Goal: Task Accomplishment & Management: Use online tool/utility

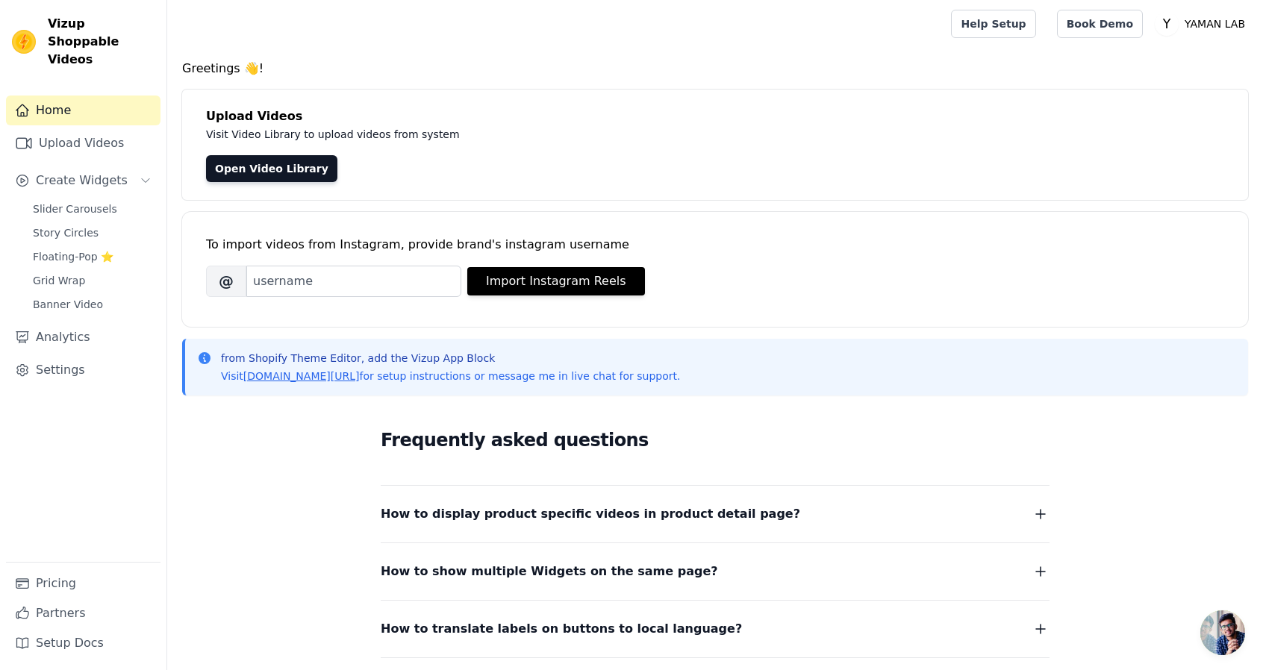
click at [916, 363] on div "from Shopify Theme Editor, add the Vizup App Block Visit vizupcommerce.com/docs…" at bounding box center [716, 367] width 1039 height 33
click at [278, 172] on link "Open Video Library" at bounding box center [271, 168] width 131 height 27
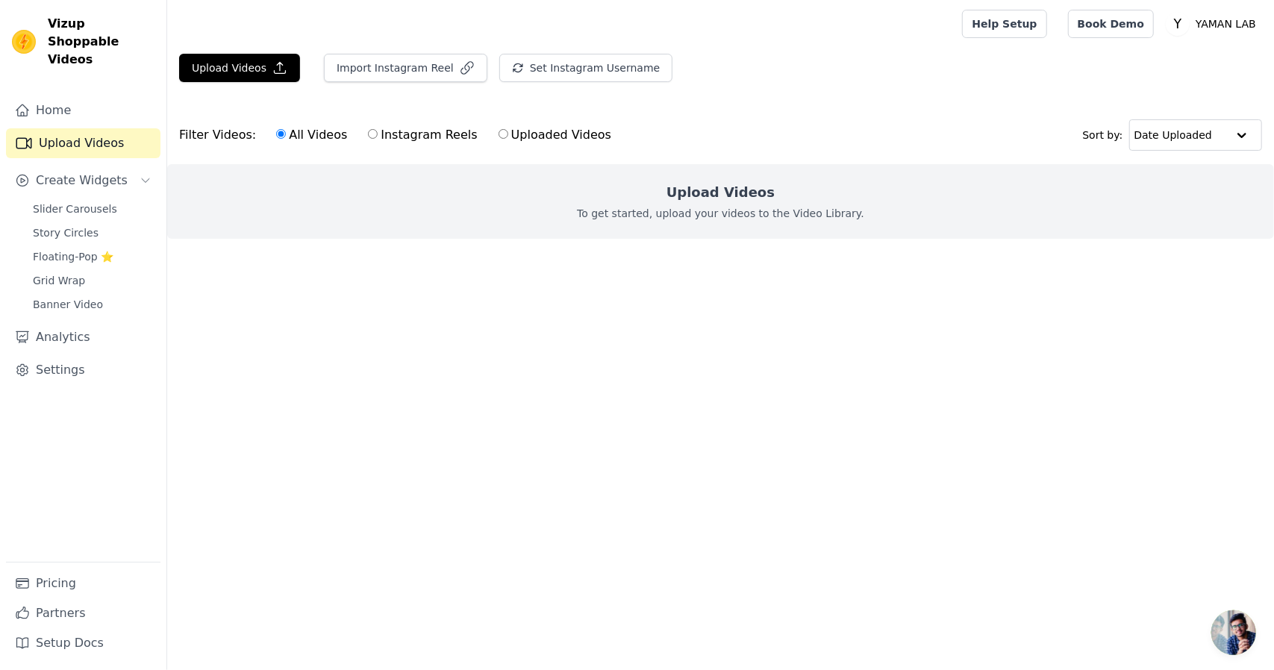
click at [702, 213] on p "To get started, upload your videos to the Video Library." at bounding box center [720, 213] width 287 height 15
click at [367, 131] on label "Instagram Reels" at bounding box center [422, 134] width 110 height 19
click at [368, 131] on input "Instagram Reels" at bounding box center [373, 134] width 10 height 10
radio input "true"
click at [499, 132] on input "Uploaded Videos" at bounding box center [504, 134] width 10 height 10
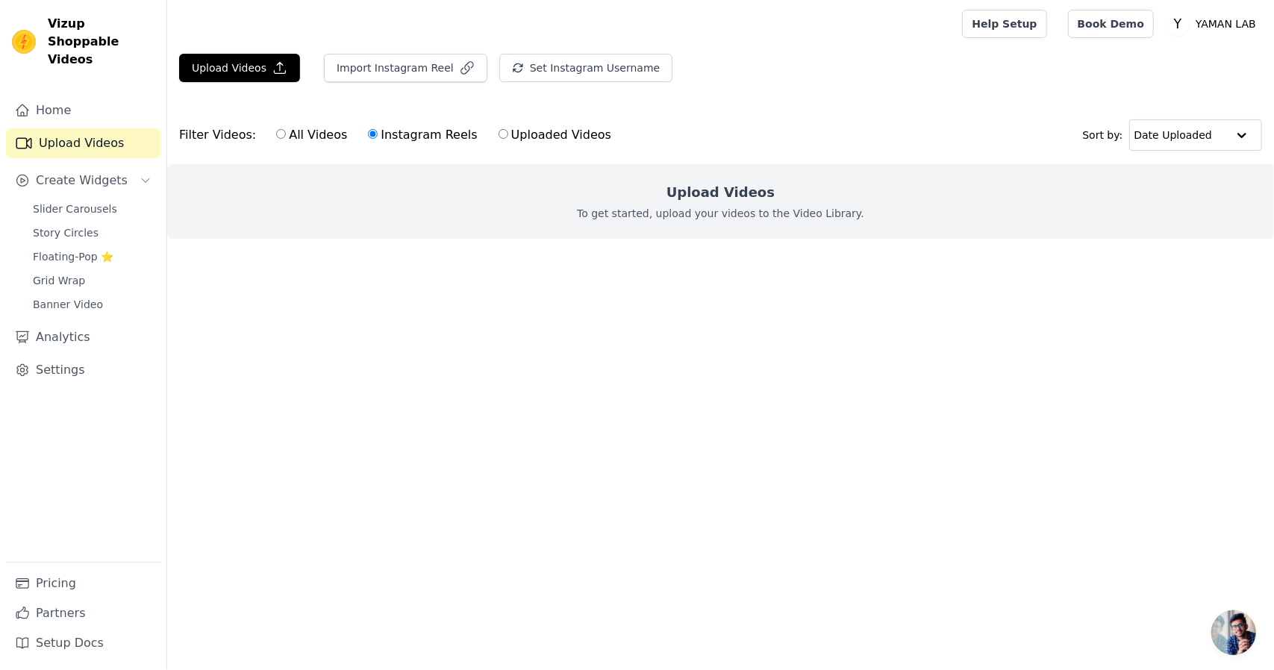
radio input "true"
click at [92, 199] on link "Slider Carousels" at bounding box center [92, 209] width 137 height 21
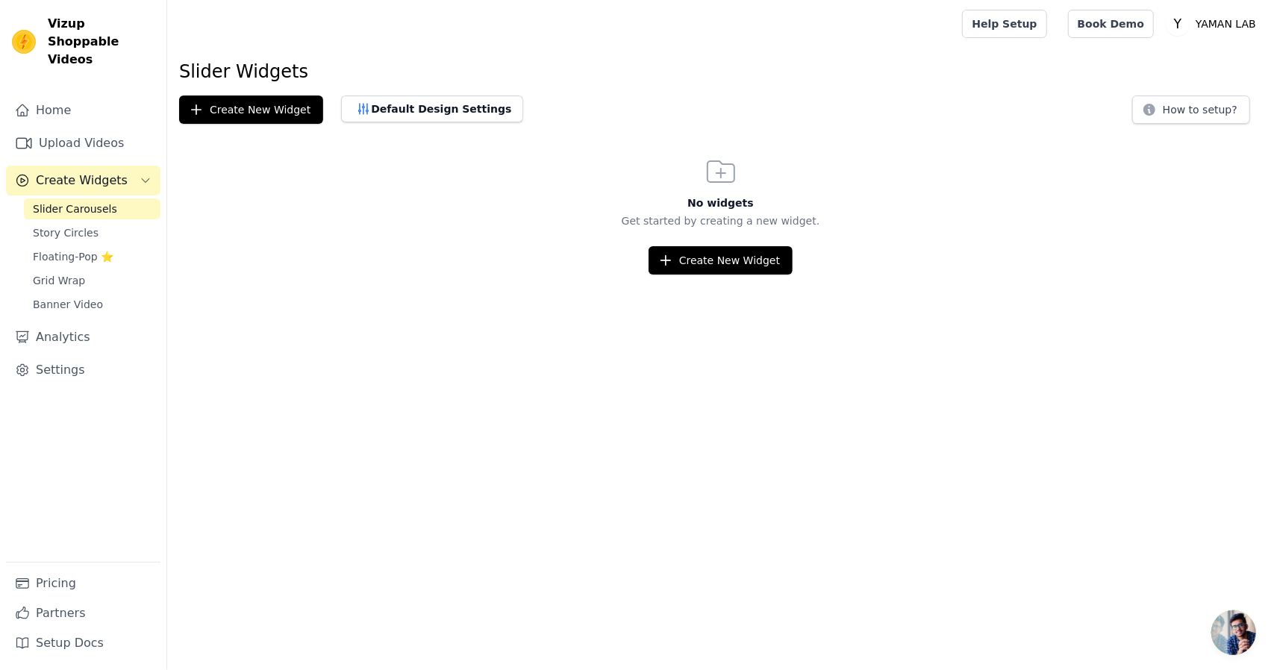
click at [92, 199] on link "Slider Carousels" at bounding box center [92, 209] width 137 height 21
click at [70, 249] on link "Floating-Pop ⭐" at bounding box center [92, 256] width 137 height 21
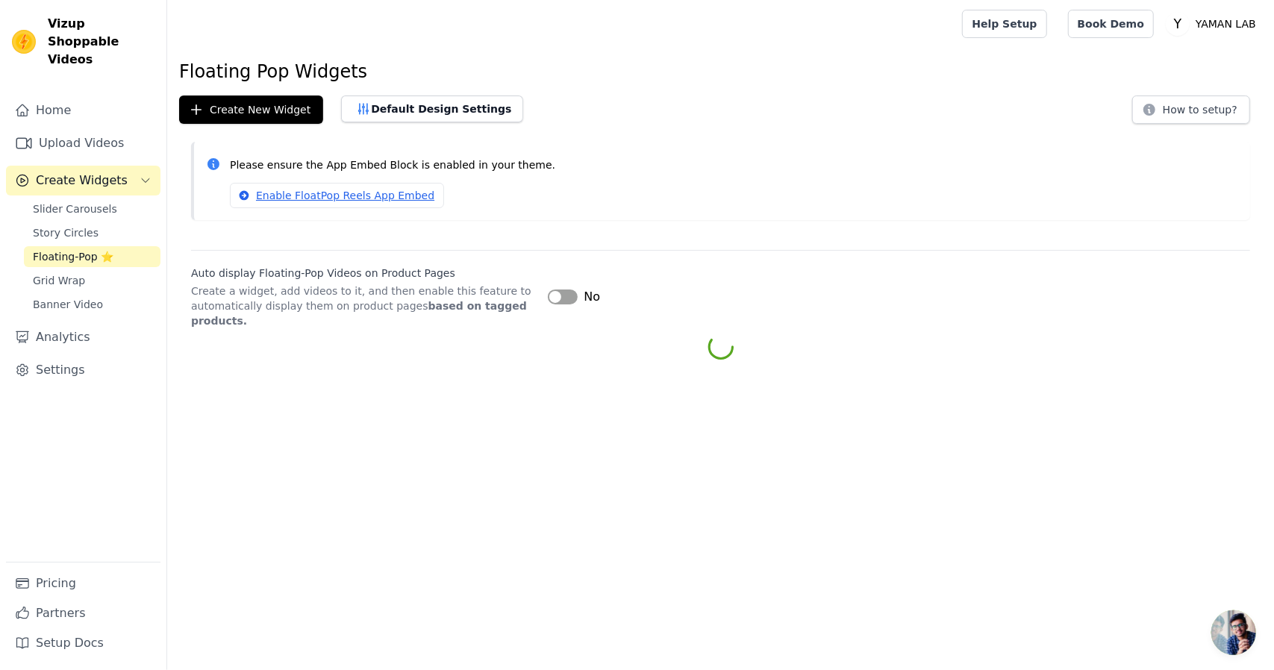
click at [70, 249] on link "Floating-Pop ⭐" at bounding box center [92, 256] width 137 height 21
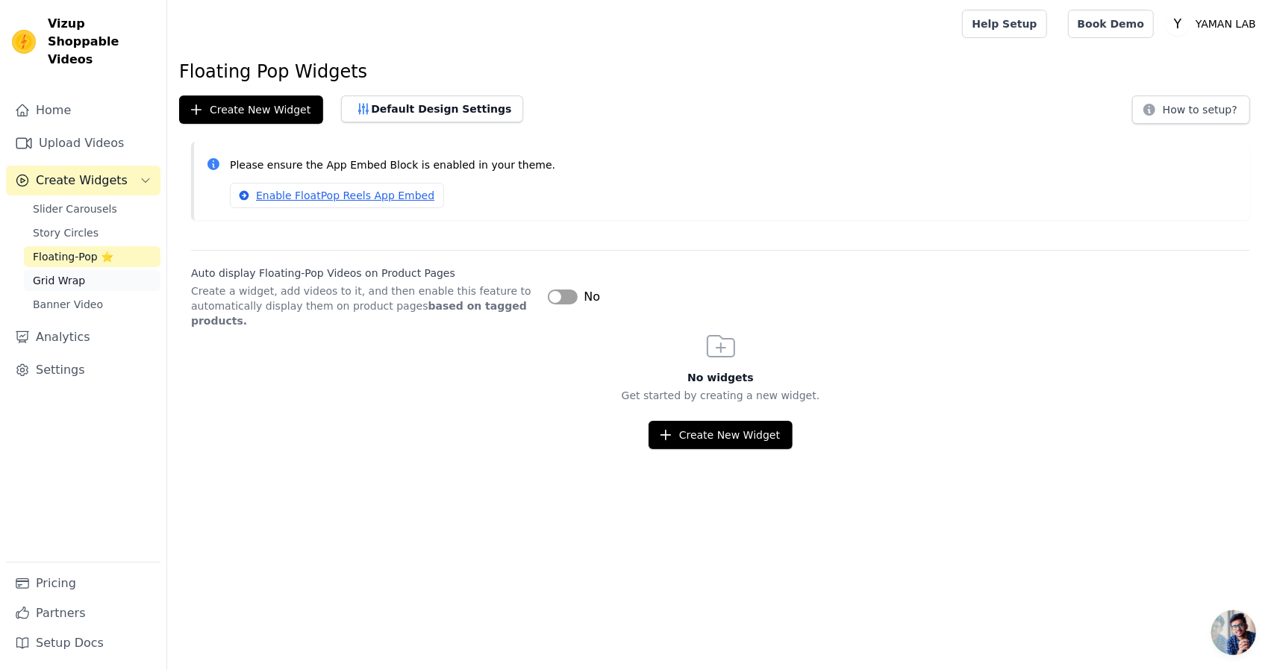
click at [71, 273] on span "Grid Wrap" at bounding box center [59, 280] width 52 height 15
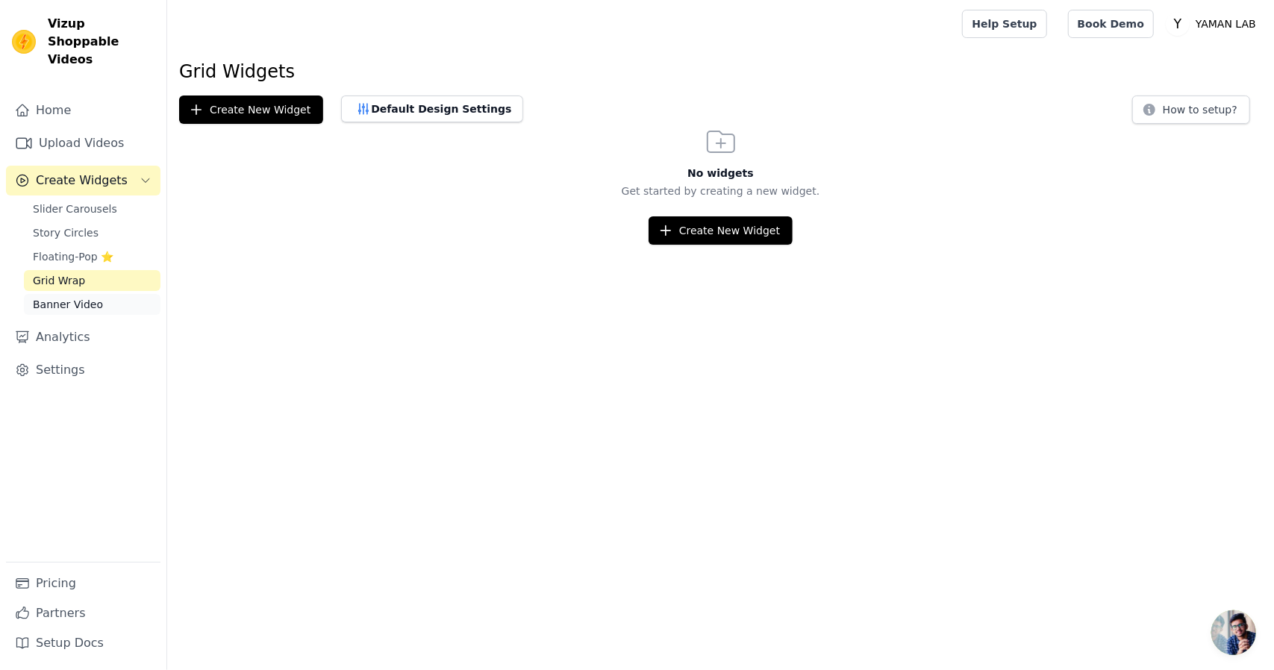
click at [67, 294] on link "Banner Video" at bounding box center [92, 304] width 137 height 21
click at [58, 202] on div "Slider Carousels Story Circles Floating-Pop ⭐ Grid Wrap Banner Video" at bounding box center [92, 257] width 137 height 116
click at [57, 225] on span "Story Circles" at bounding box center [66, 232] width 66 height 15
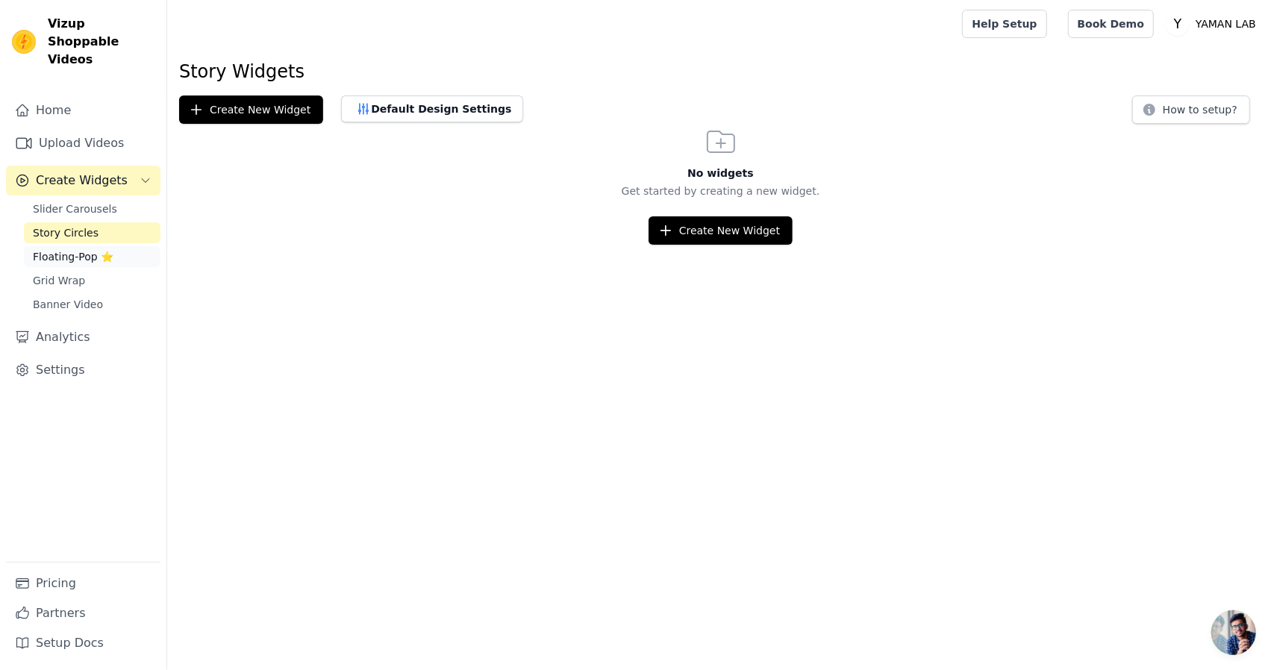
click at [48, 249] on span "Floating-Pop ⭐" at bounding box center [73, 256] width 81 height 15
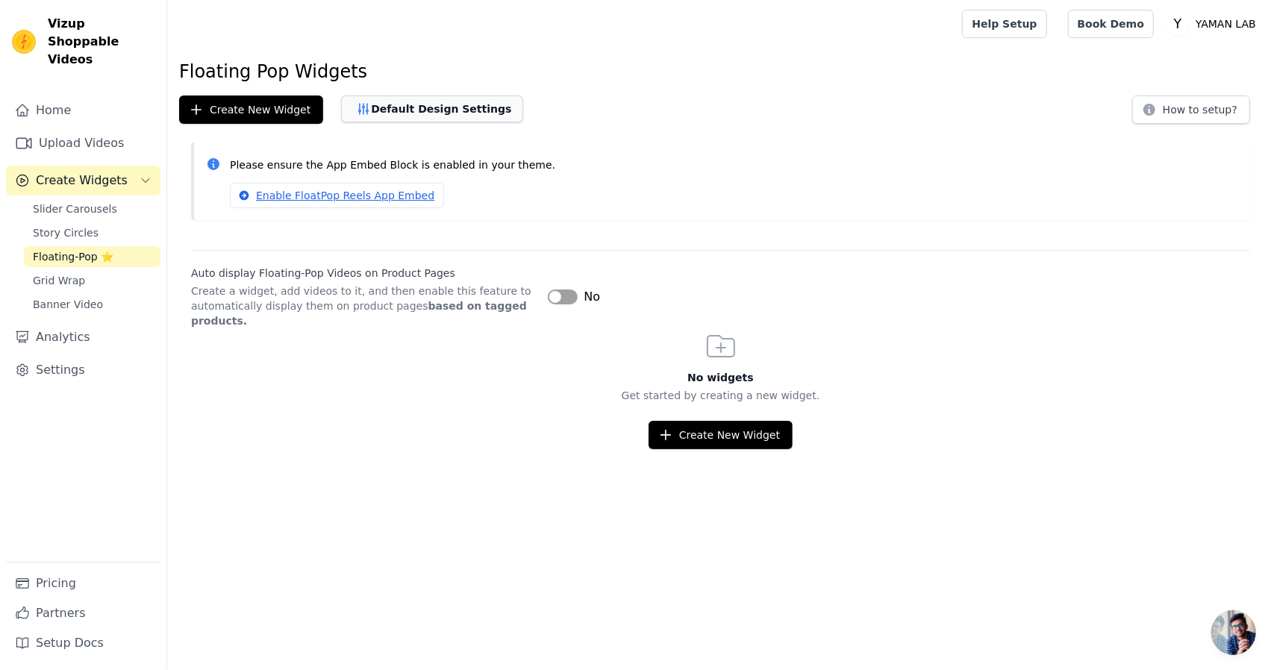
click at [388, 116] on button "Default Design Settings" at bounding box center [432, 109] width 182 height 27
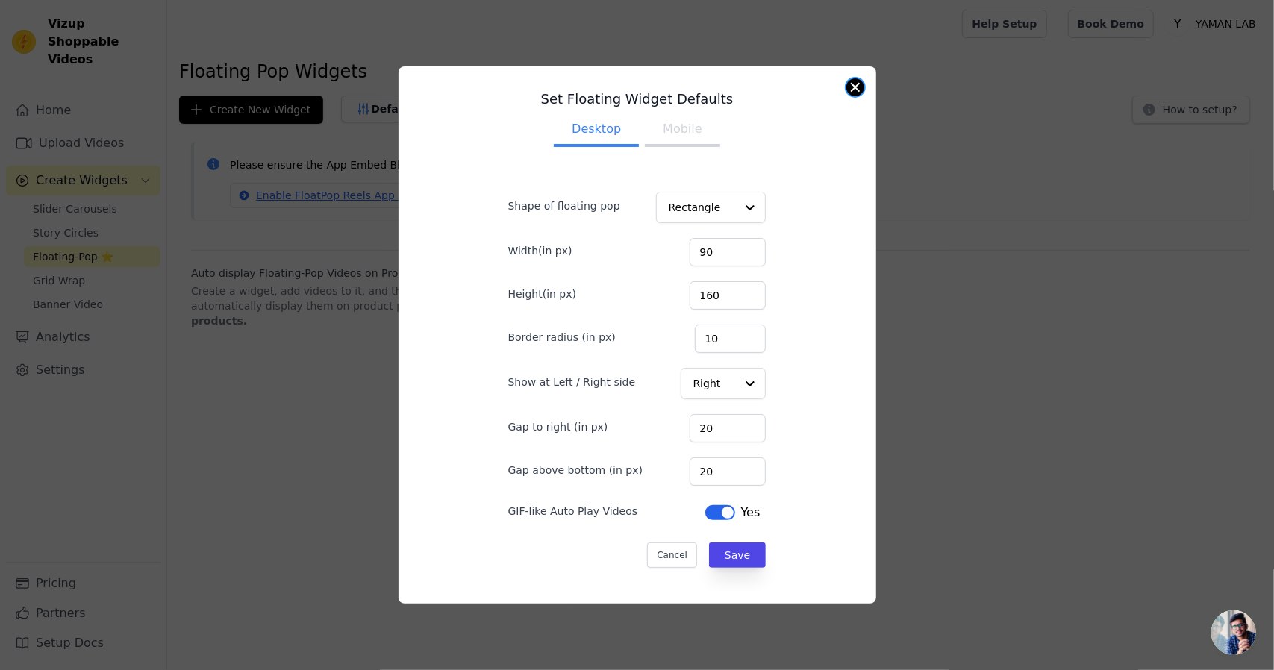
click at [850, 84] on button "Close modal" at bounding box center [856, 87] width 18 height 18
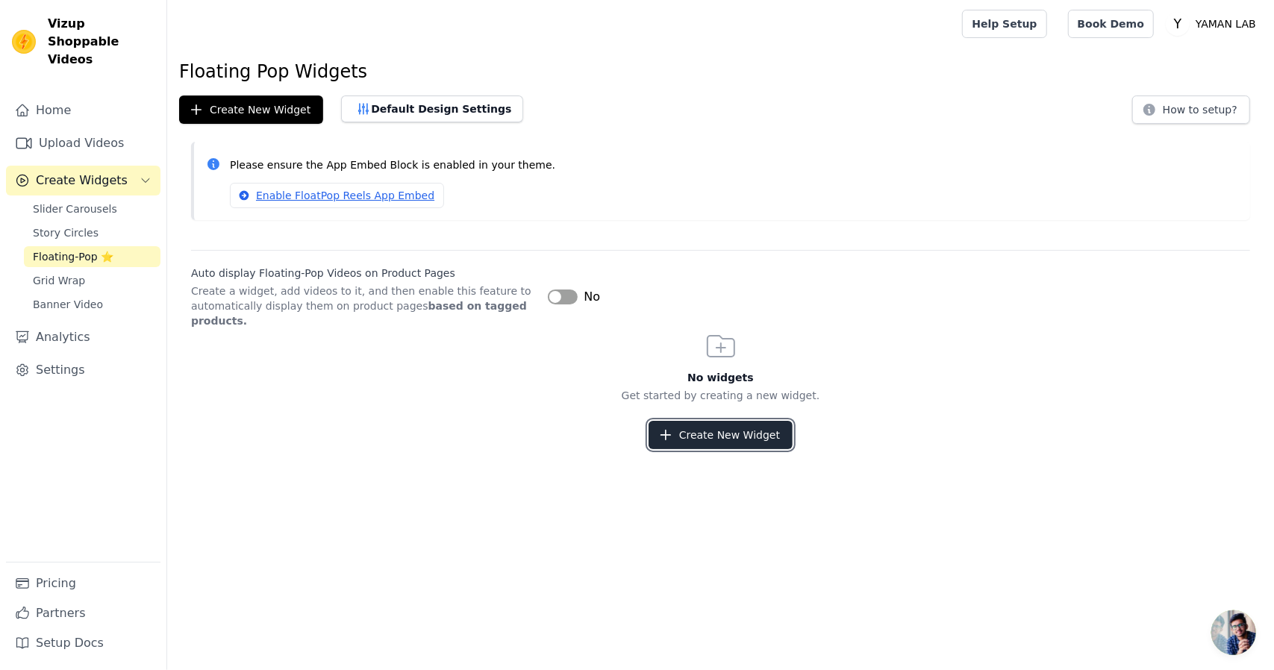
click at [713, 421] on button "Create New Widget" at bounding box center [721, 435] width 144 height 28
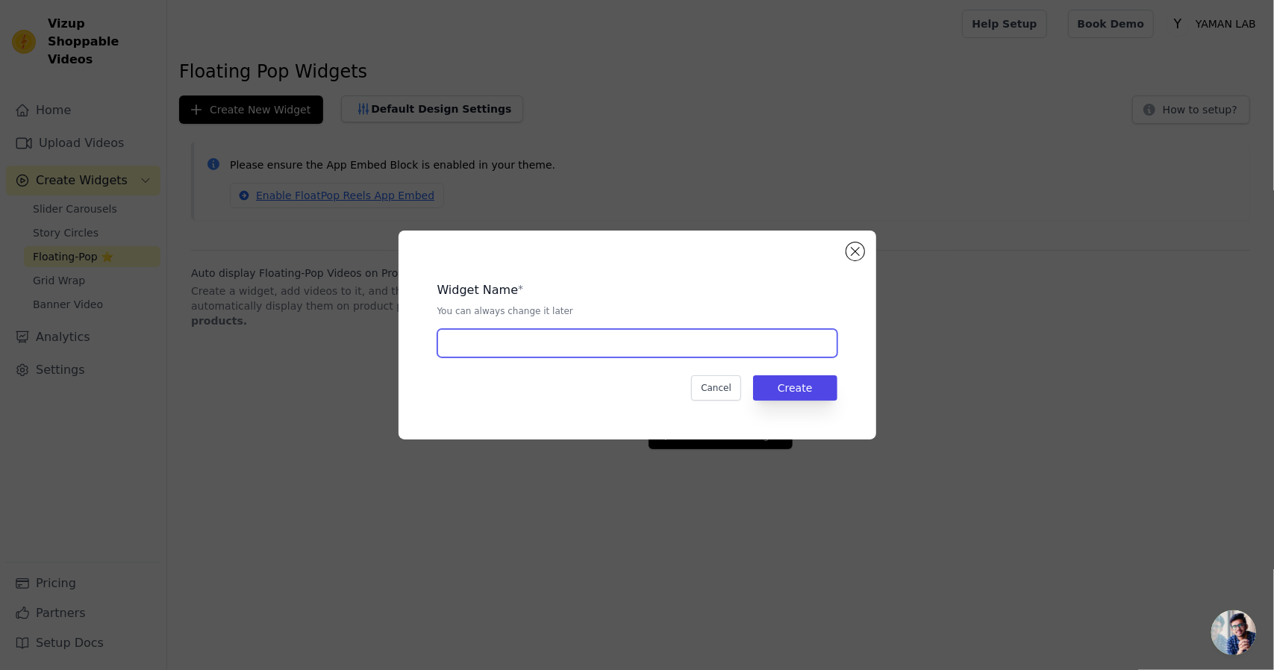
click at [658, 349] on input "text" at bounding box center [637, 343] width 400 height 28
type input "video"
click at [803, 389] on button "Create" at bounding box center [795, 387] width 84 height 25
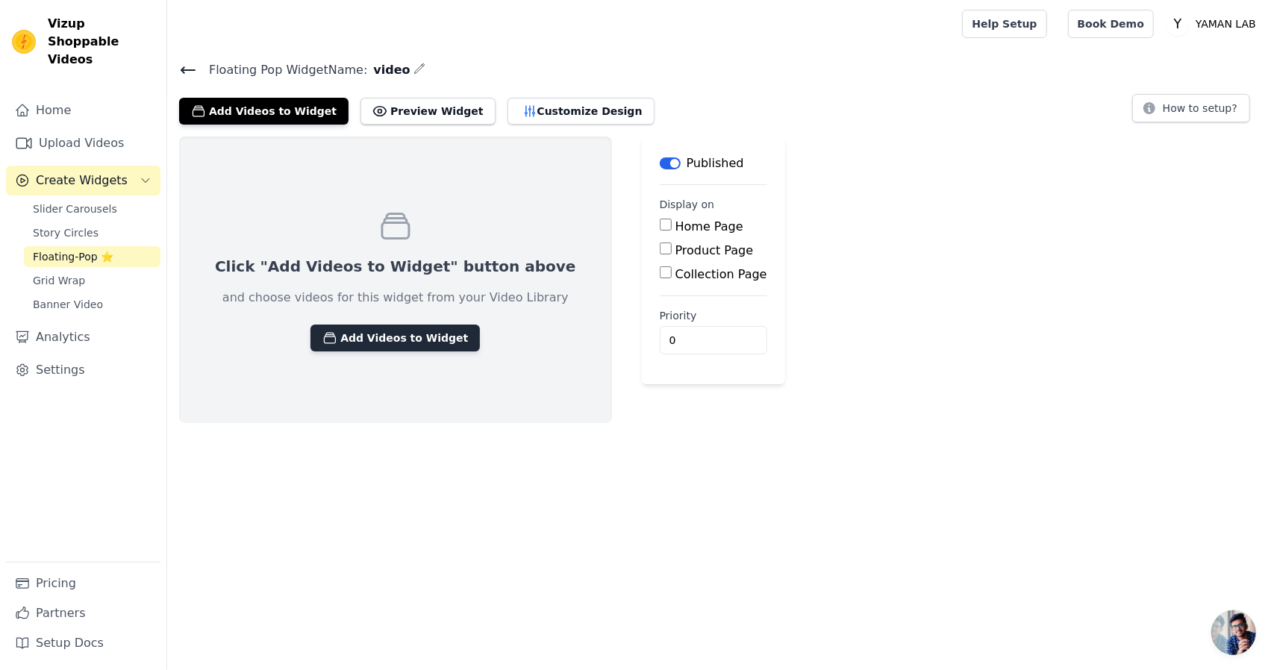
click at [401, 341] on button "Add Videos to Widget" at bounding box center [395, 338] width 169 height 27
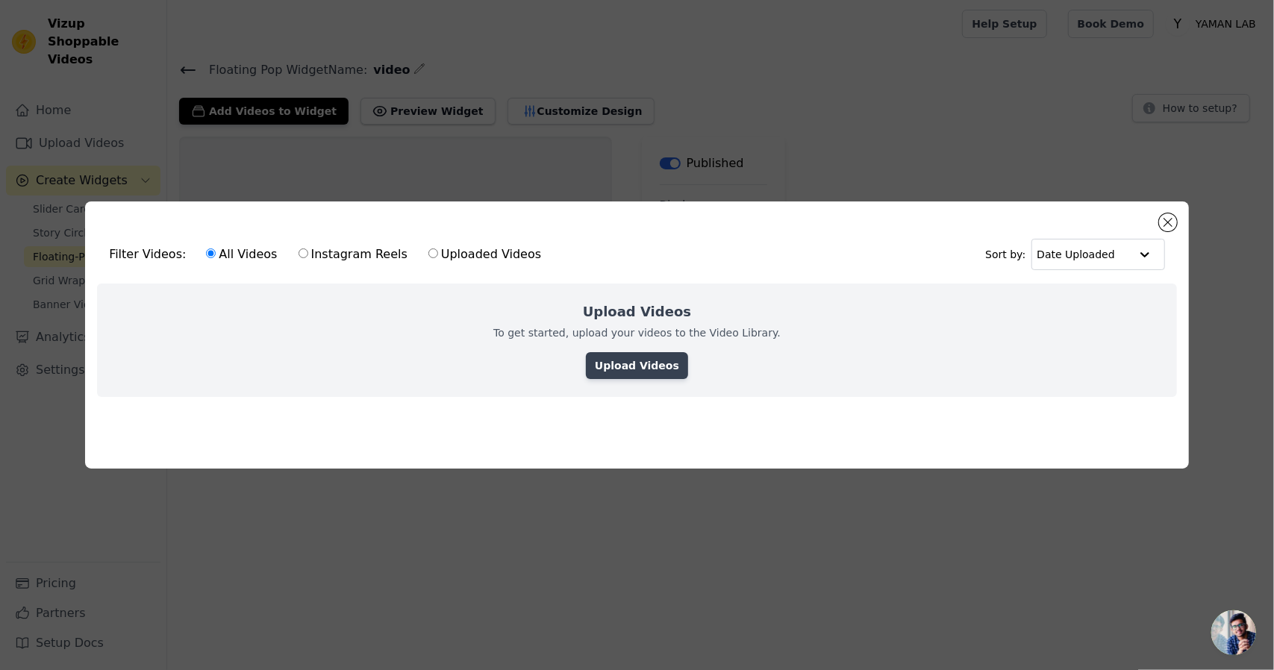
click at [645, 355] on link "Upload Videos" at bounding box center [637, 365] width 102 height 27
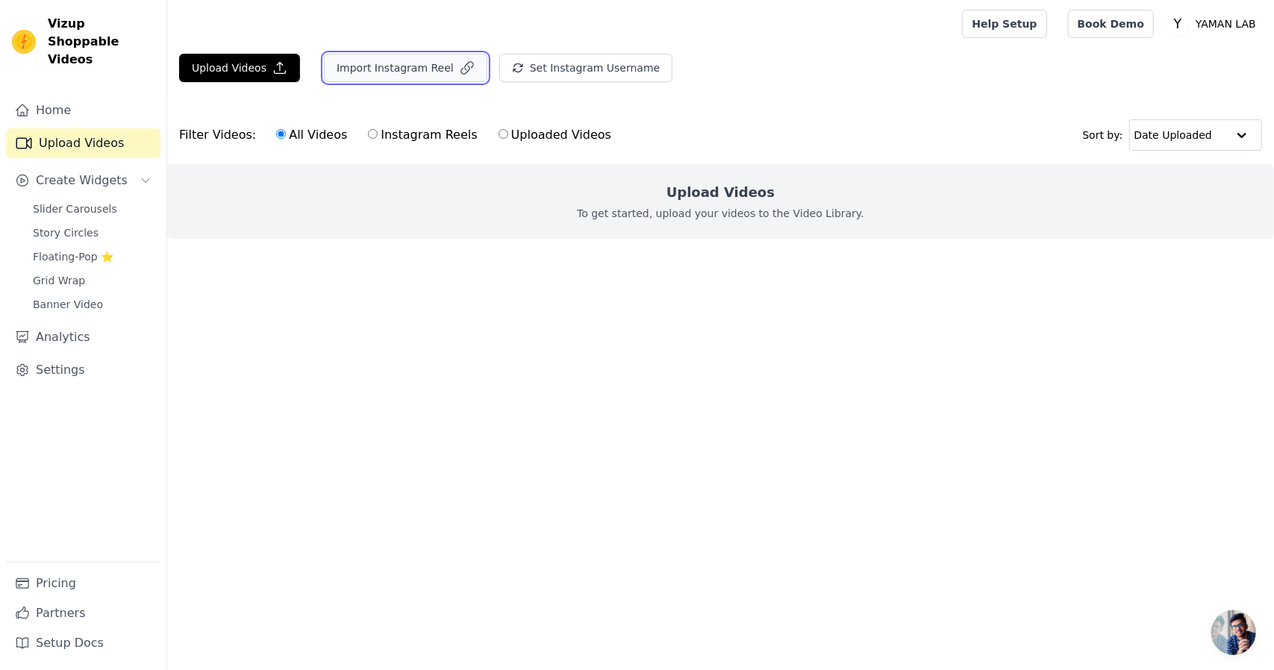
click at [382, 78] on button "Import Instagram Reel" at bounding box center [405, 68] width 163 height 28
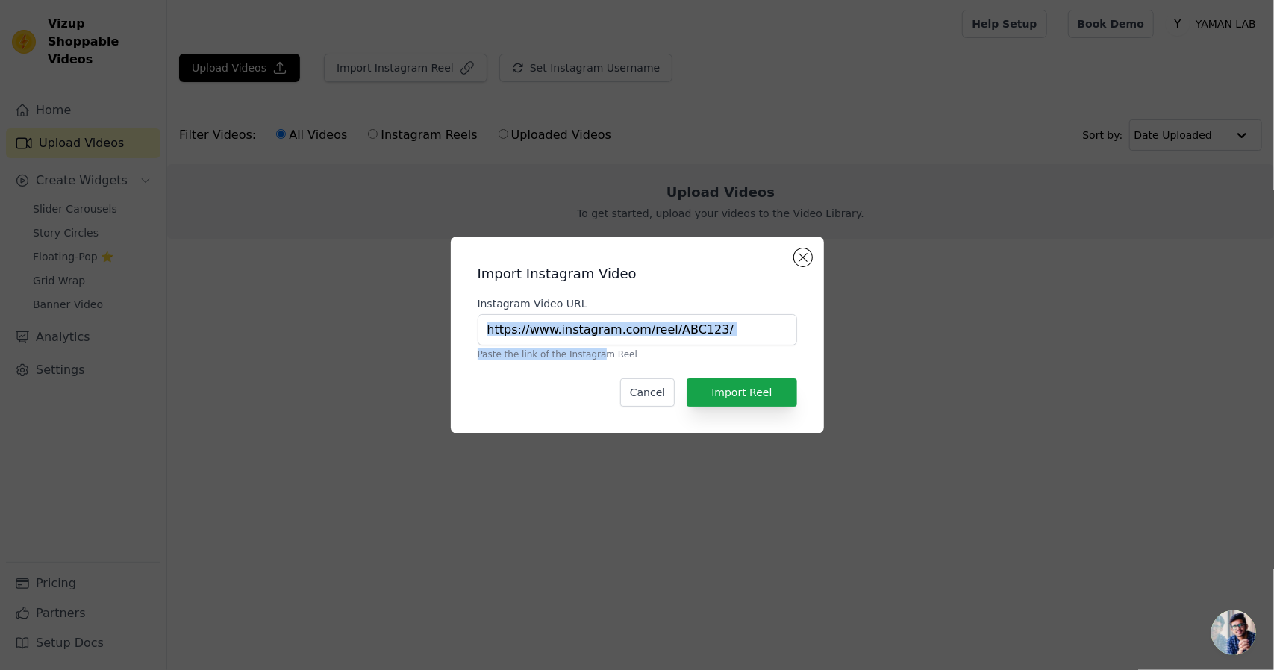
drag, startPoint x: 588, startPoint y: 354, endPoint x: 617, endPoint y: 335, distance: 34.6
click at [617, 335] on div "Instagram Video URL Paste the link of the Instagram Reel" at bounding box center [638, 328] width 320 height 64
click at [617, 335] on input "Instagram Video URL" at bounding box center [638, 329] width 320 height 31
paste input "[URL][DOMAIN_NAME]"
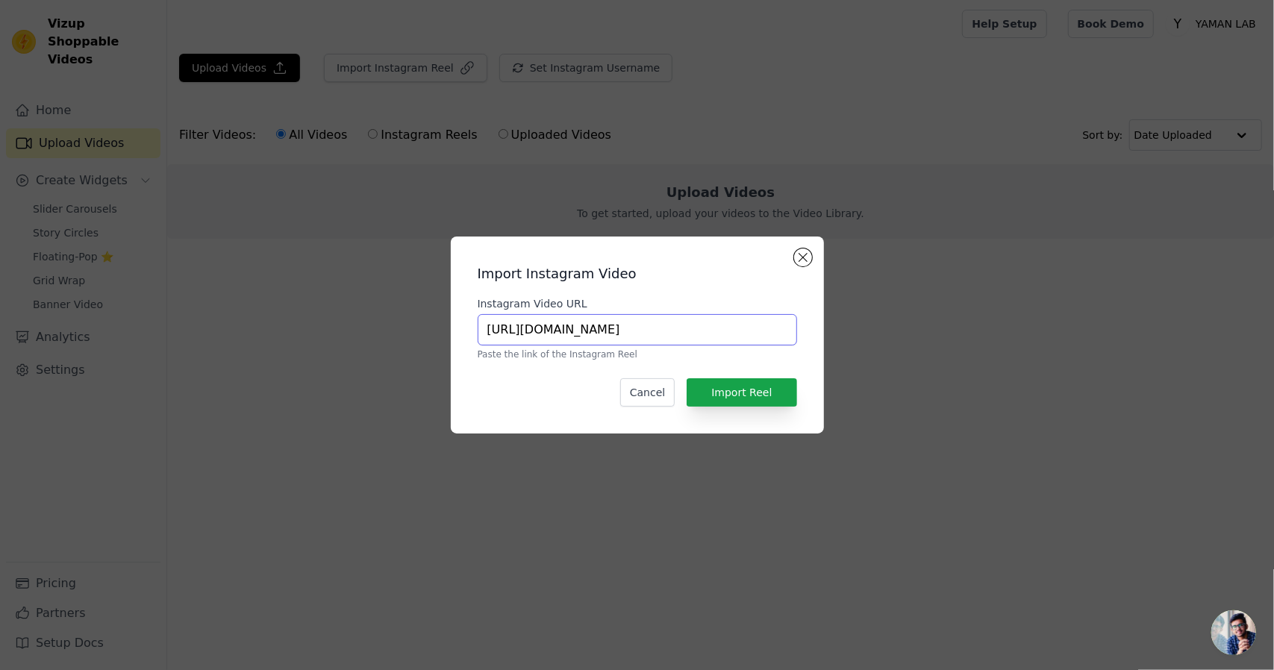
type input "[URL][DOMAIN_NAME]"
click at [758, 378] on div "Import Instagram Video Instagram Video URL [URL][DOMAIN_NAME] Paste the link of…" at bounding box center [637, 335] width 349 height 173
click at [755, 384] on button "Import Reel" at bounding box center [742, 392] width 110 height 28
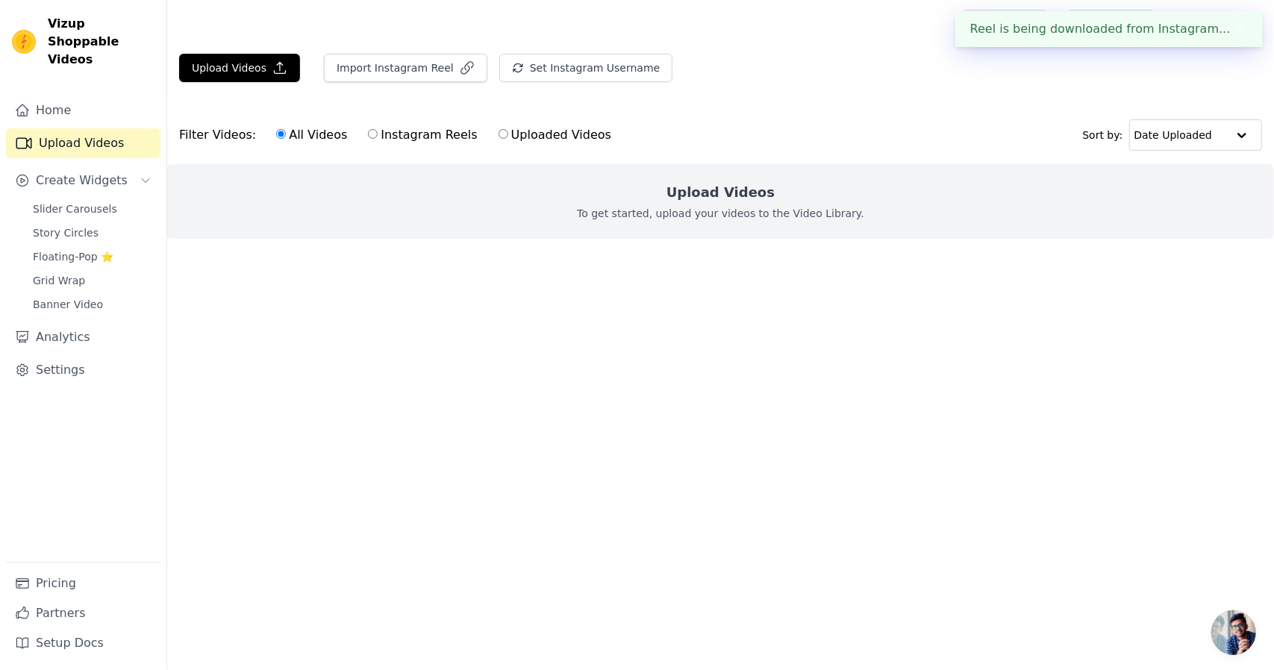
click at [755, 299] on html "Reel is being downloaded from Instagram... ✖ Vizup Shoppable Videos Home Upload…" at bounding box center [637, 149] width 1274 height 299
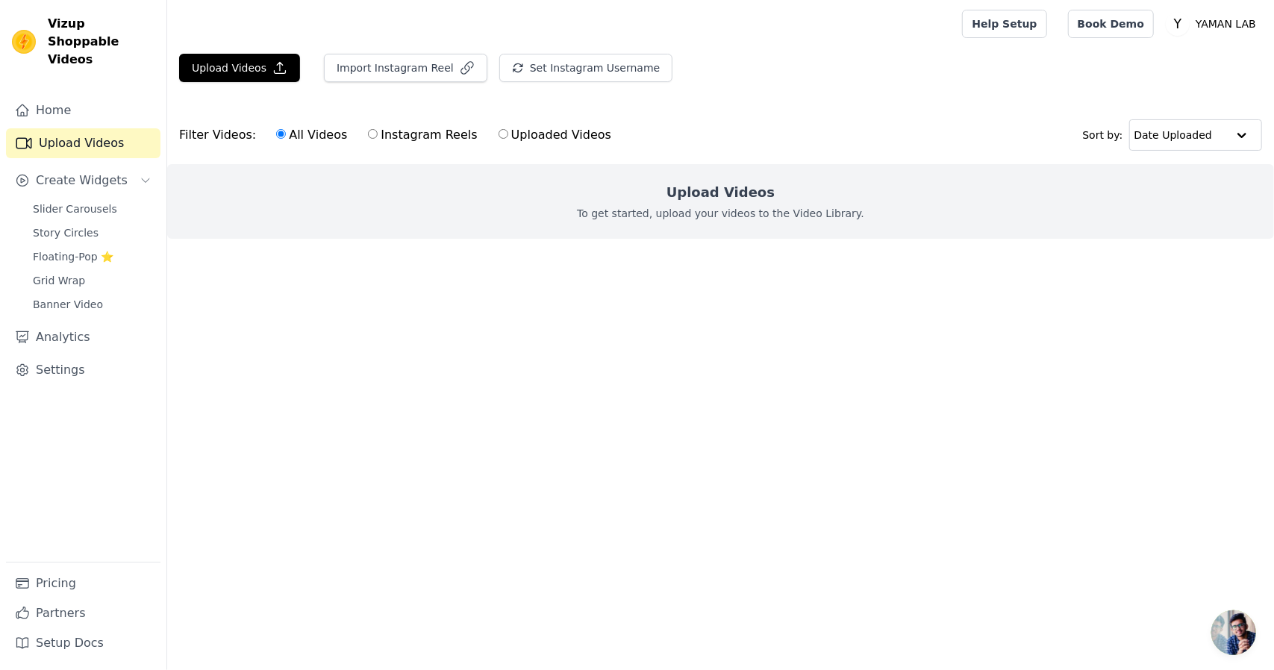
click at [367, 133] on label "Instagram Reels" at bounding box center [422, 134] width 110 height 19
click at [368, 133] on input "Instagram Reels" at bounding box center [373, 134] width 10 height 10
radio input "true"
click at [498, 135] on label "Uploaded Videos" at bounding box center [555, 134] width 114 height 19
click at [499, 135] on input "Uploaded Videos" at bounding box center [504, 134] width 10 height 10
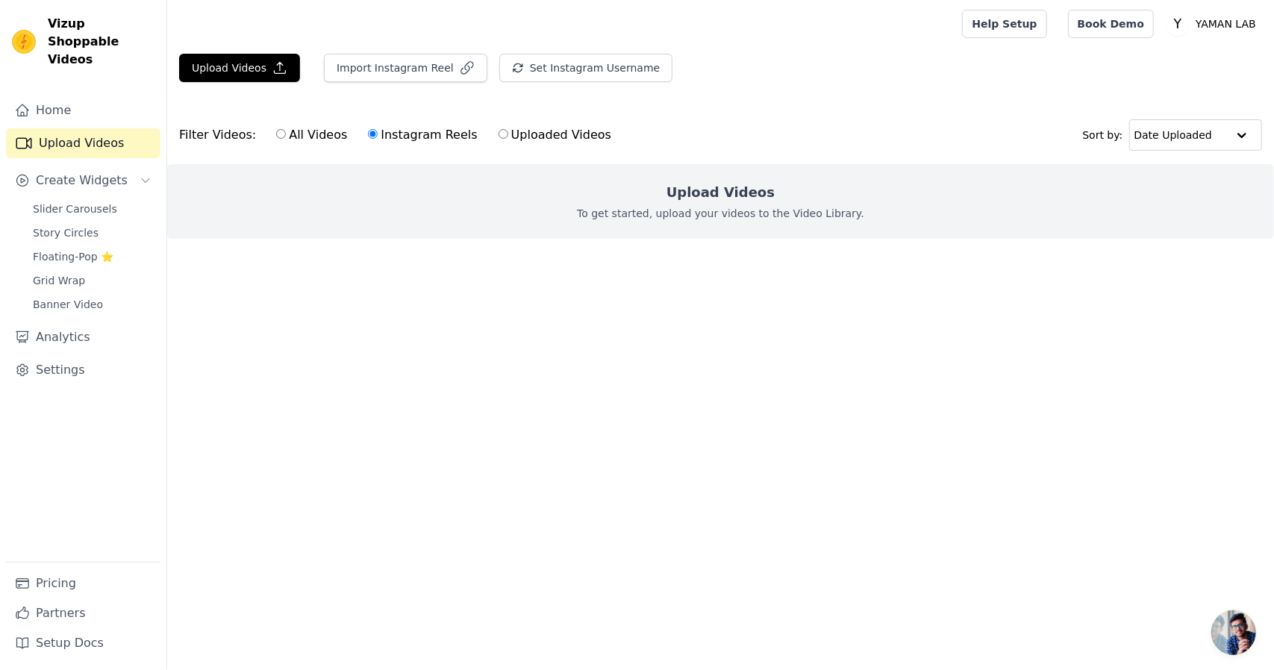
radio input "true"
click at [464, 102] on div "Upload Videos Import Instagram Reel Set Instagram Username Import Latest IG Ree…" at bounding box center [720, 158] width 1107 height 209
click at [75, 225] on div "Slider Carousels Story Circles Floating-Pop ⭐ Grid Wrap Banner Video" at bounding box center [92, 257] width 137 height 116
click at [67, 244] on div "Slider Carousels Story Circles Floating-Pop ⭐ Grid Wrap Banner Video" at bounding box center [92, 257] width 137 height 116
click at [67, 249] on span "Floating-Pop ⭐" at bounding box center [73, 256] width 81 height 15
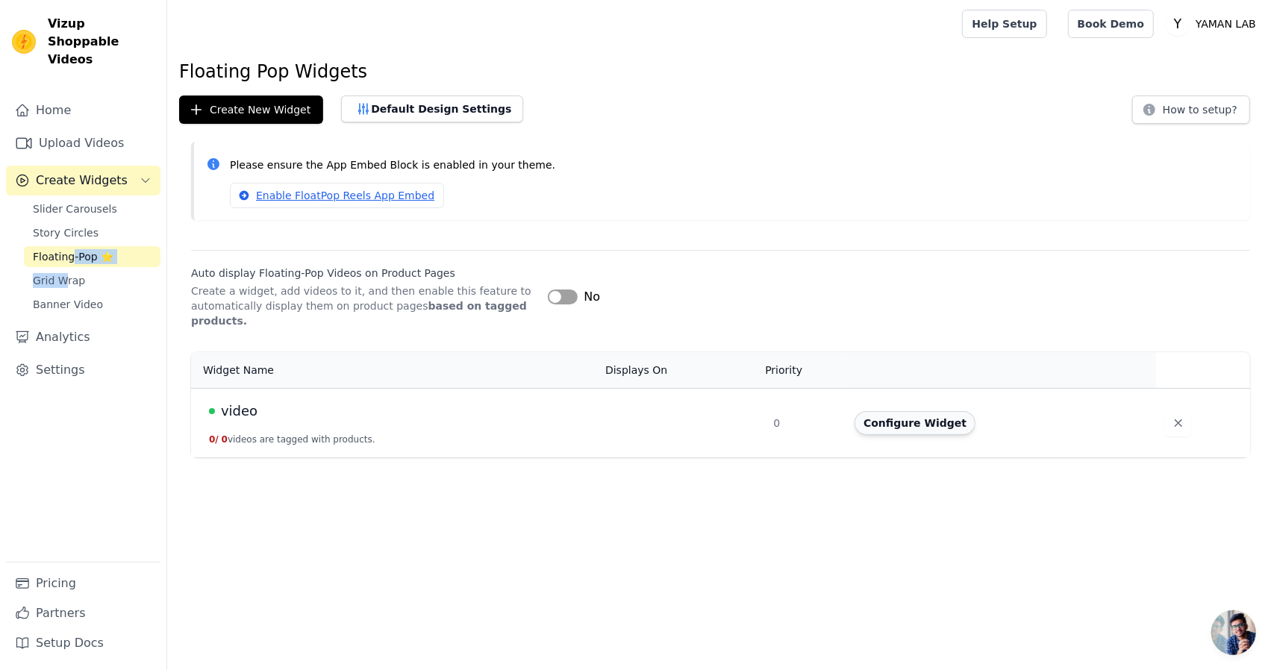
click at [894, 411] on button "Configure Widget" at bounding box center [915, 423] width 121 height 24
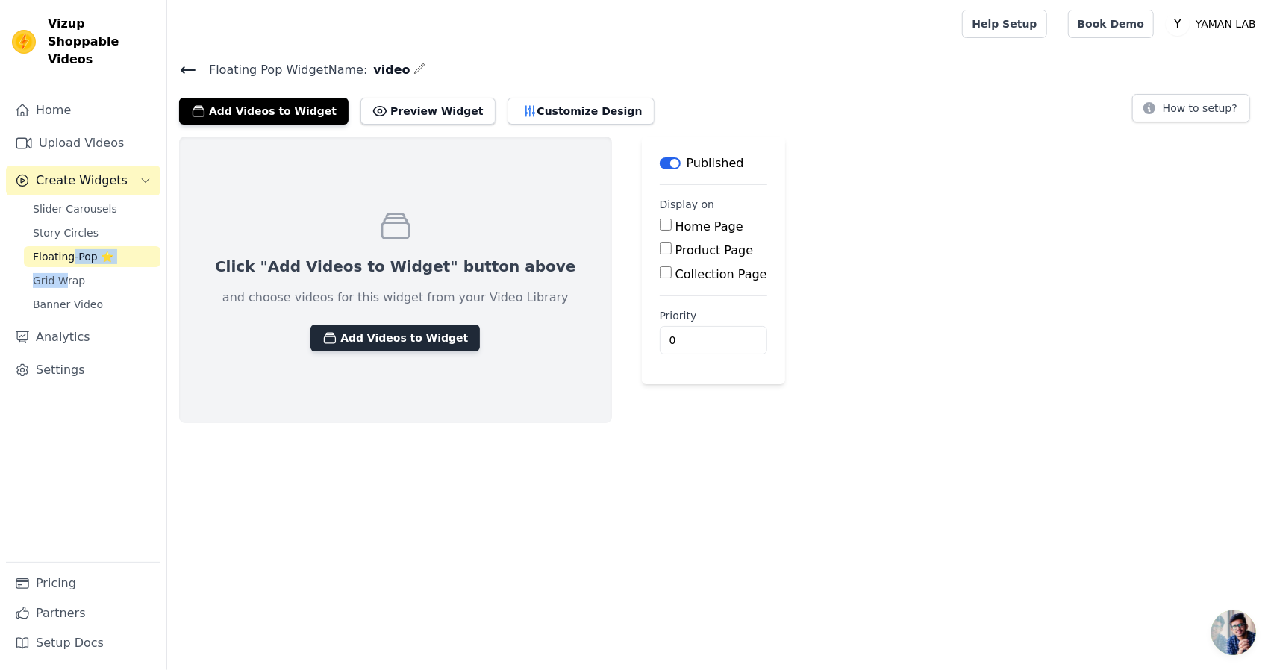
click at [392, 328] on button "Add Videos to Widget" at bounding box center [395, 338] width 169 height 27
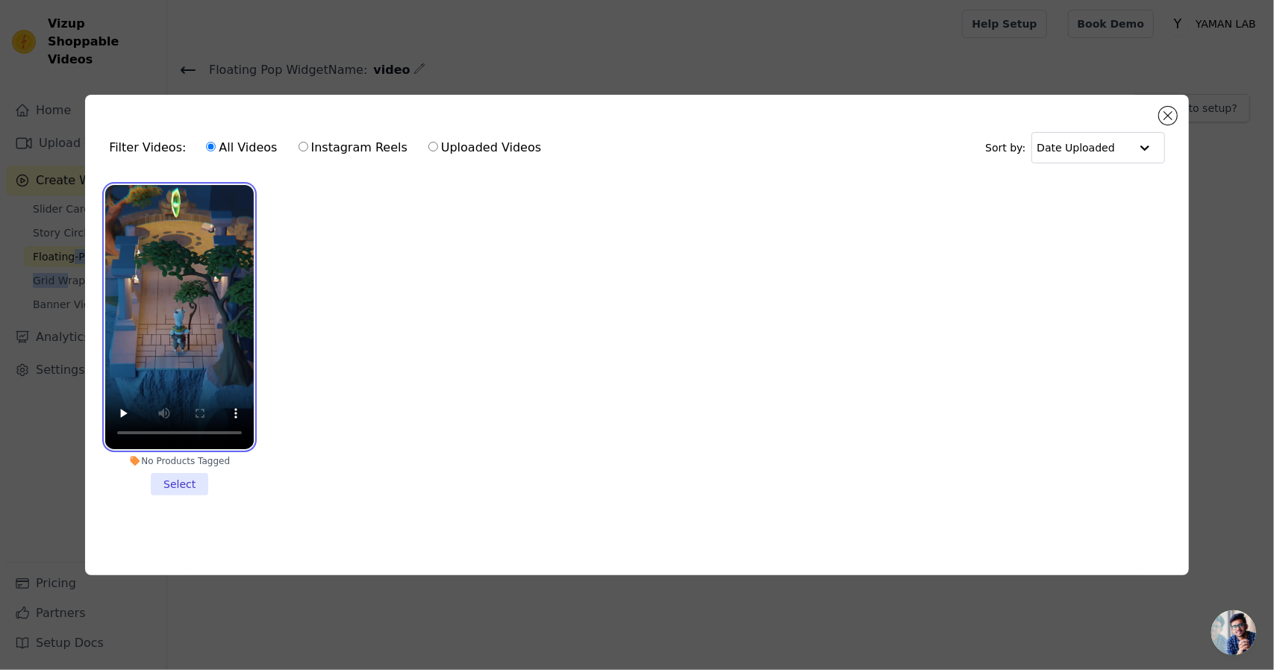
click at [207, 308] on video at bounding box center [179, 317] width 149 height 264
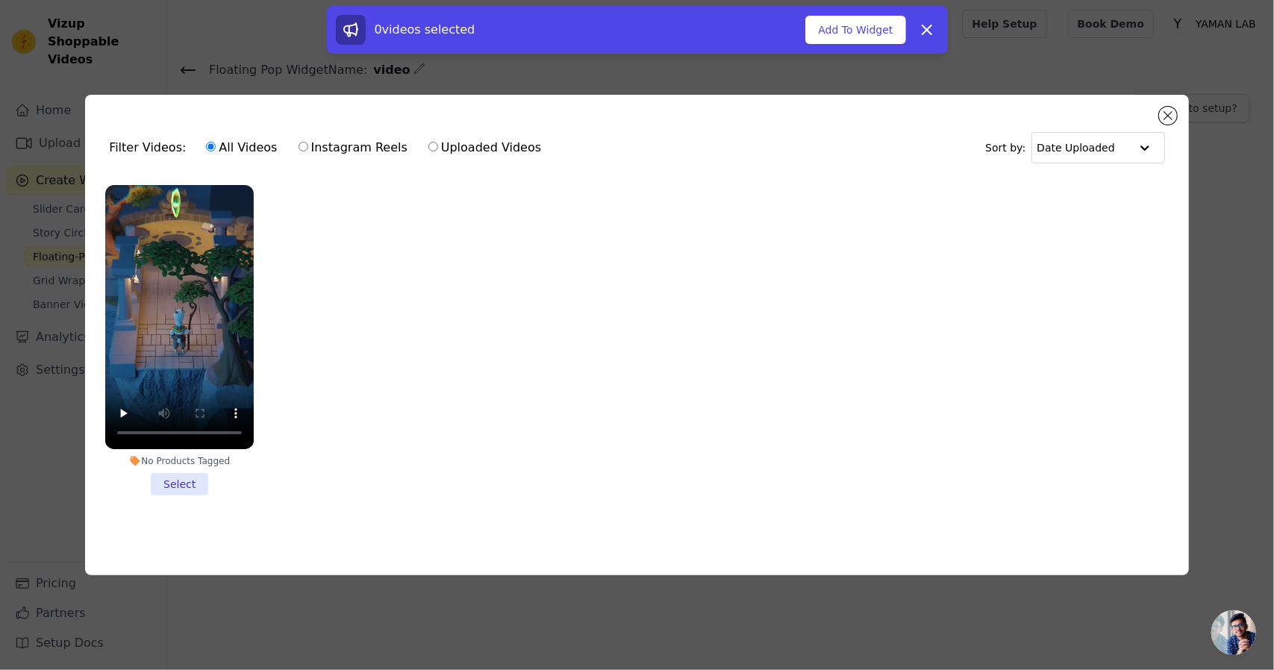
click at [178, 477] on li "No Products Tagged Select" at bounding box center [179, 340] width 149 height 311
click at [0, 0] on input "No Products Tagged Select" at bounding box center [0, 0] width 0 height 0
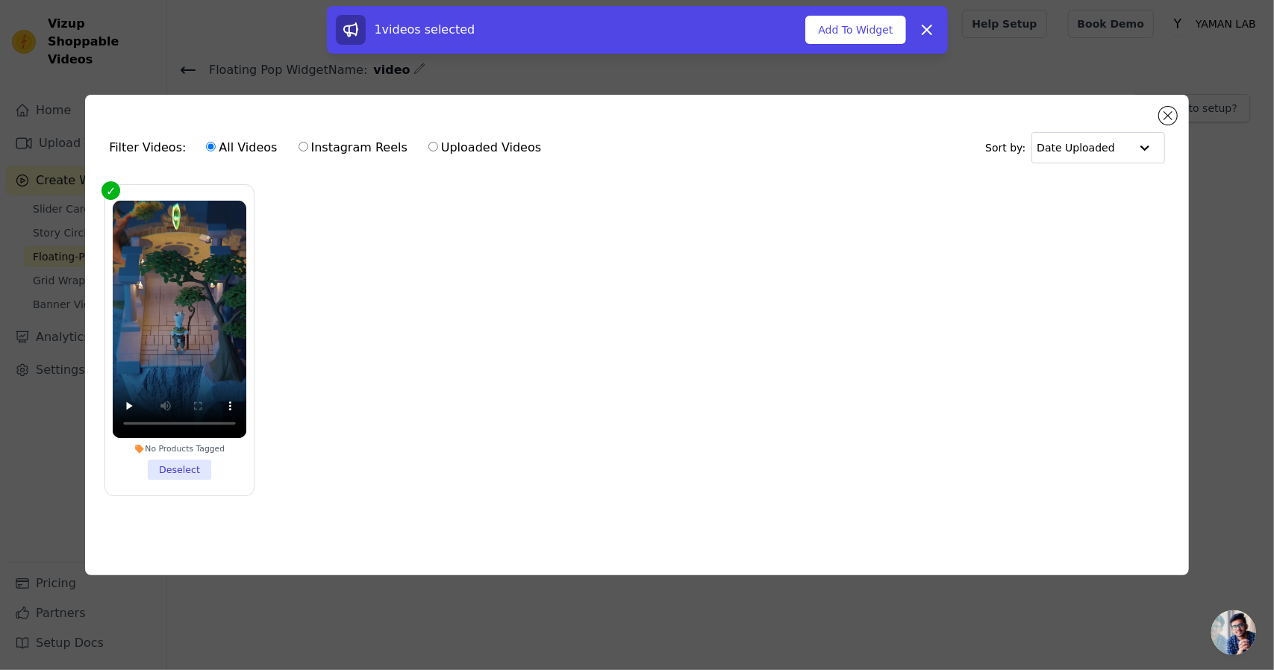
click at [1156, 112] on div "Filter Videos: All Videos Instagram Reels Uploaded Videos Sort by: Date Uploade…" at bounding box center [637, 335] width 1104 height 481
click at [1171, 110] on button "Close modal" at bounding box center [1168, 116] width 18 height 18
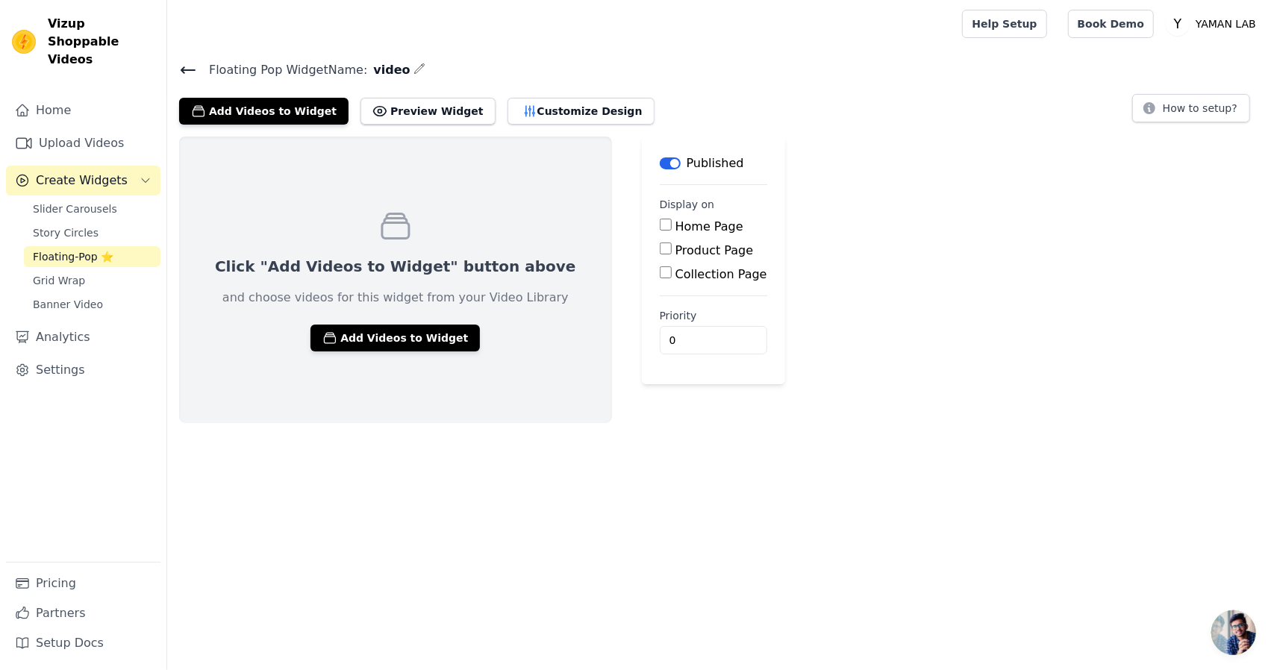
click at [660, 225] on input "Home Page" at bounding box center [666, 225] width 12 height 12
checkbox input "true"
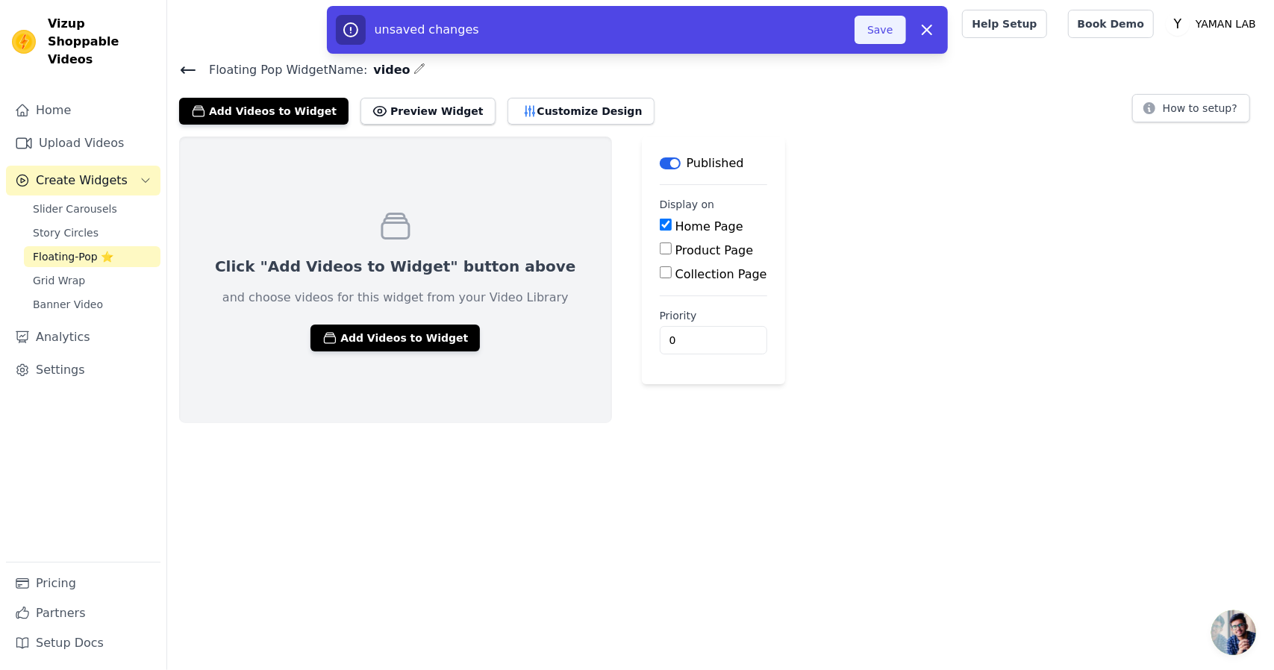
click at [877, 34] on button "Save" at bounding box center [880, 30] width 51 height 28
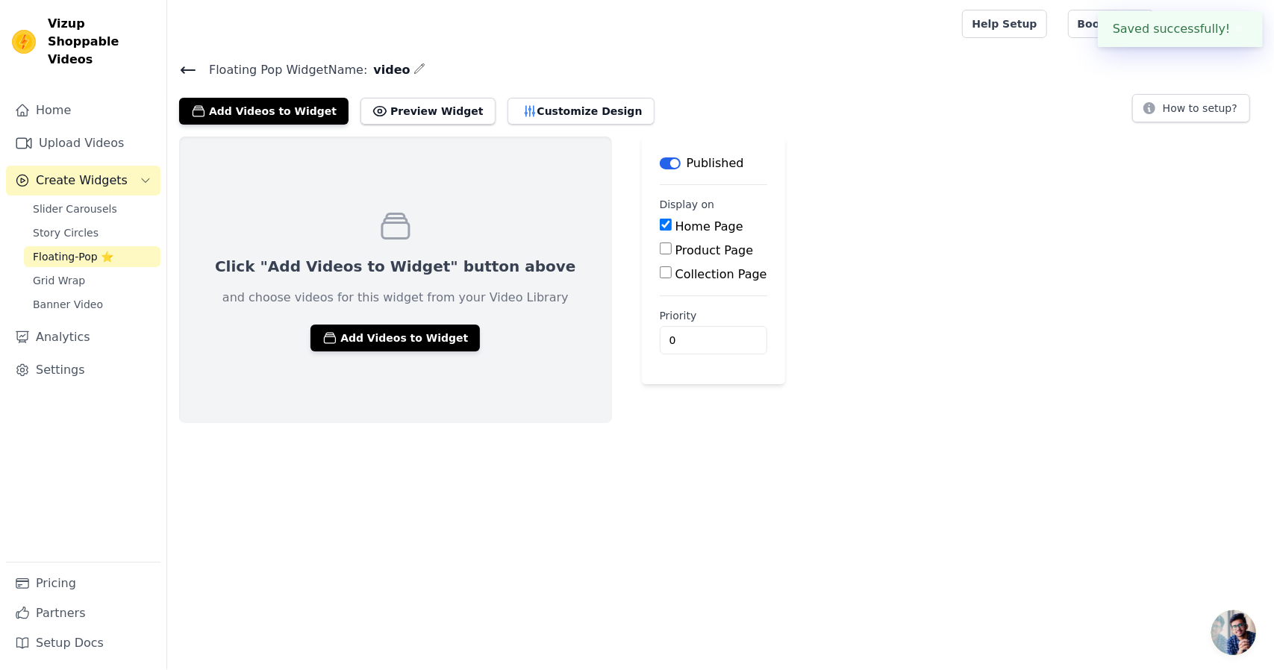
click at [877, 34] on div at bounding box center [561, 24] width 765 height 48
click at [411, 108] on button "Preview Widget" at bounding box center [428, 111] width 134 height 27
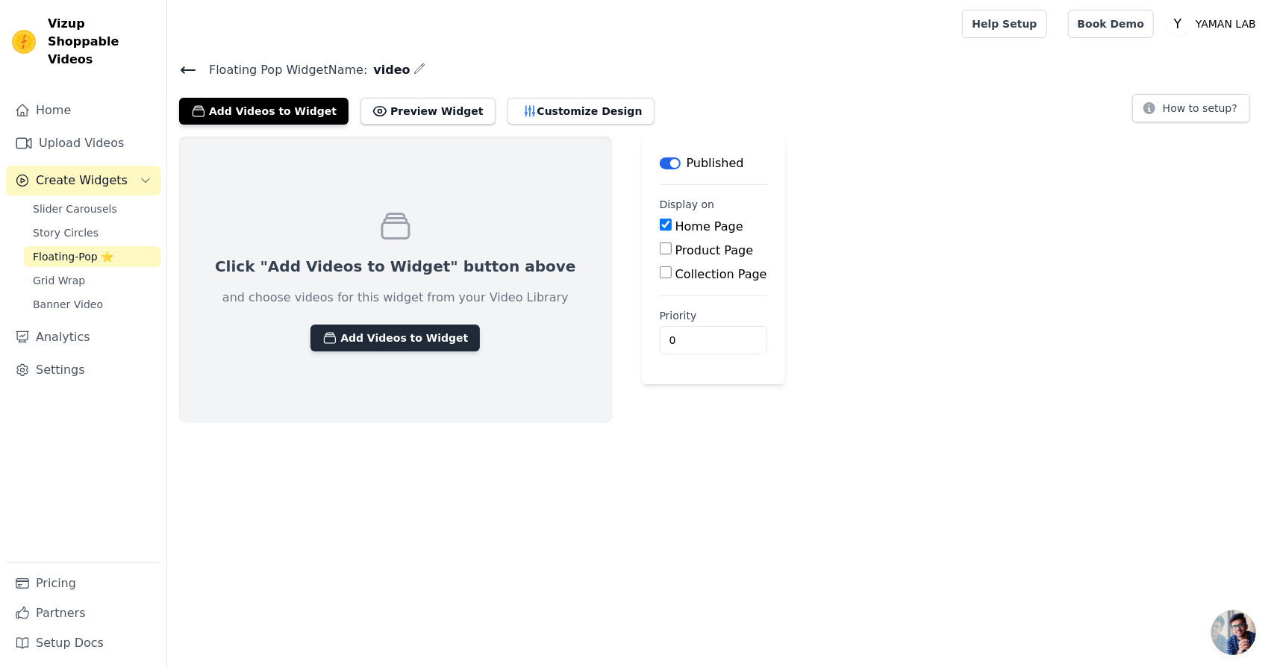
click at [327, 338] on button "Add Videos to Widget" at bounding box center [395, 338] width 169 height 27
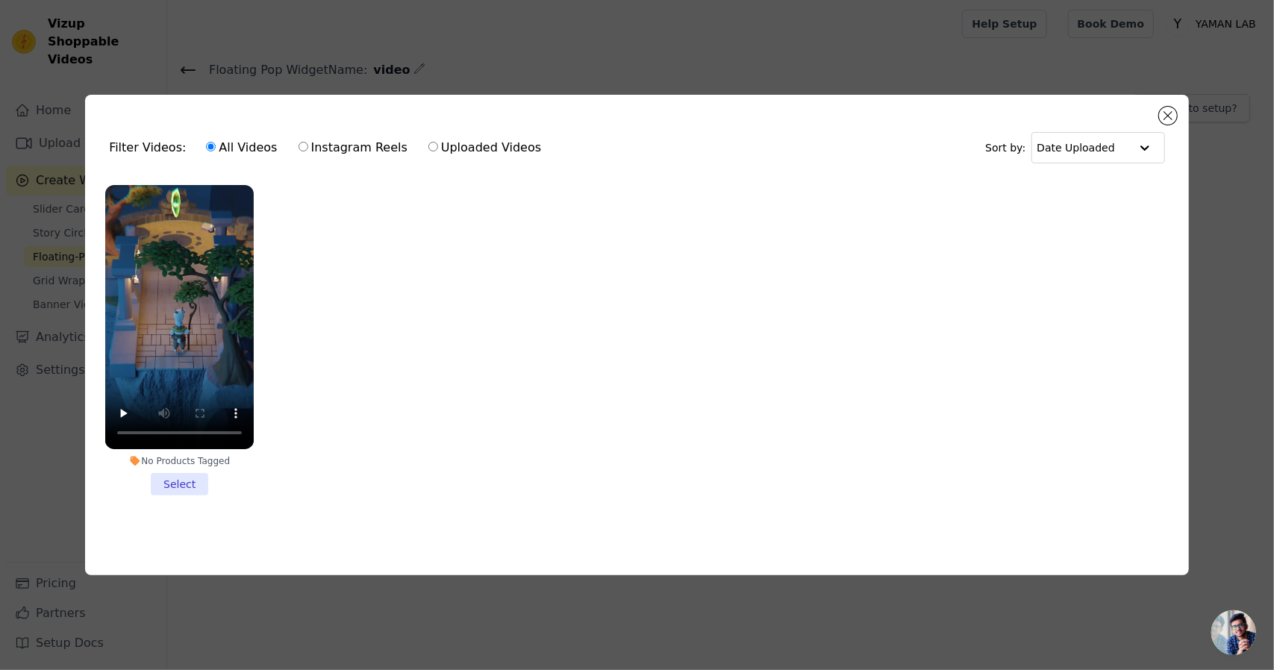
click at [182, 483] on li "No Products Tagged Select" at bounding box center [179, 340] width 149 height 311
click at [0, 0] on input "No Products Tagged Select" at bounding box center [0, 0] width 0 height 0
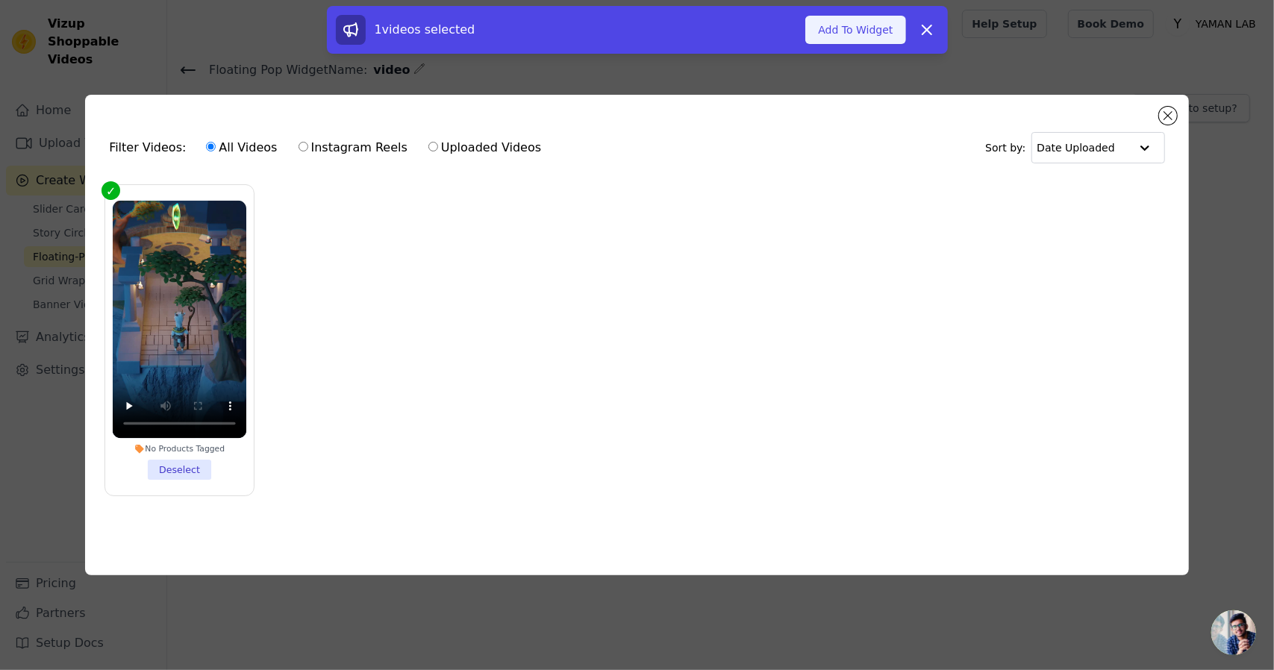
click at [842, 28] on button "Add To Widget" at bounding box center [855, 30] width 100 height 28
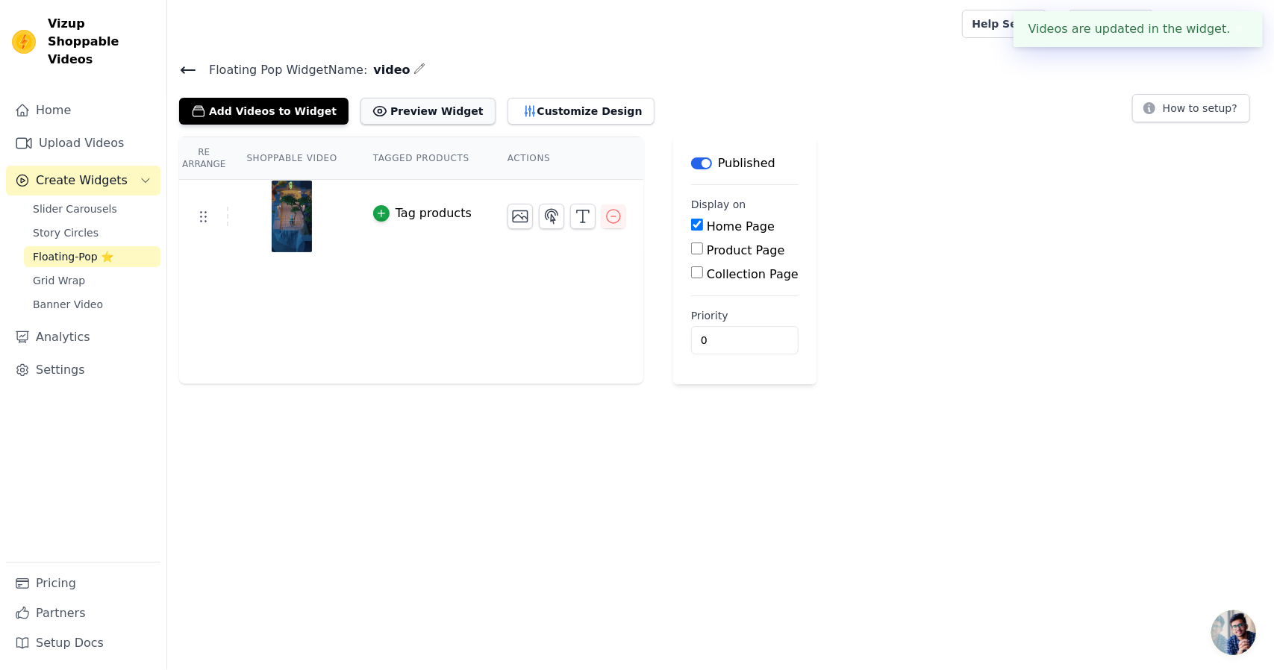
click at [375, 107] on button "Preview Widget" at bounding box center [428, 111] width 134 height 27
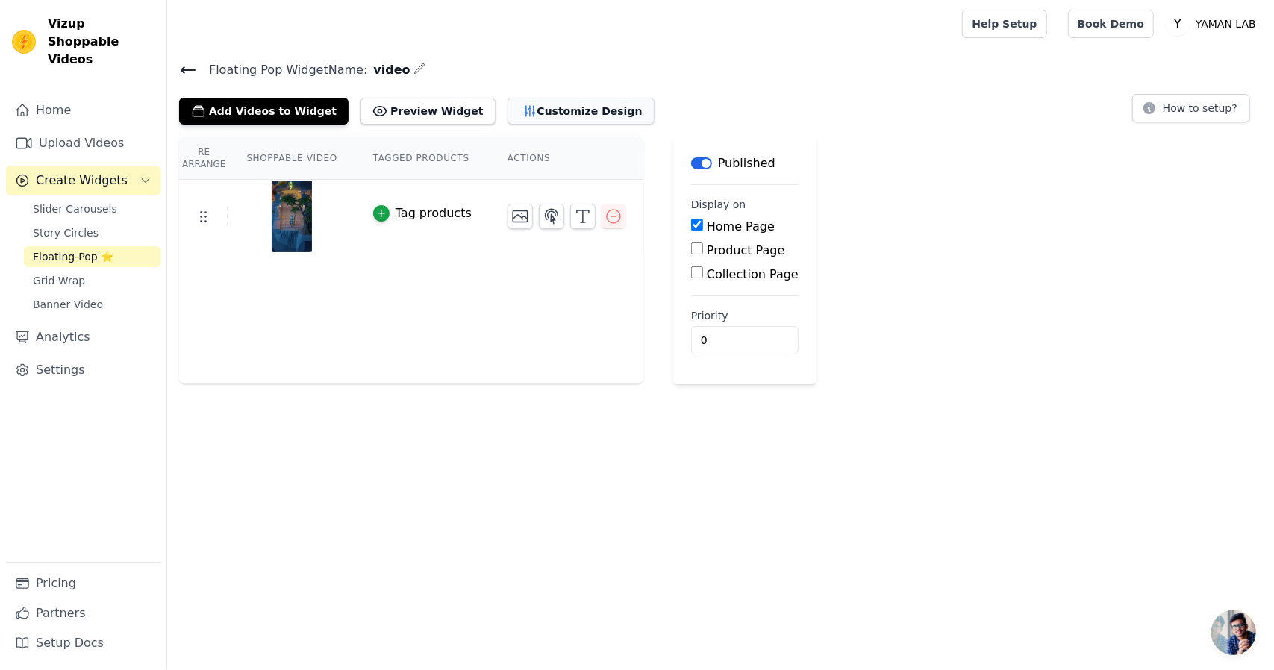
click at [526, 114] on button "Customize Design" at bounding box center [581, 111] width 147 height 27
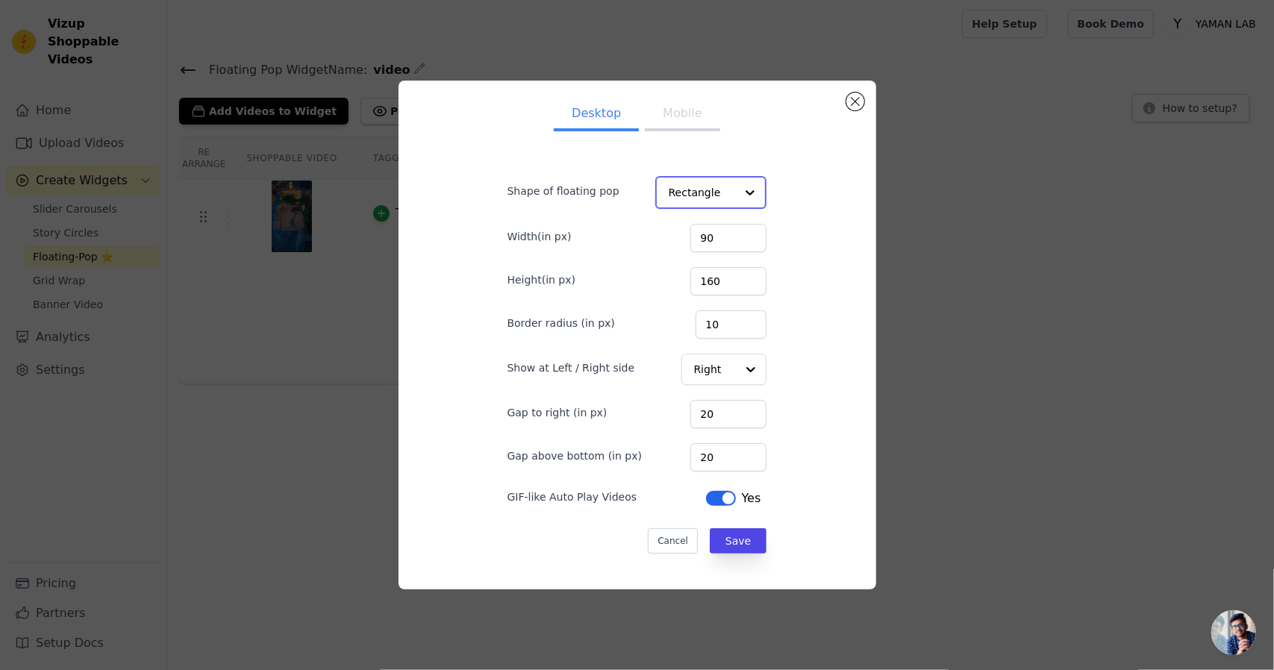
click at [735, 199] on div at bounding box center [750, 193] width 30 height 30
click at [699, 262] on div "Circle" at bounding box center [707, 259] width 105 height 31
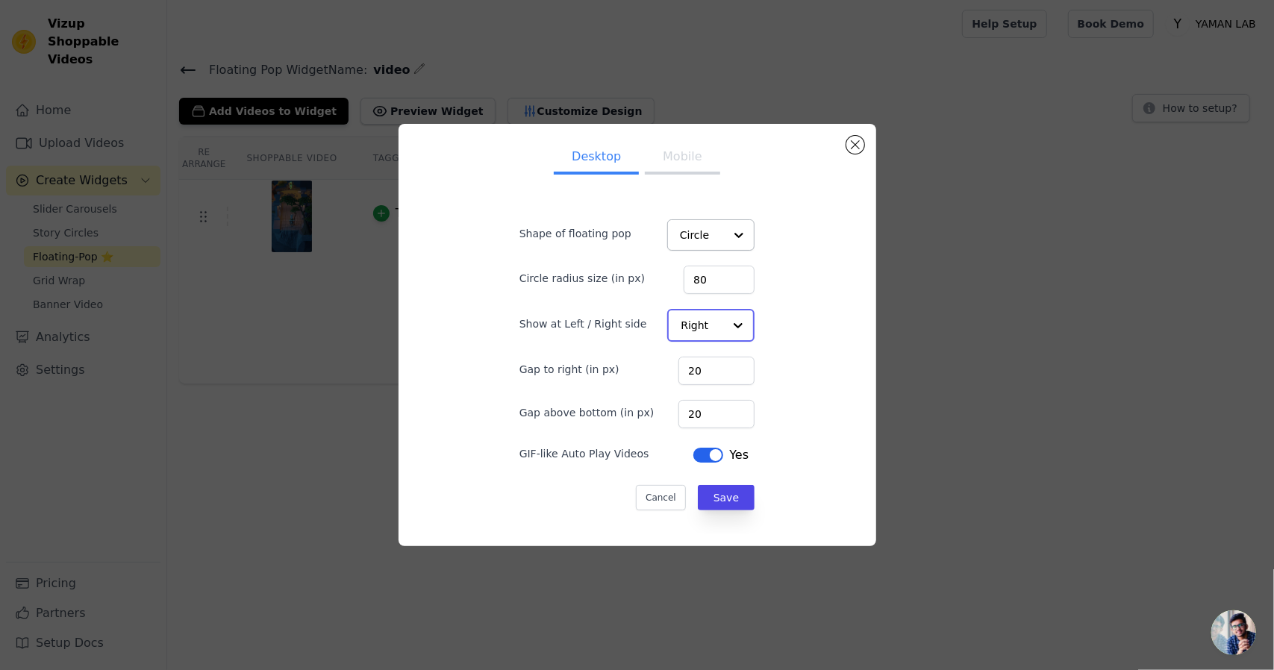
click at [723, 334] on div at bounding box center [738, 326] width 30 height 30
click at [703, 373] on div "Left" at bounding box center [709, 361] width 84 height 31
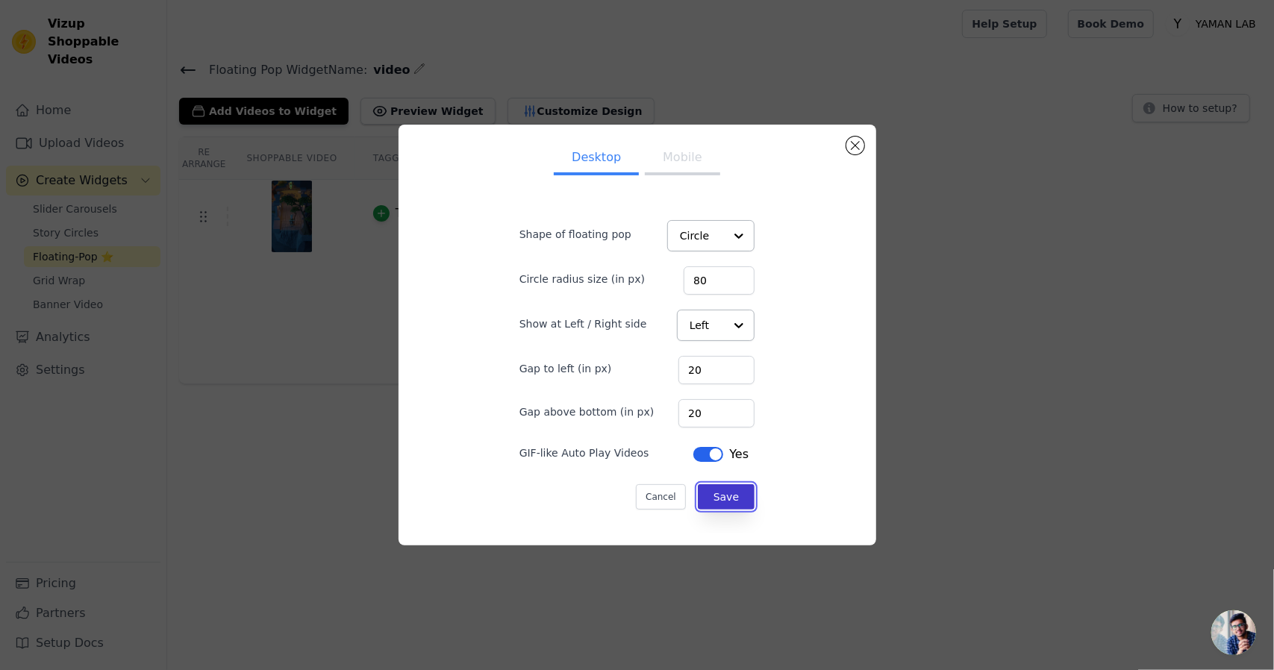
click at [714, 498] on button "Save" at bounding box center [726, 496] width 57 height 25
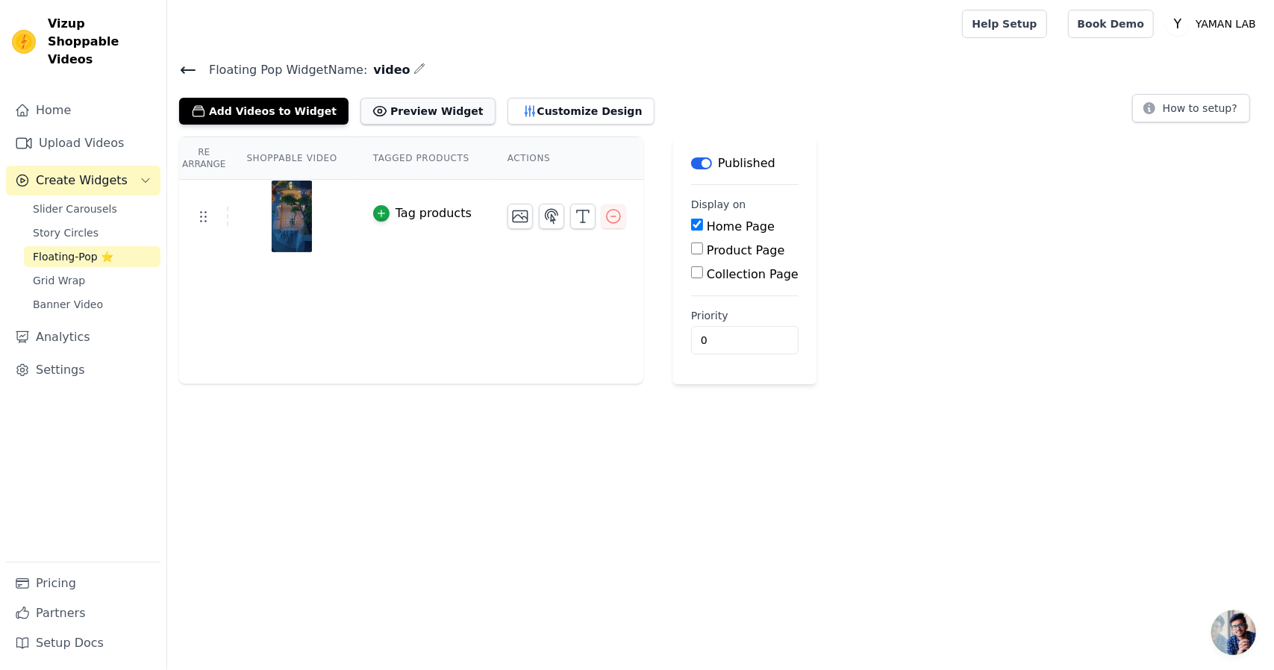
click at [423, 117] on button "Preview Widget" at bounding box center [428, 111] width 134 height 27
click at [188, 73] on icon at bounding box center [188, 70] width 18 height 18
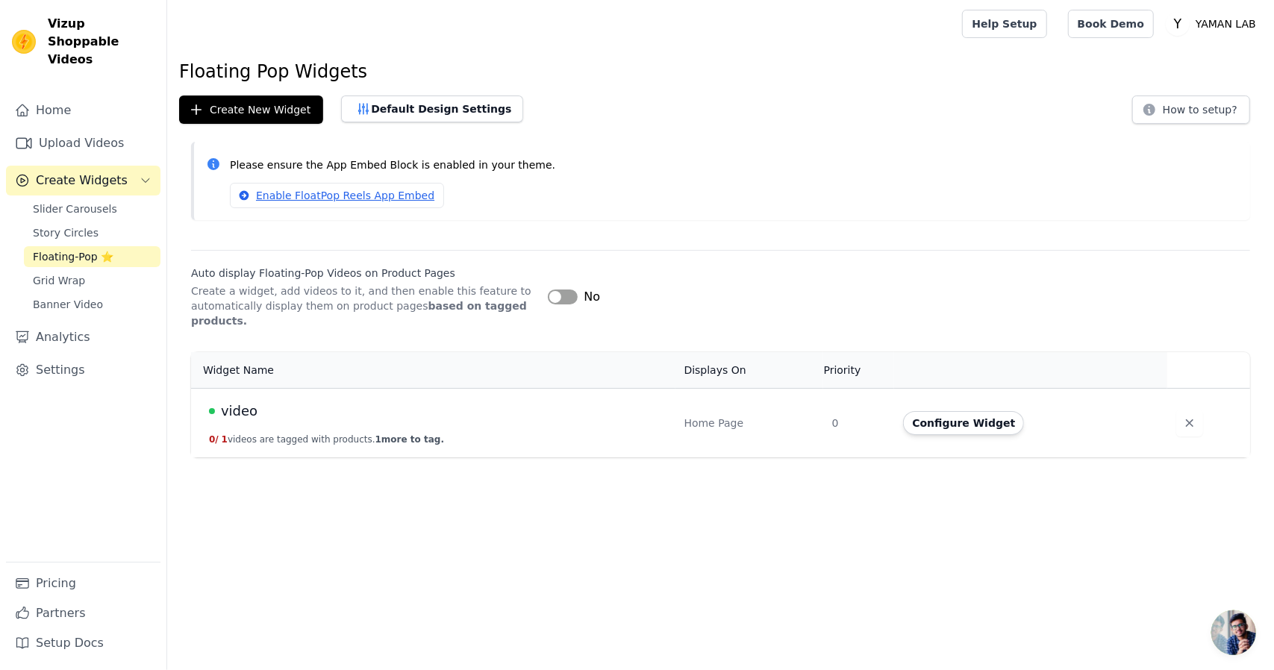
click at [964, 420] on td "Configure Widget" at bounding box center [1030, 422] width 273 height 69
click at [956, 411] on button "Configure Widget" at bounding box center [963, 423] width 121 height 24
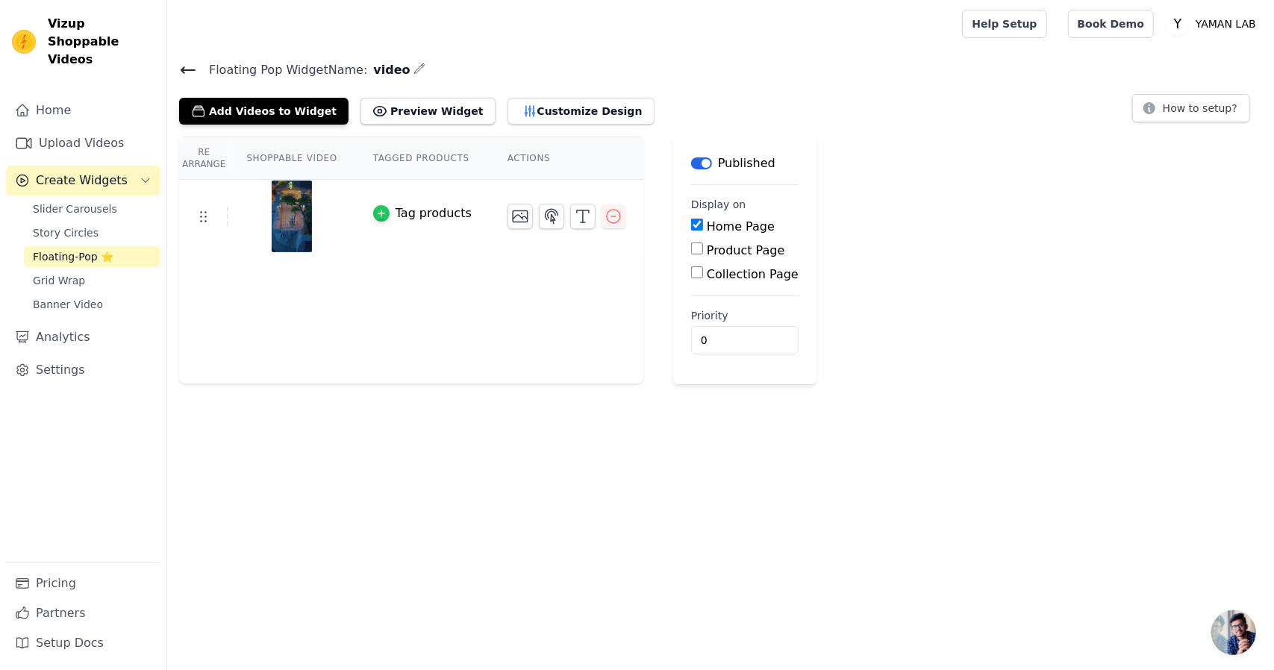
click at [376, 211] on icon "button" at bounding box center [381, 213] width 10 height 10
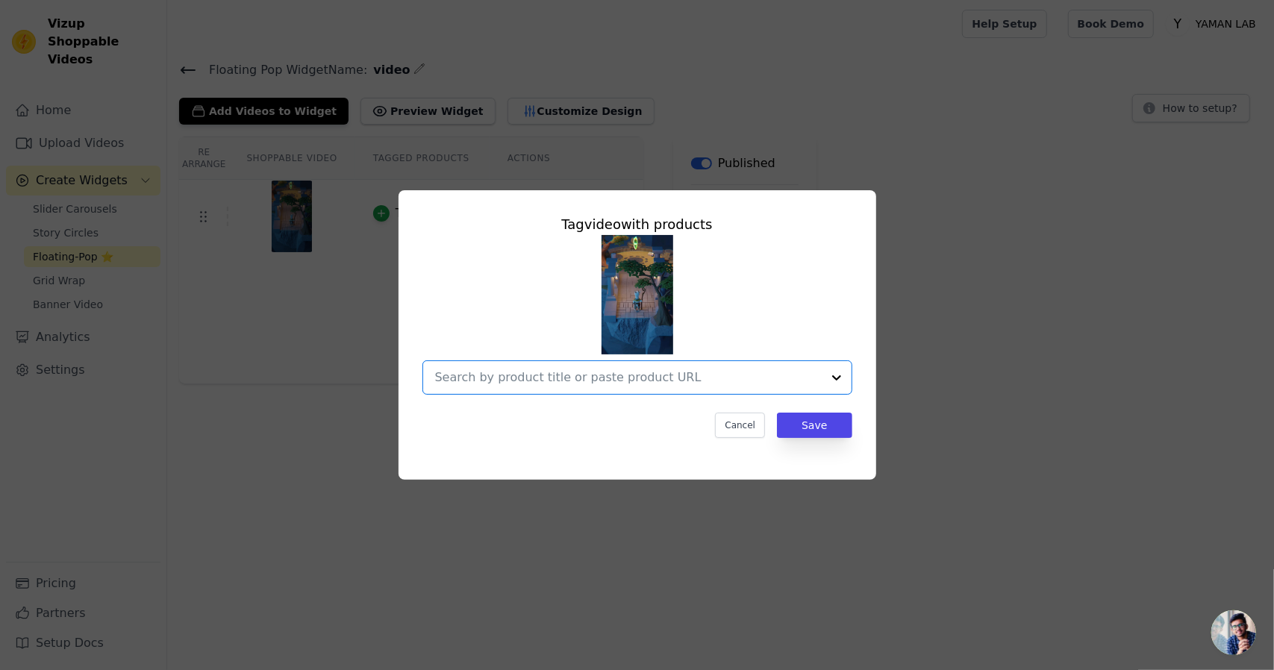
click at [587, 370] on input "text" at bounding box center [628, 378] width 387 height 18
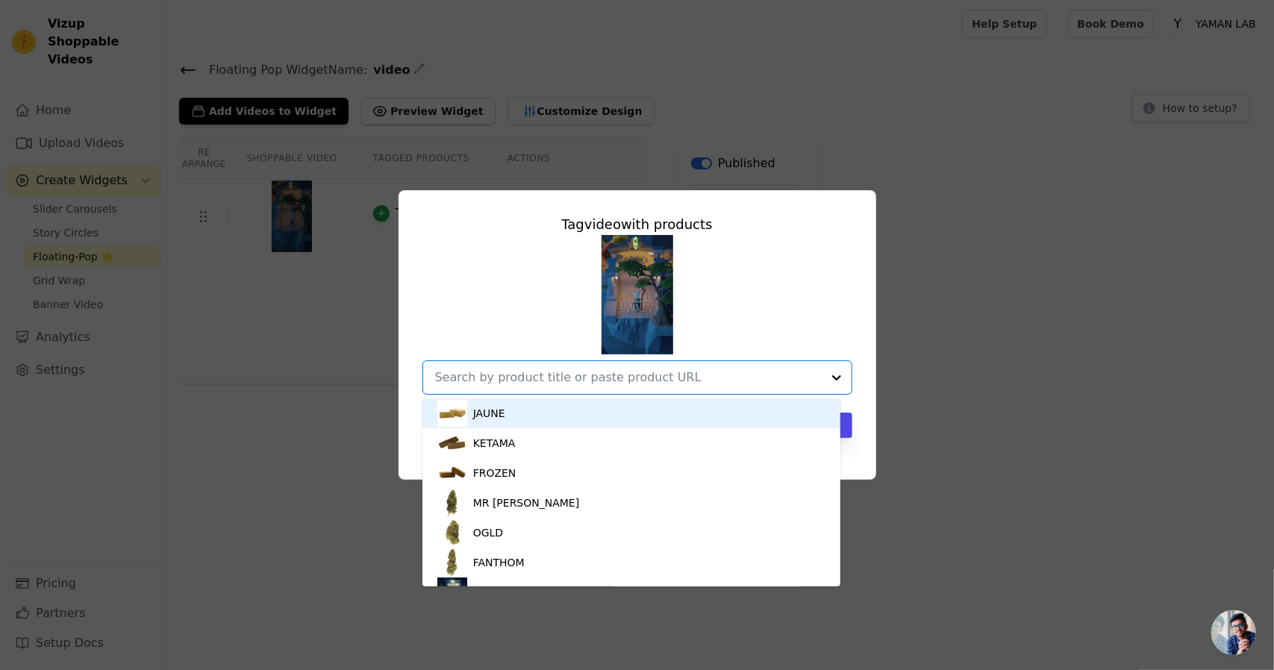
click at [563, 402] on div "JAUNE" at bounding box center [631, 414] width 389 height 30
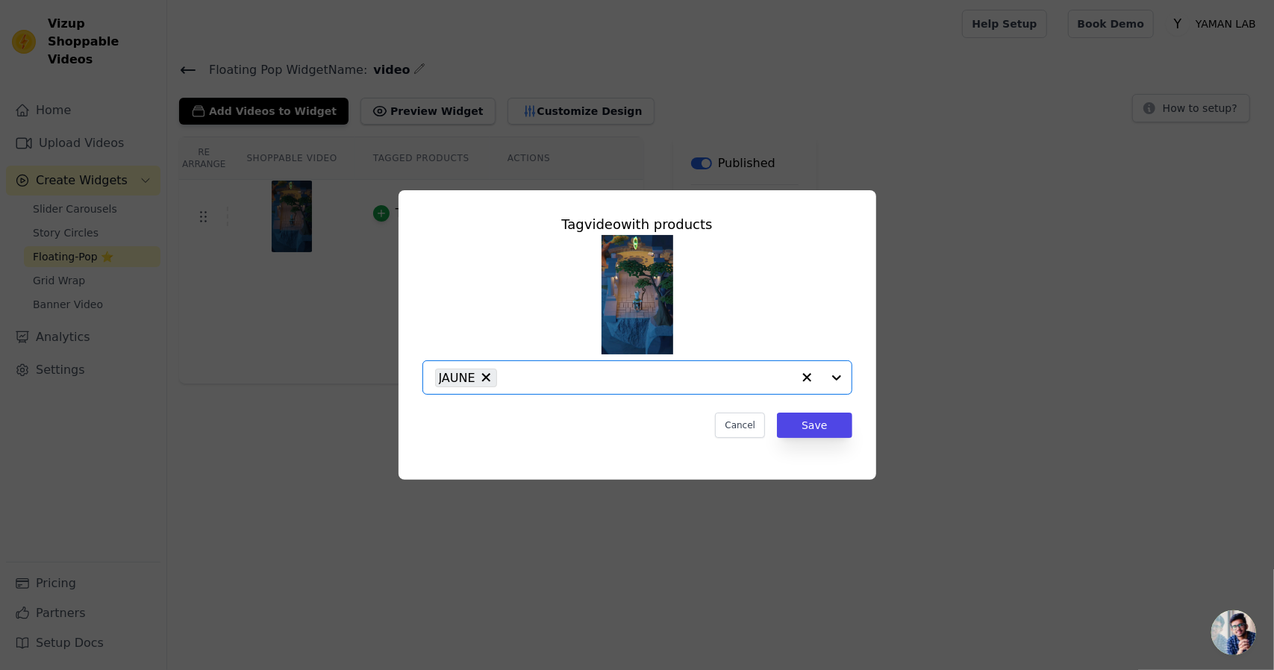
click at [591, 379] on input "text" at bounding box center [648, 378] width 287 height 18
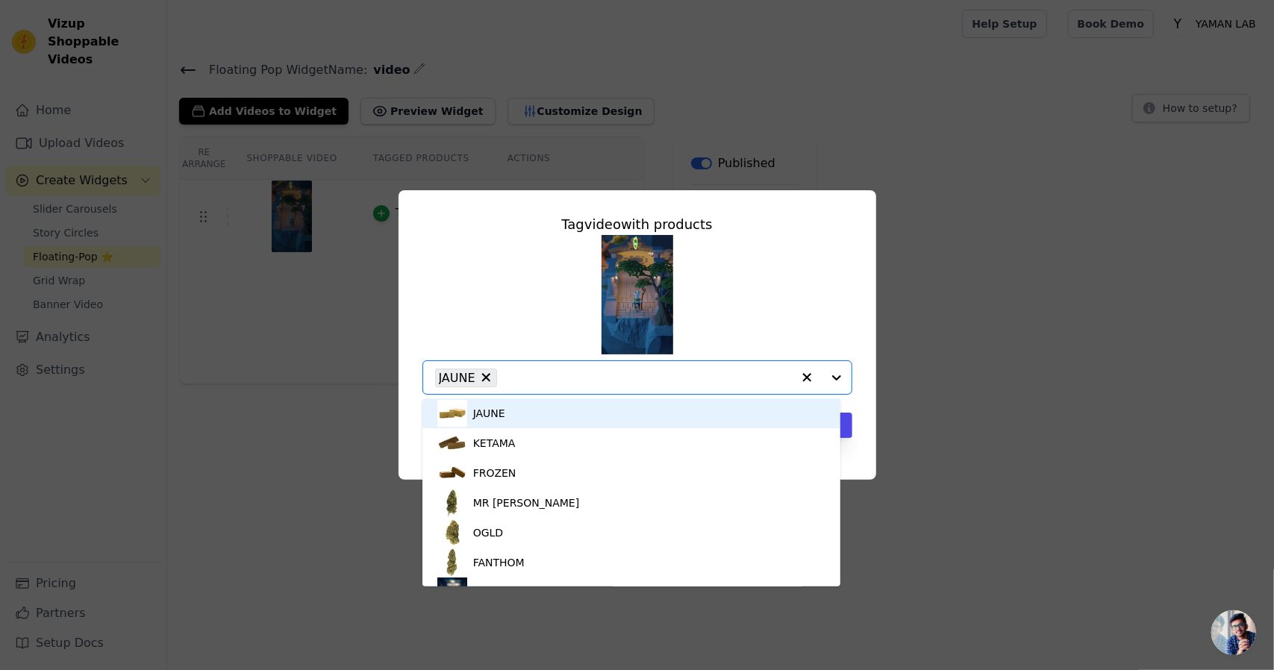
click at [550, 408] on div "JAUNE" at bounding box center [631, 414] width 389 height 30
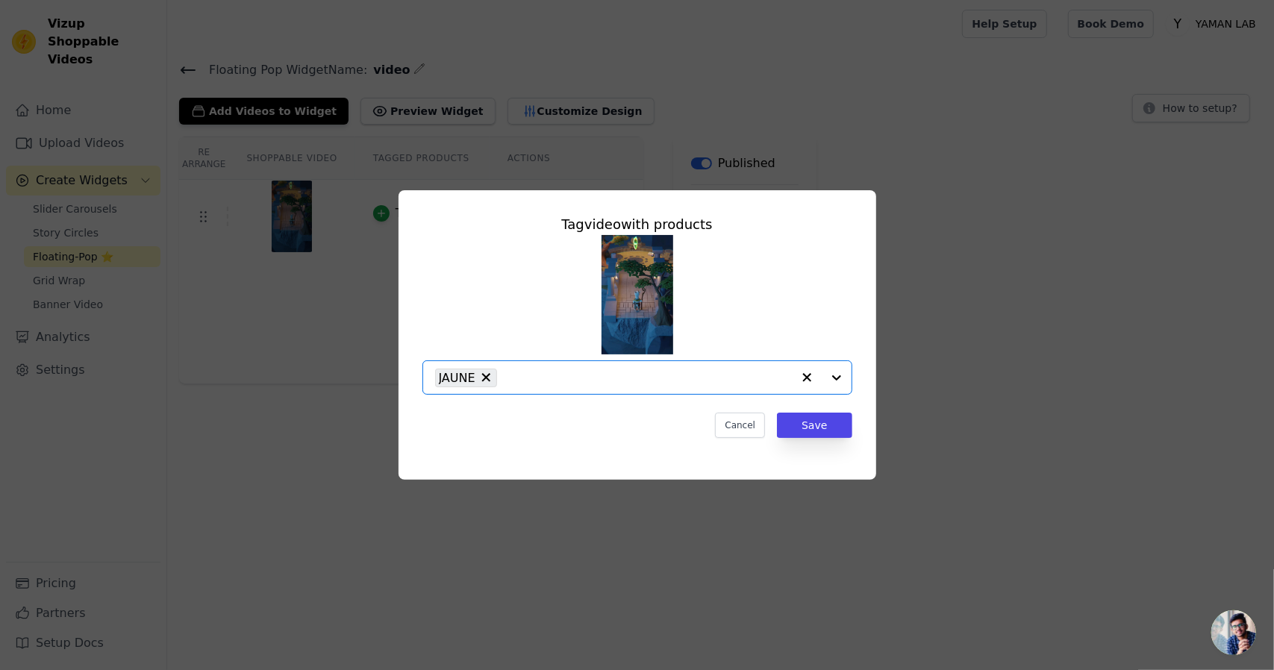
click at [556, 383] on input "text" at bounding box center [648, 378] width 287 height 18
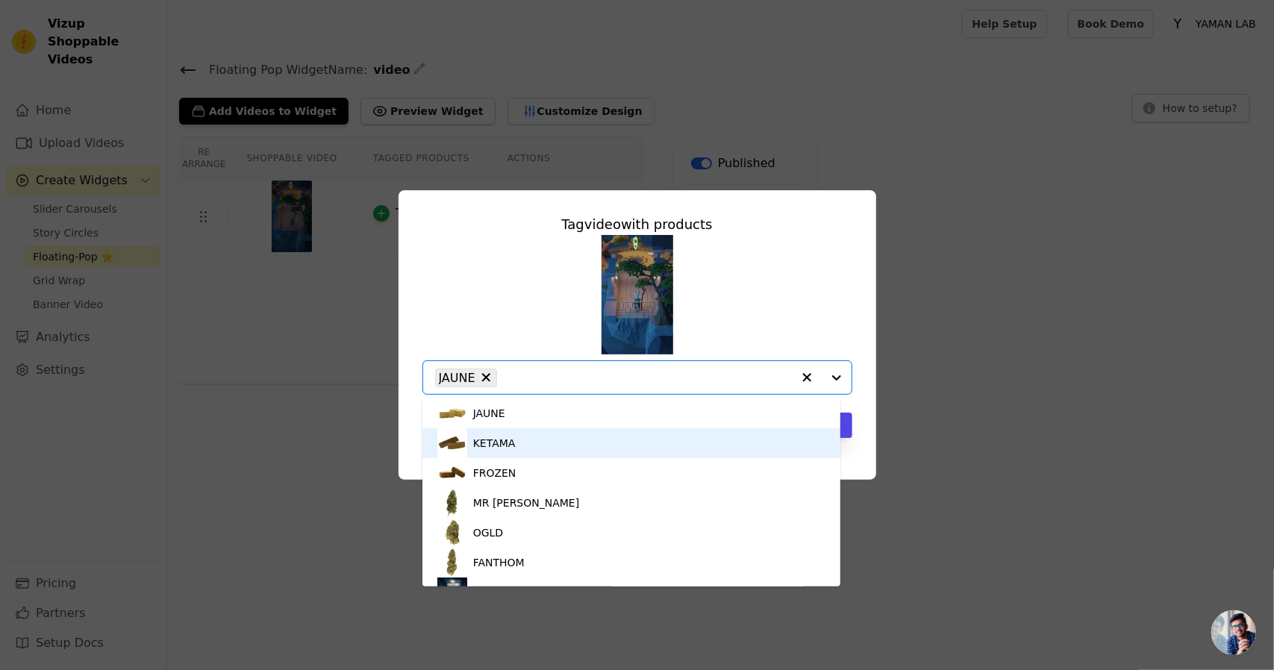
click at [510, 440] on div "KETAMA" at bounding box center [494, 443] width 43 height 15
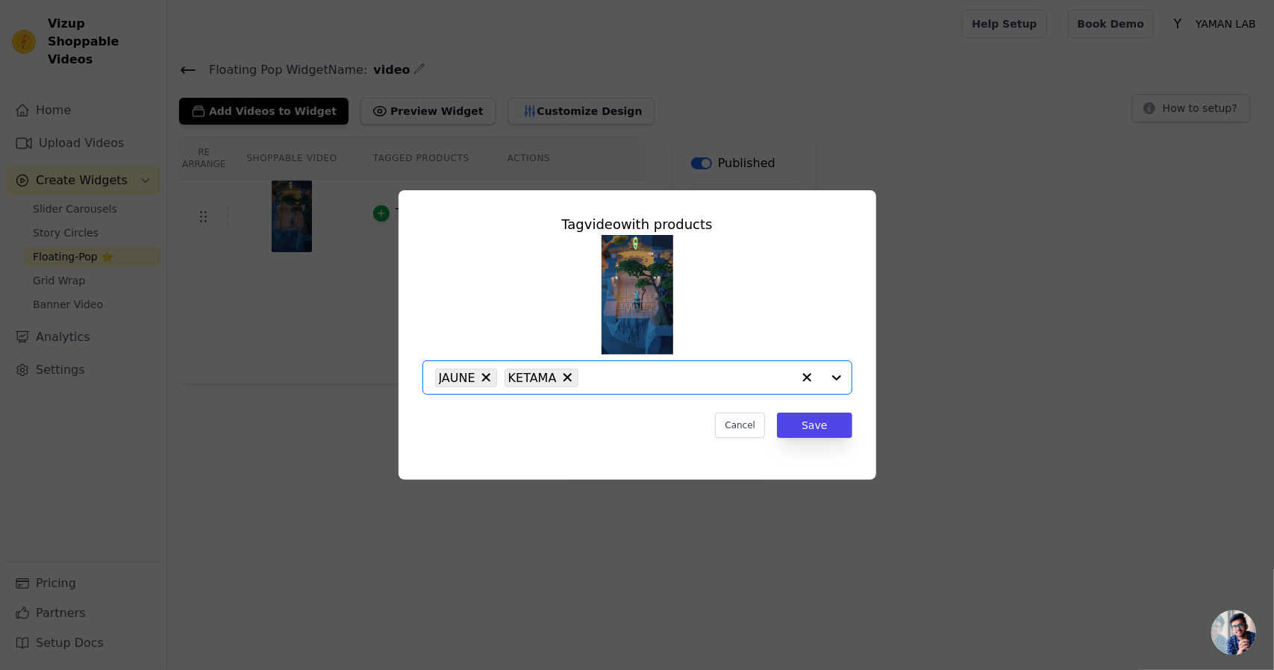
click at [599, 380] on input "text" at bounding box center [689, 378] width 206 height 18
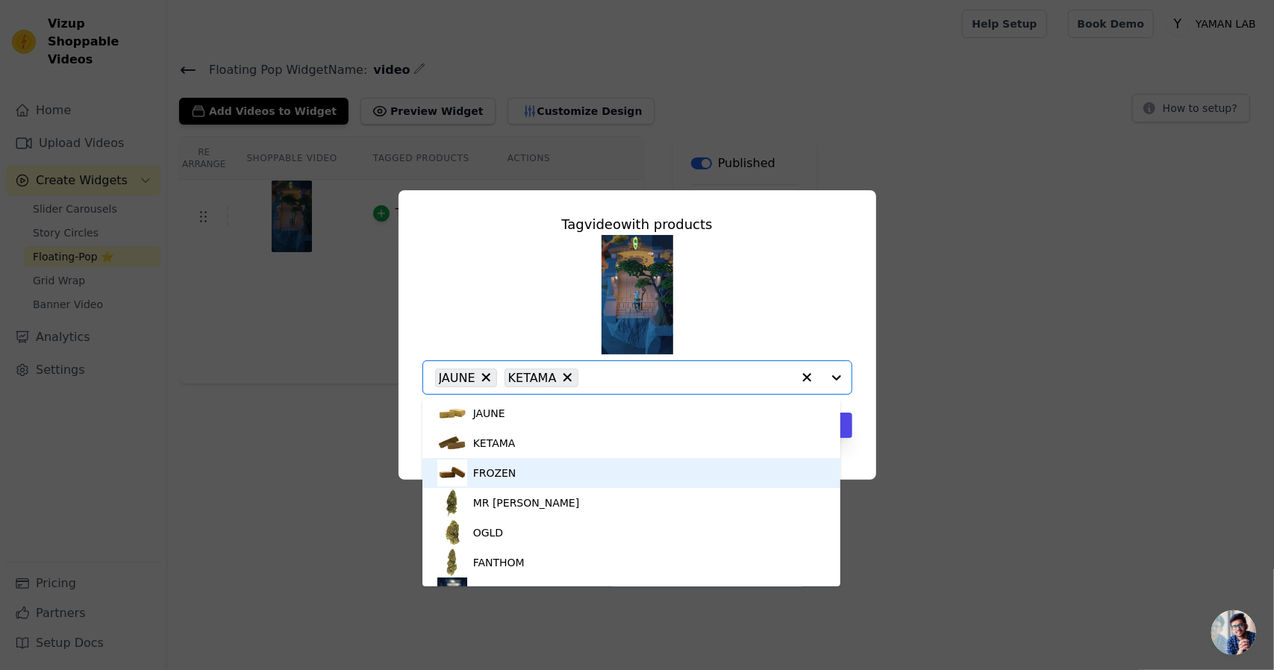
click at [540, 476] on div "FROZEN" at bounding box center [631, 473] width 389 height 30
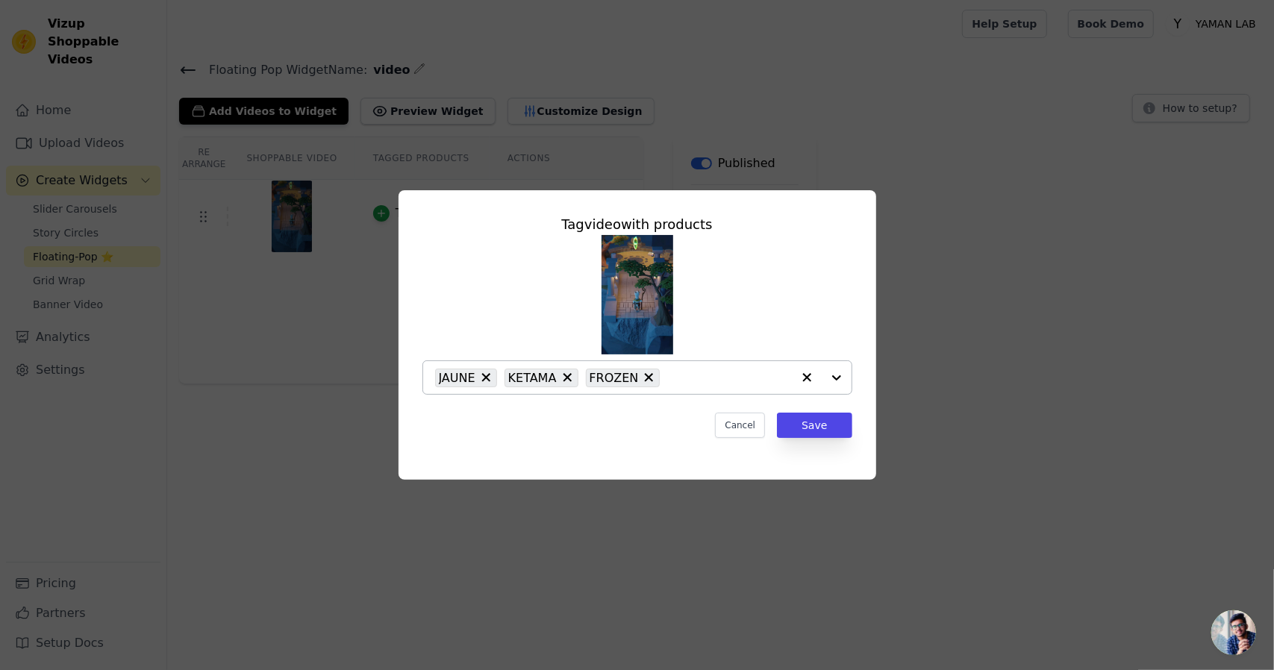
click at [677, 387] on div "JAUNE KETAMA FROZEN" at bounding box center [613, 377] width 357 height 33
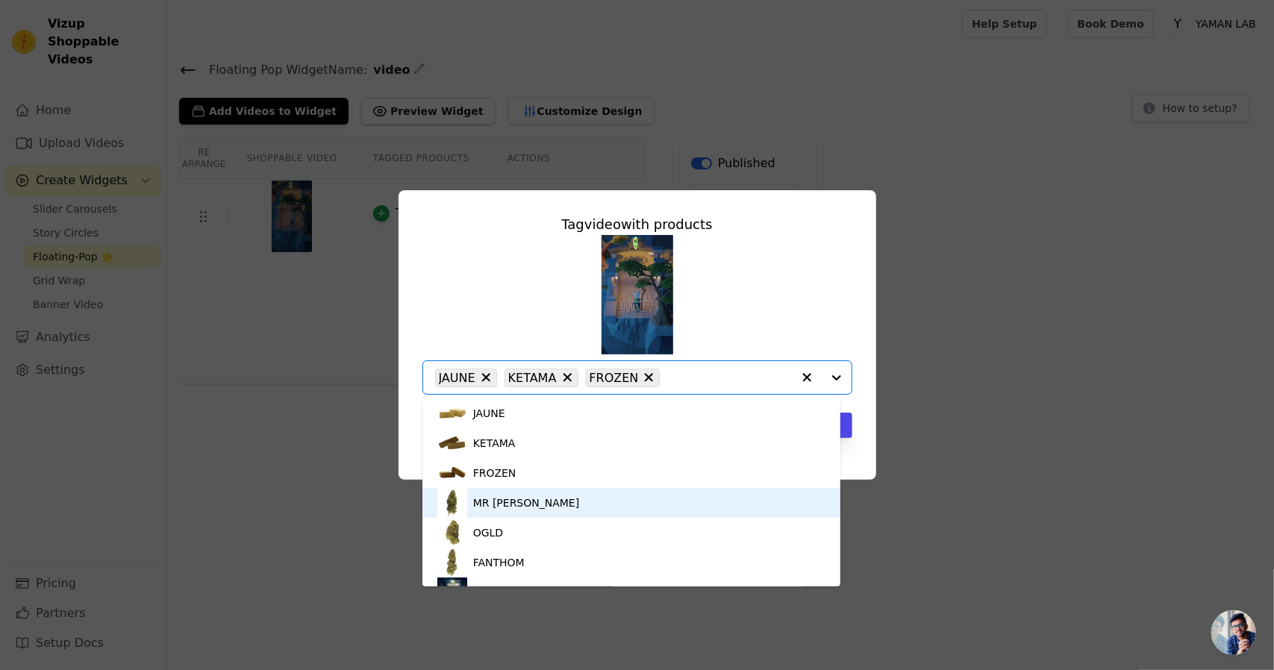
click at [596, 502] on div "MR [PERSON_NAME]" at bounding box center [631, 503] width 389 height 30
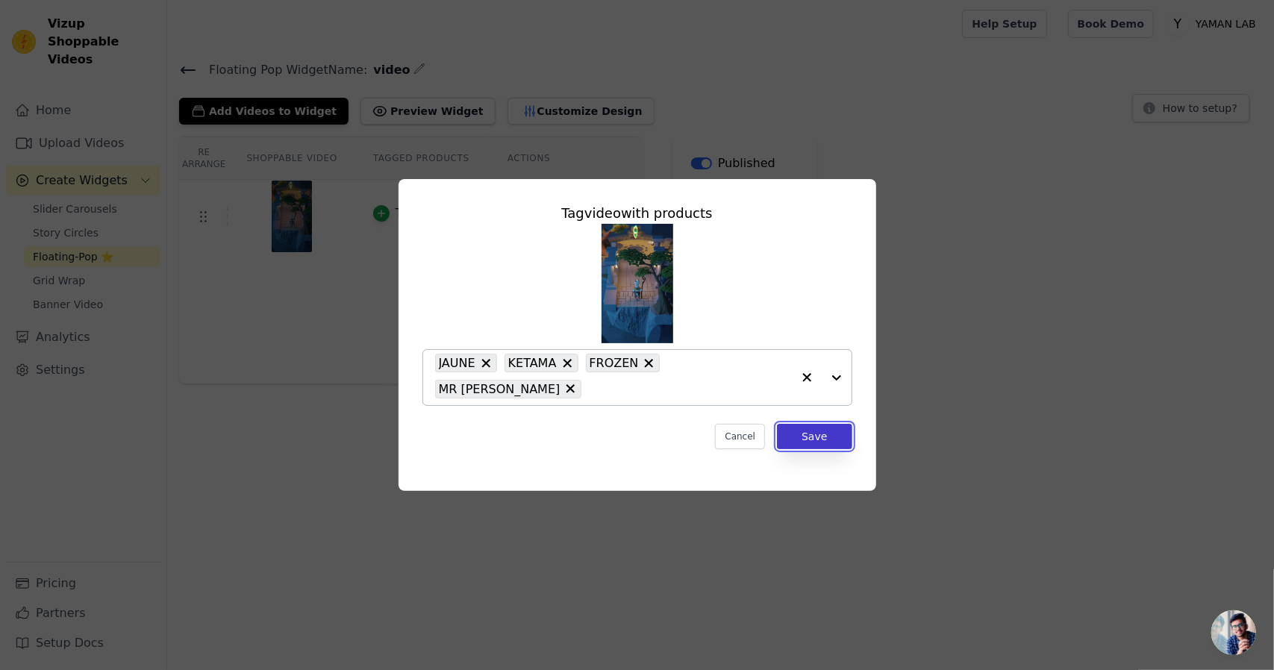
click at [812, 429] on button "Save" at bounding box center [814, 436] width 75 height 25
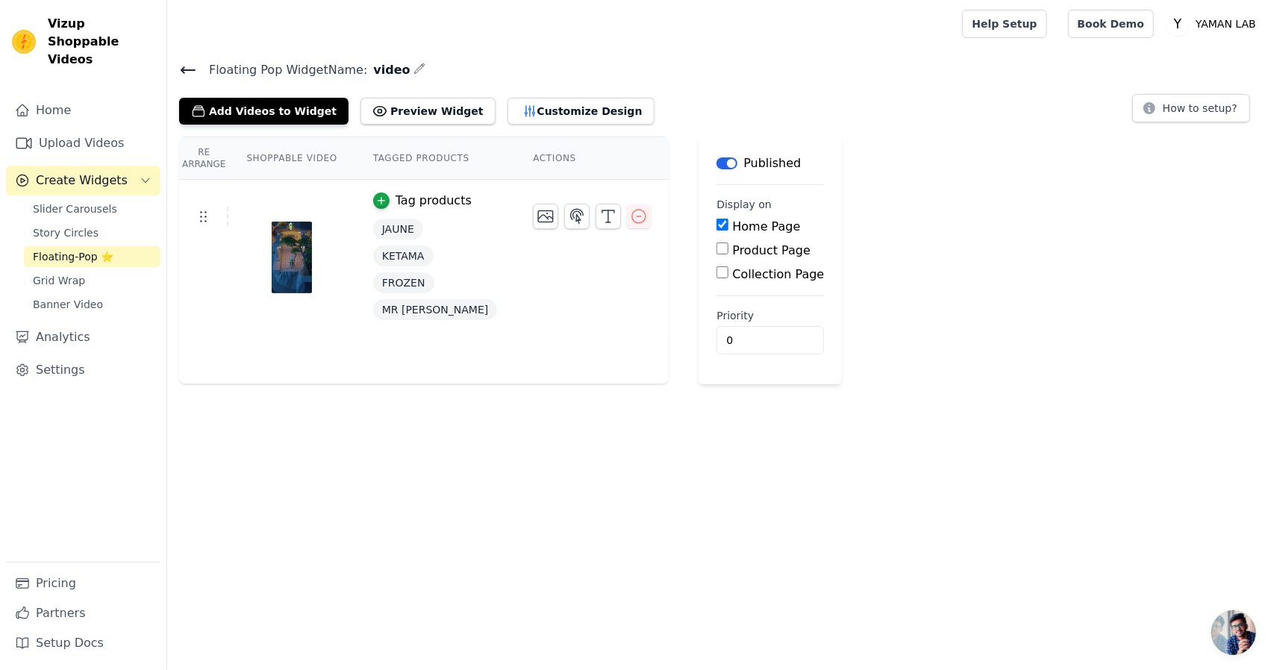
click at [515, 156] on th "Actions" at bounding box center [592, 158] width 154 height 43
click at [63, 249] on span "Floating-Pop ⭐" at bounding box center [73, 256] width 81 height 15
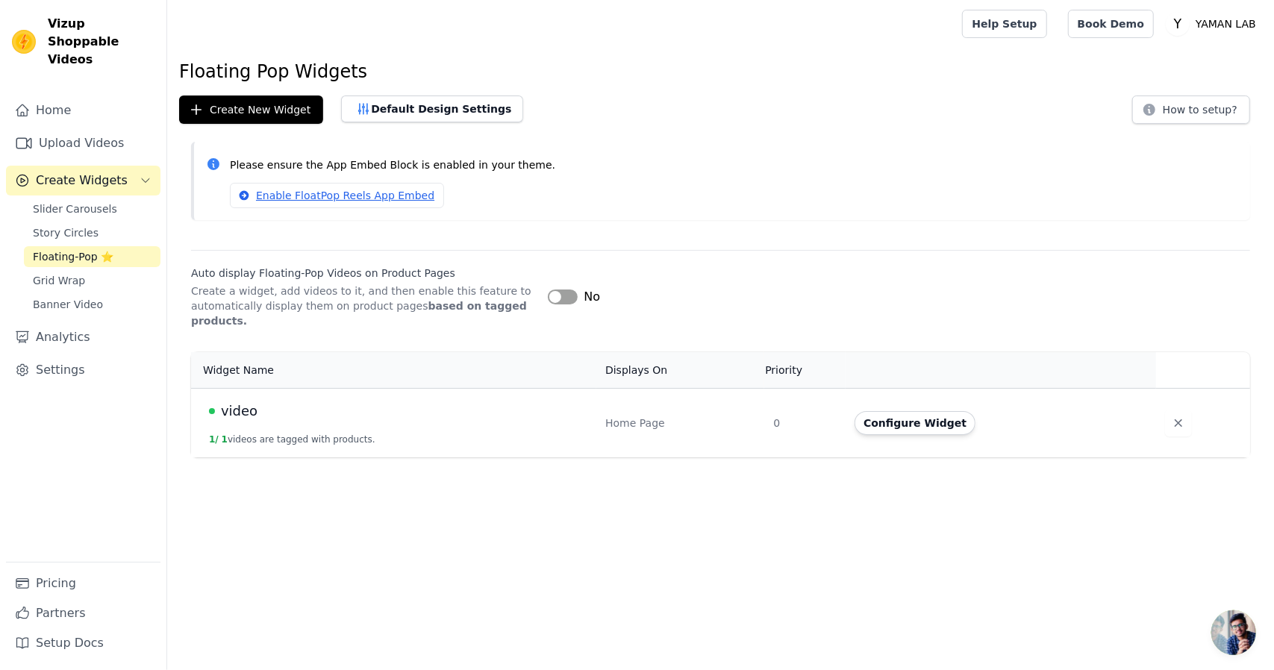
click at [782, 403] on td "0" at bounding box center [804, 422] width 81 height 69
drag, startPoint x: 881, startPoint y: 419, endPoint x: 887, endPoint y: 411, distance: 9.6
click at [887, 411] on td "Configure Widget" at bounding box center [1001, 422] width 311 height 69
click at [887, 411] on button "Configure Widget" at bounding box center [915, 423] width 121 height 24
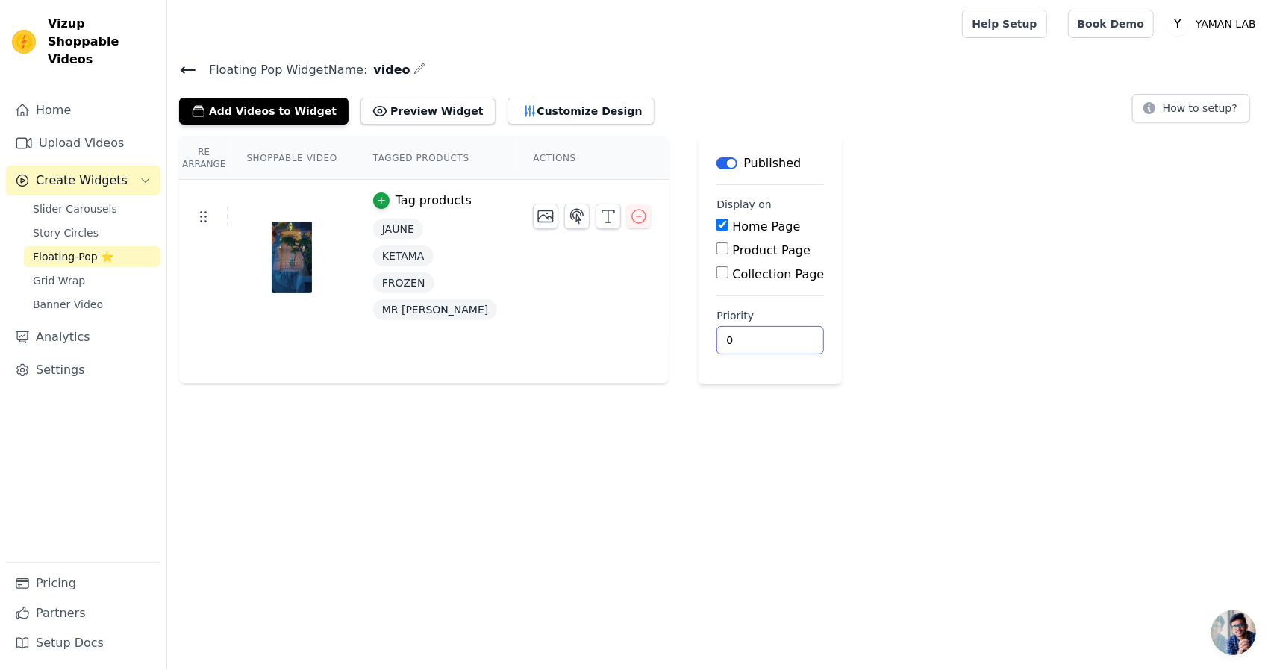
click at [720, 348] on input "0" at bounding box center [770, 340] width 107 height 28
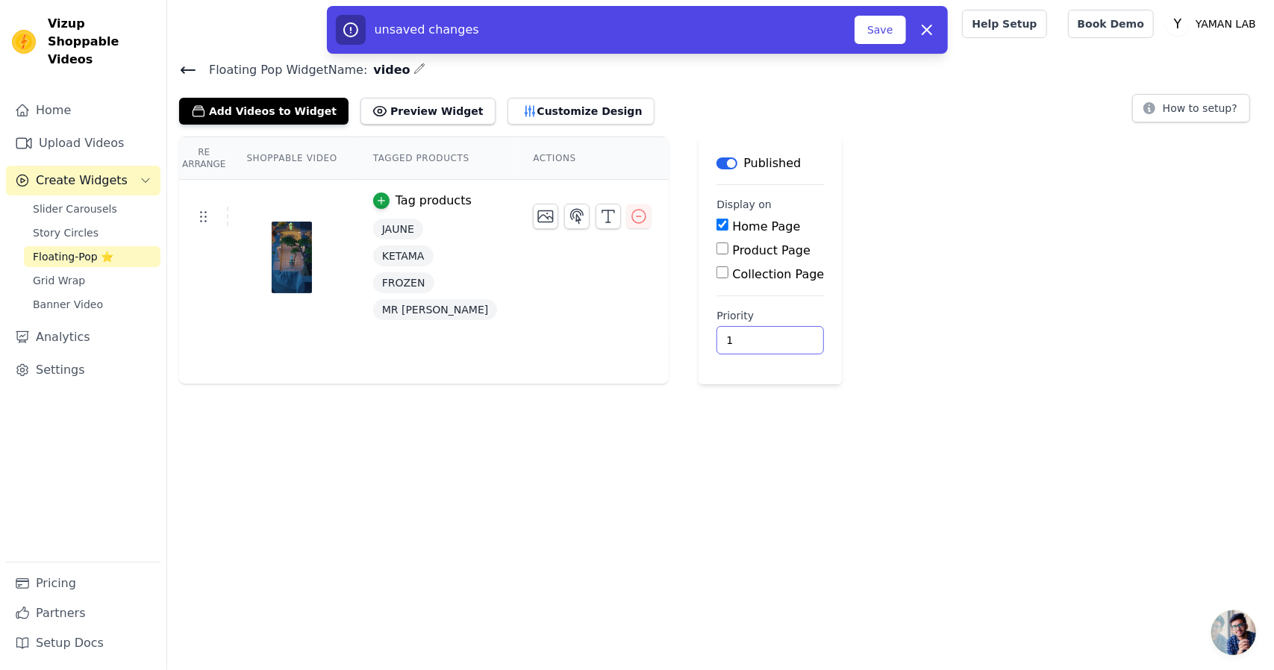
type input "1"
click at [735, 331] on input "1" at bounding box center [770, 340] width 107 height 28
click at [867, 37] on button "Save" at bounding box center [880, 30] width 51 height 28
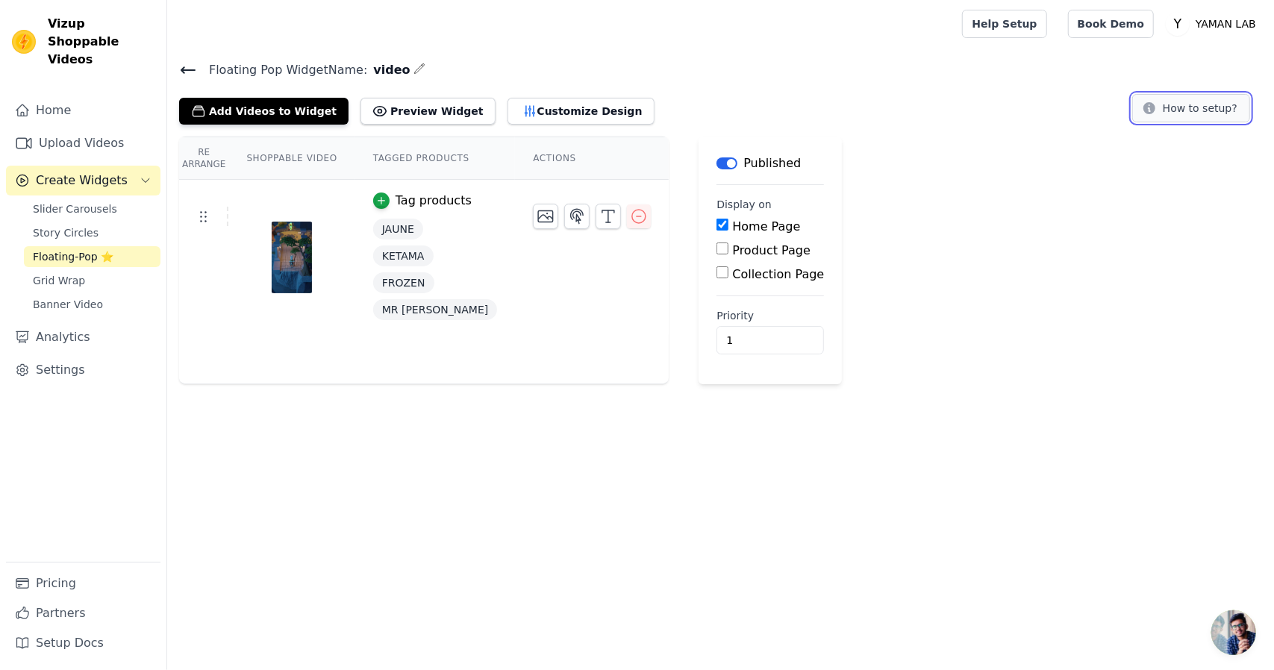
click at [1178, 120] on button "How to setup?" at bounding box center [1191, 108] width 118 height 28
click at [430, 114] on button "Preview Widget" at bounding box center [428, 111] width 134 height 27
click at [540, 104] on button "Customize Design" at bounding box center [581, 111] width 147 height 27
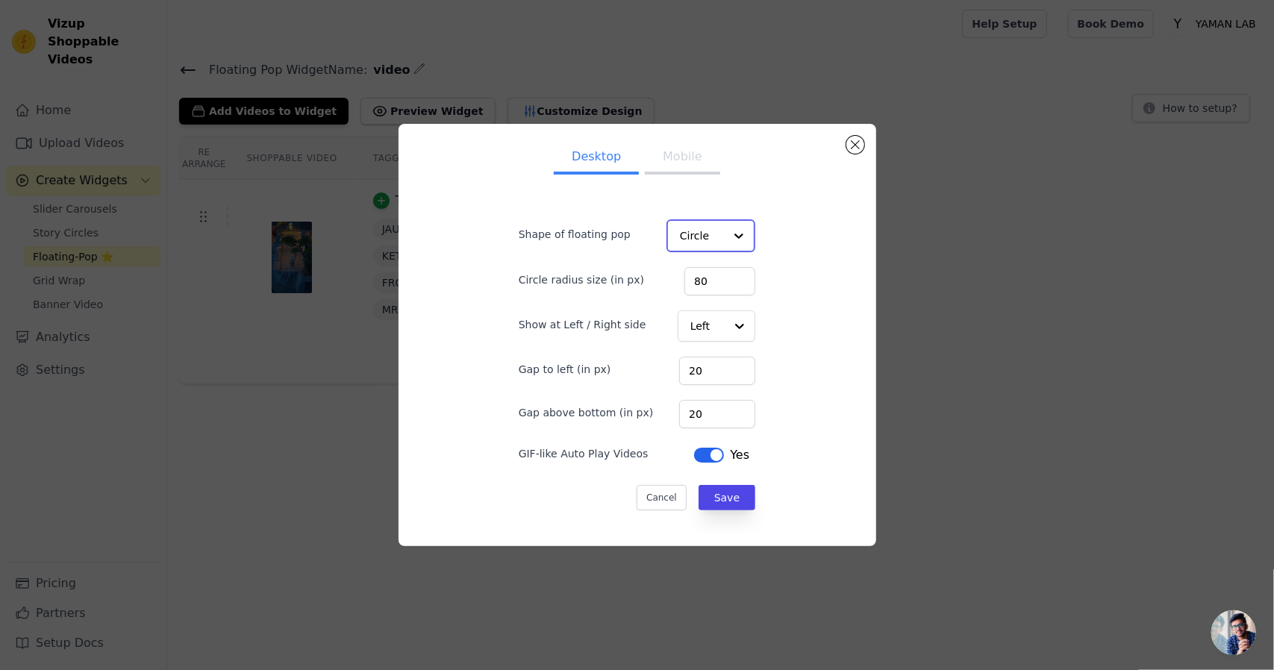
click at [706, 231] on input "Shape of floating pop" at bounding box center [702, 236] width 44 height 30
click at [692, 274] on div "Rectangle" at bounding box center [709, 271] width 85 height 31
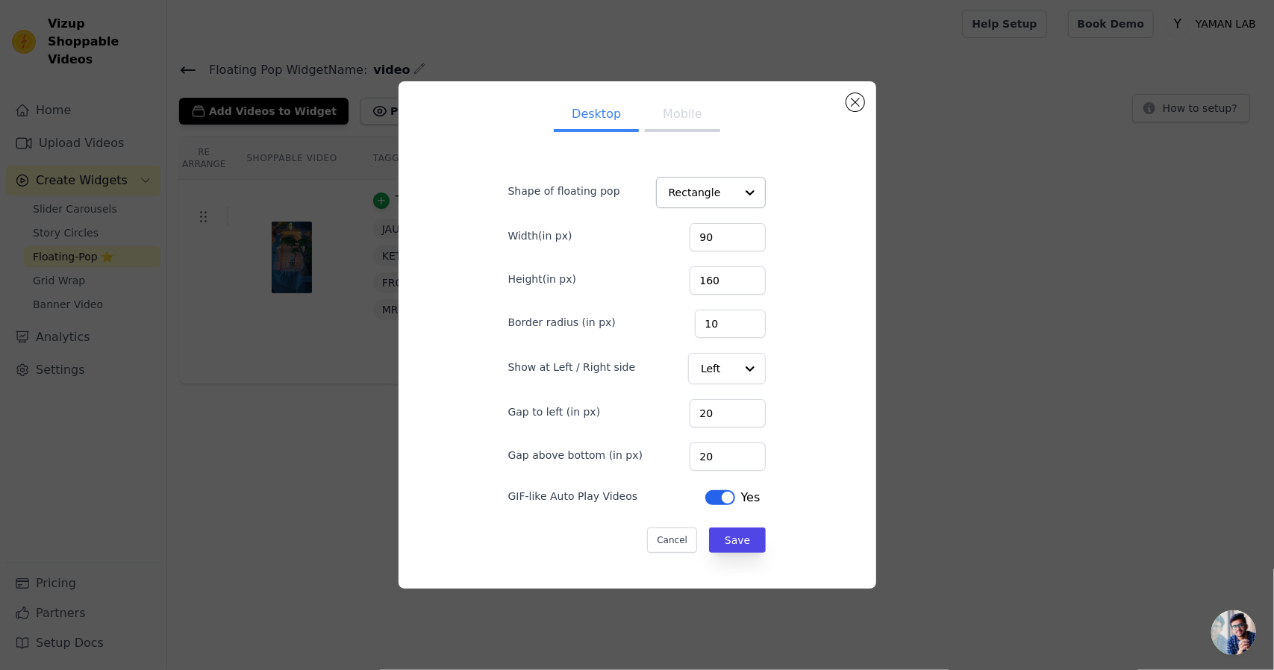
click at [735, 525] on form "Shape of floating pop Rectangle Width(in px) 90 Height(in px) 160 Border radius…" at bounding box center [637, 357] width 282 height 415
click at [733, 532] on button "Save" at bounding box center [737, 540] width 57 height 25
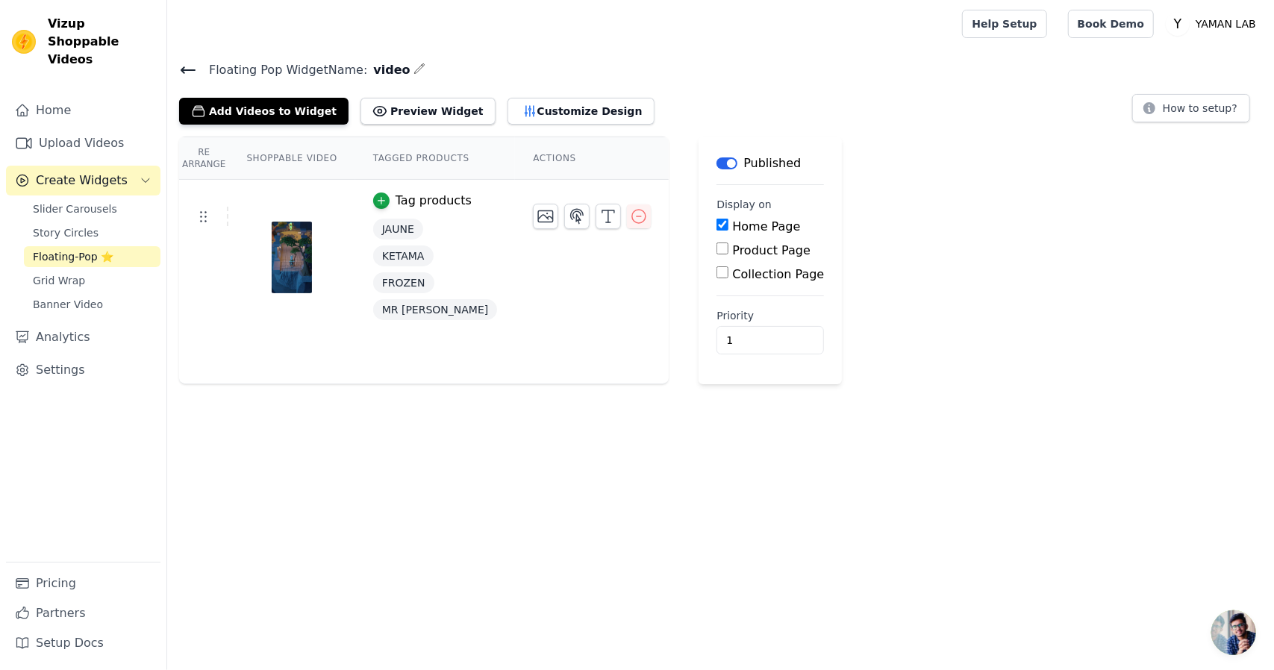
click at [444, 166] on th "Tagged Products" at bounding box center [435, 158] width 160 height 43
click at [408, 154] on th "Tagged Products" at bounding box center [435, 158] width 160 height 43
click at [376, 160] on th "Tagged Products" at bounding box center [435, 158] width 160 height 43
click at [393, 155] on th "Tagged Products" at bounding box center [435, 158] width 160 height 43
click at [373, 193] on div "button" at bounding box center [381, 201] width 16 height 16
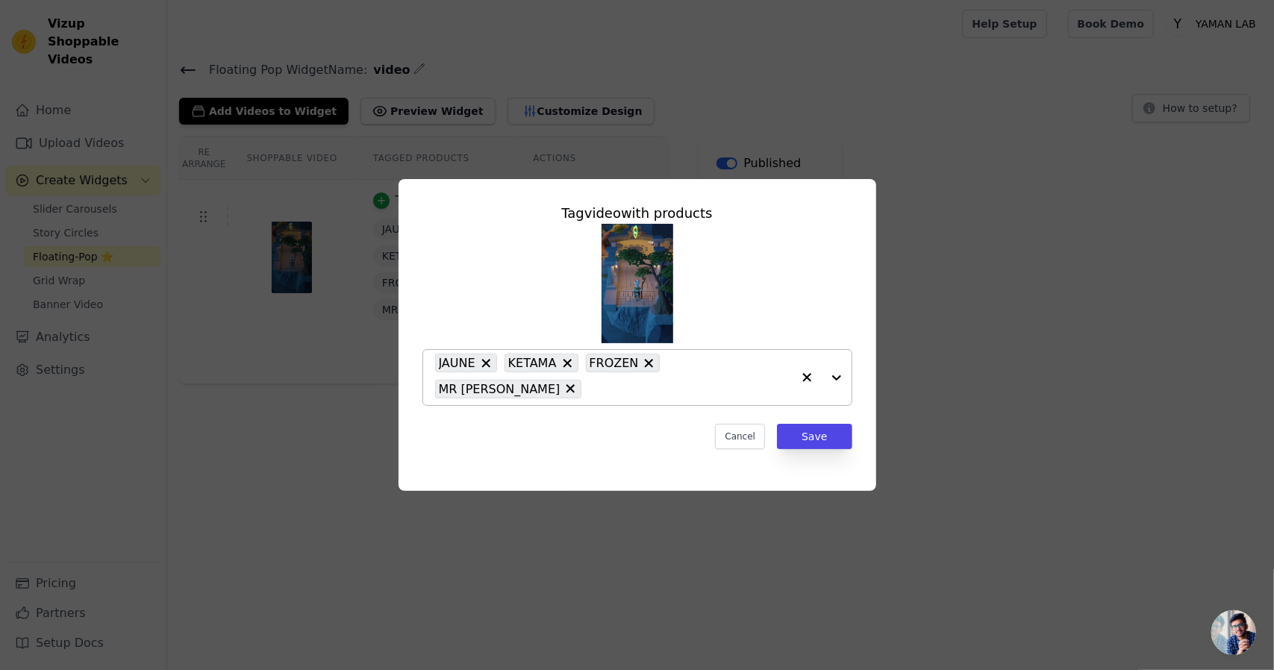
click at [842, 375] on div at bounding box center [822, 377] width 60 height 55
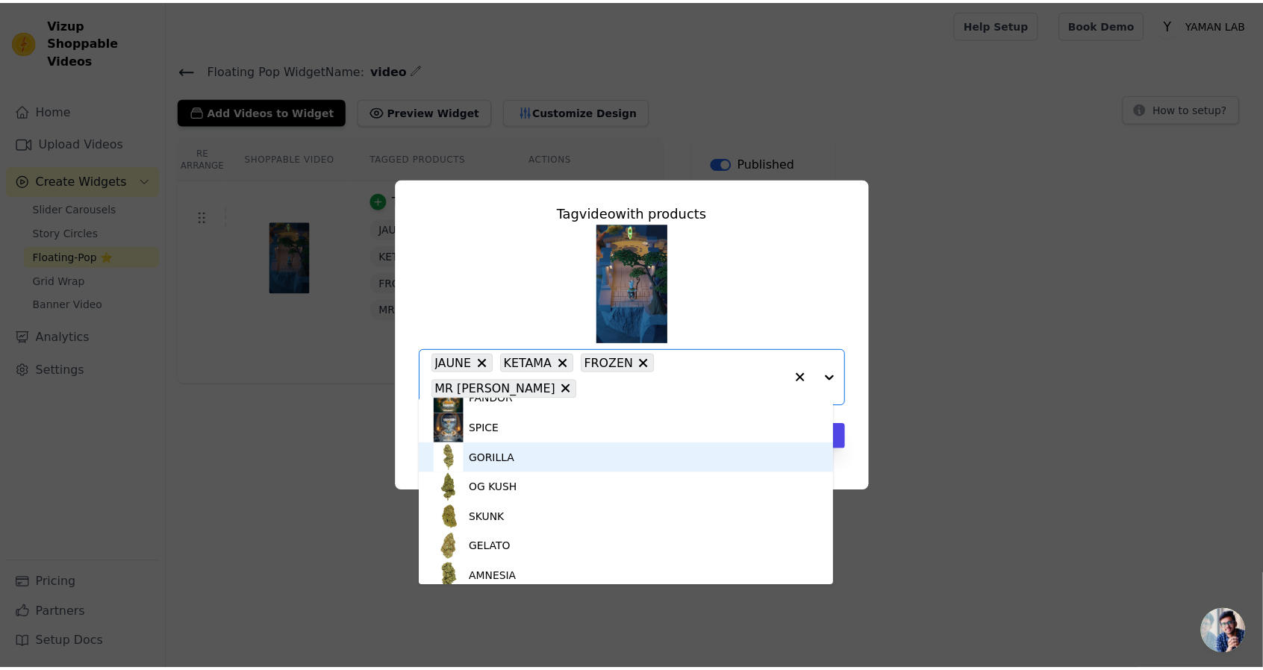
scroll to position [323, 0]
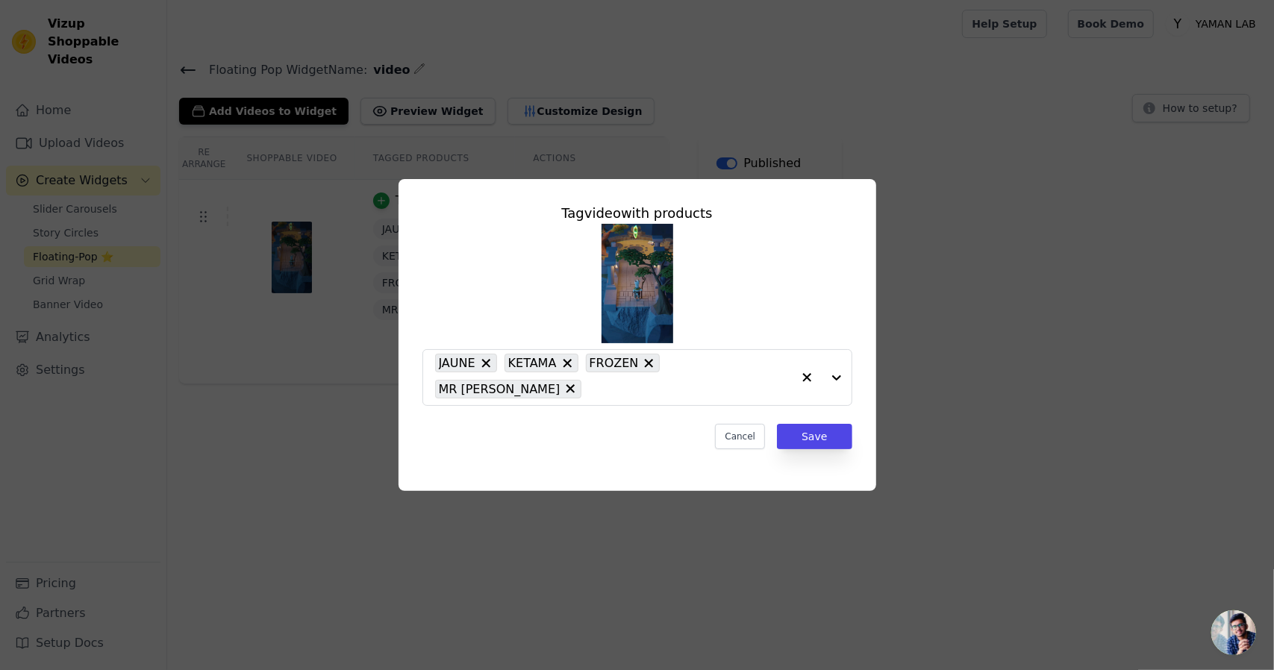
click at [1051, 208] on div "Tag video with products JAUNE KETAMA FROZEN MR BLUE Cancel Save" at bounding box center [637, 335] width 1227 height 360
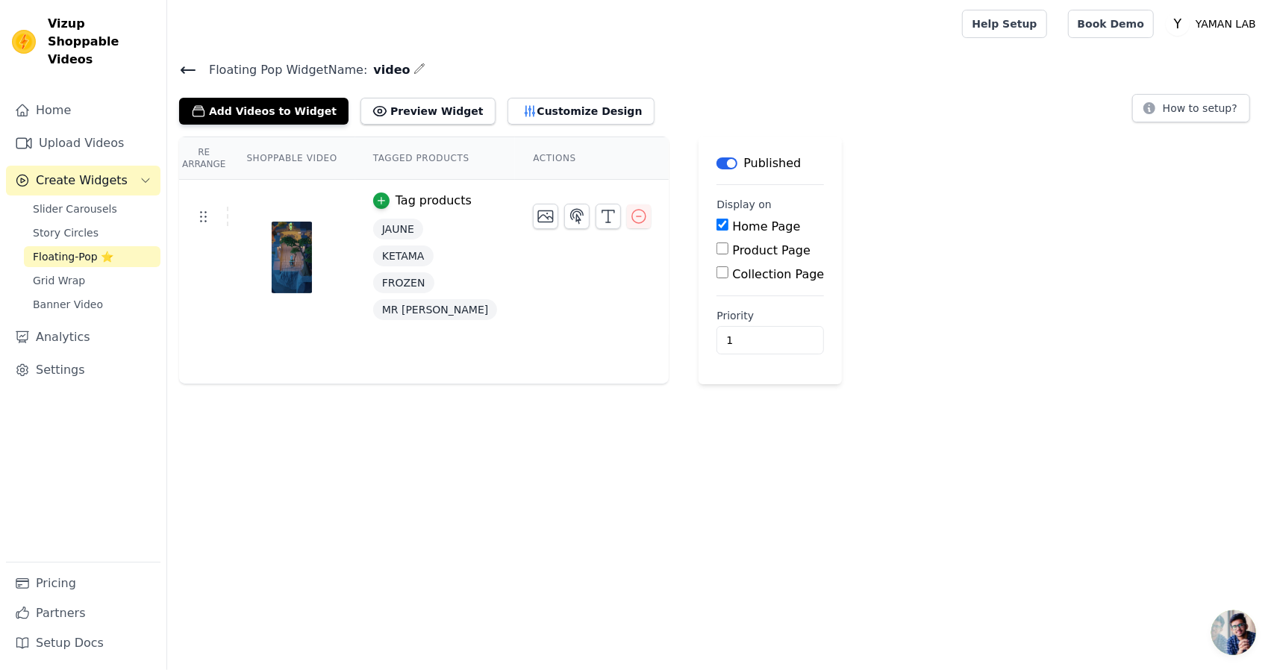
drag, startPoint x: 658, startPoint y: 57, endPoint x: 656, endPoint y: 74, distance: 16.6
click at [656, 74] on main "Floating Pop Widget Name: video Add Videos to Widget Preview Widget Customize D…" at bounding box center [720, 216] width 1107 height 337
click at [656, 74] on h4 "Floating Pop Widget Name: video" at bounding box center [720, 70] width 1083 height 20
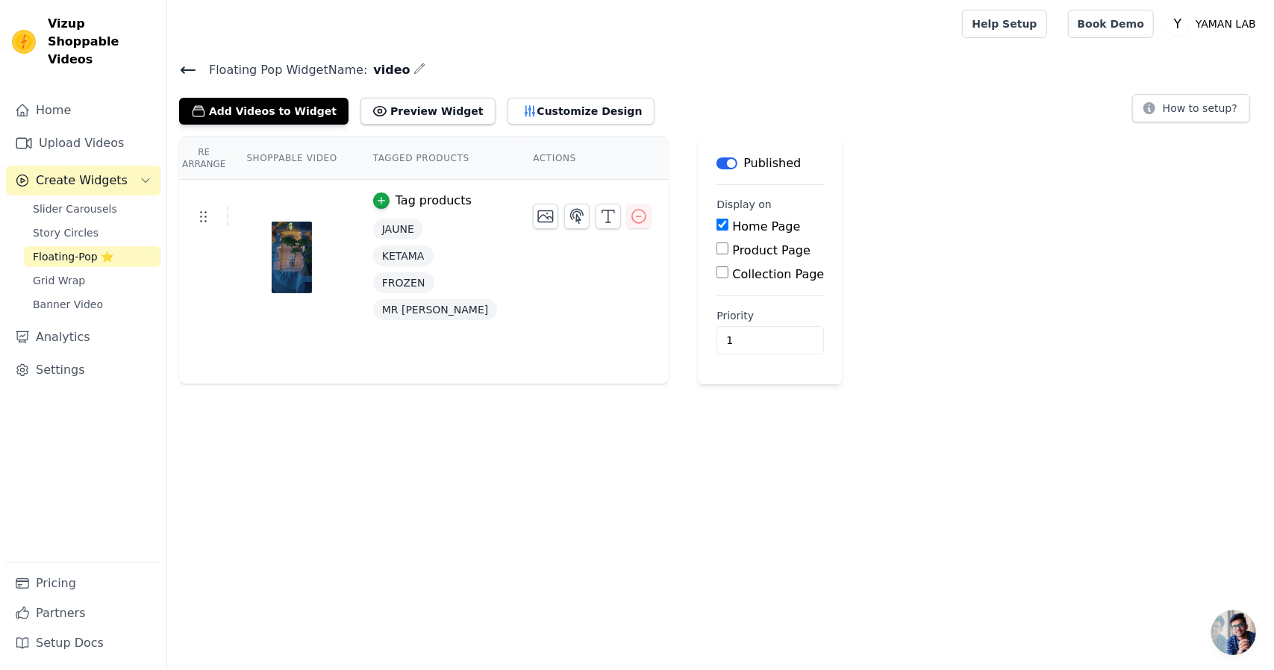
click at [409, 159] on th "Tagged Products" at bounding box center [435, 158] width 160 height 43
click at [60, 365] on link "Settings" at bounding box center [83, 370] width 155 height 30
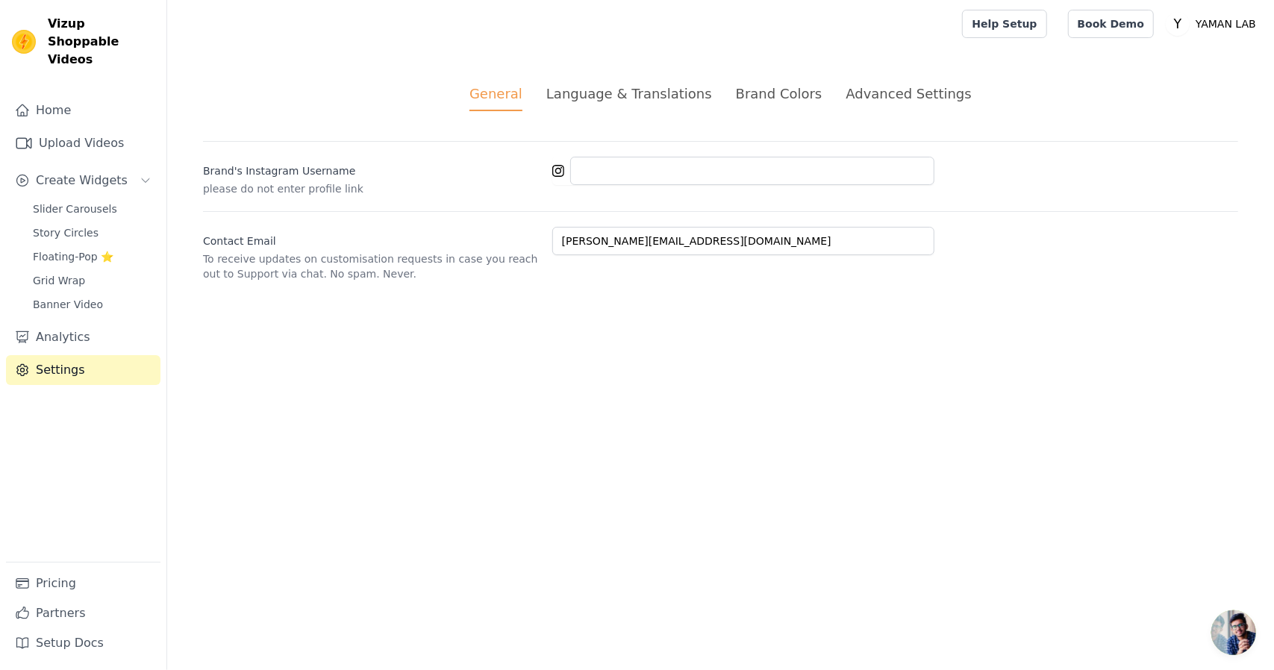
click at [624, 97] on div "Language & Translations" at bounding box center [629, 94] width 166 height 20
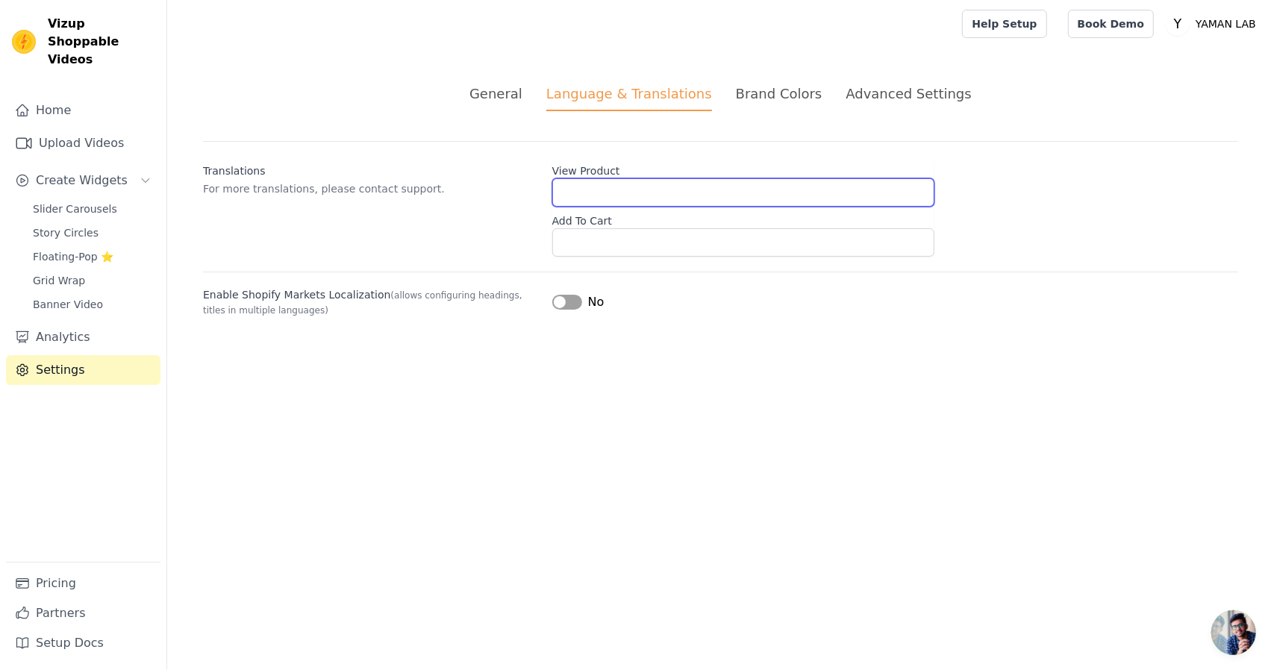
click at [591, 198] on input "View Product" at bounding box center [743, 192] width 382 height 28
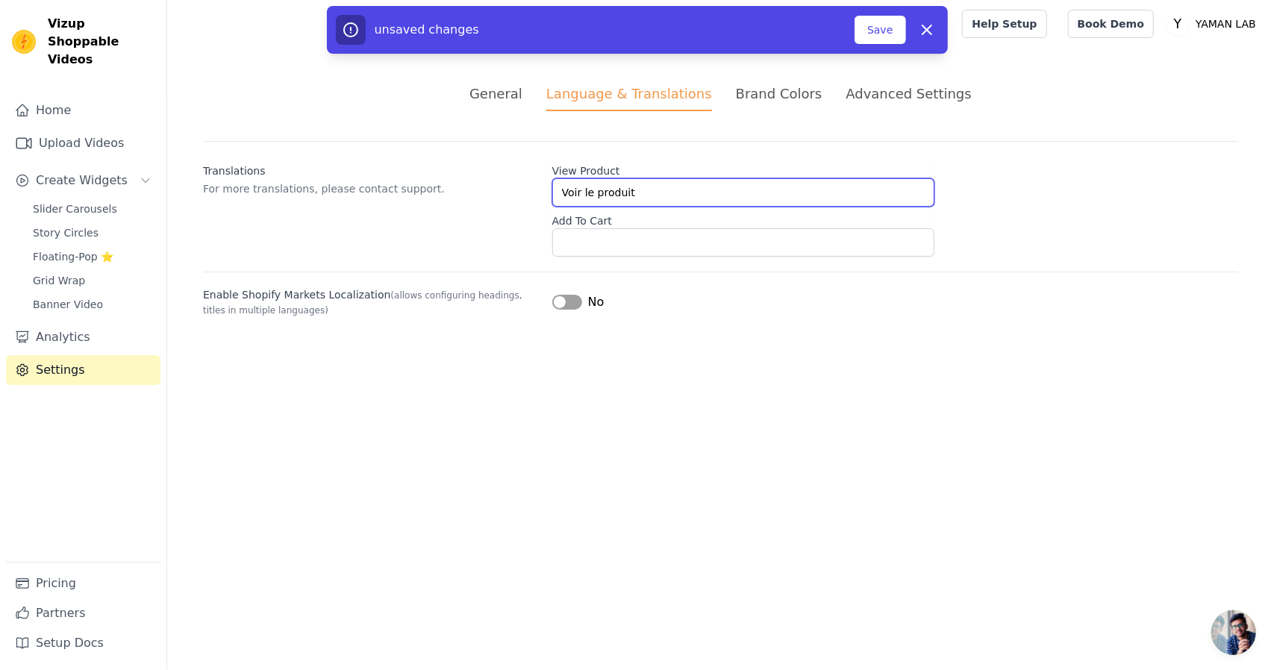
type input "Voir le produit"
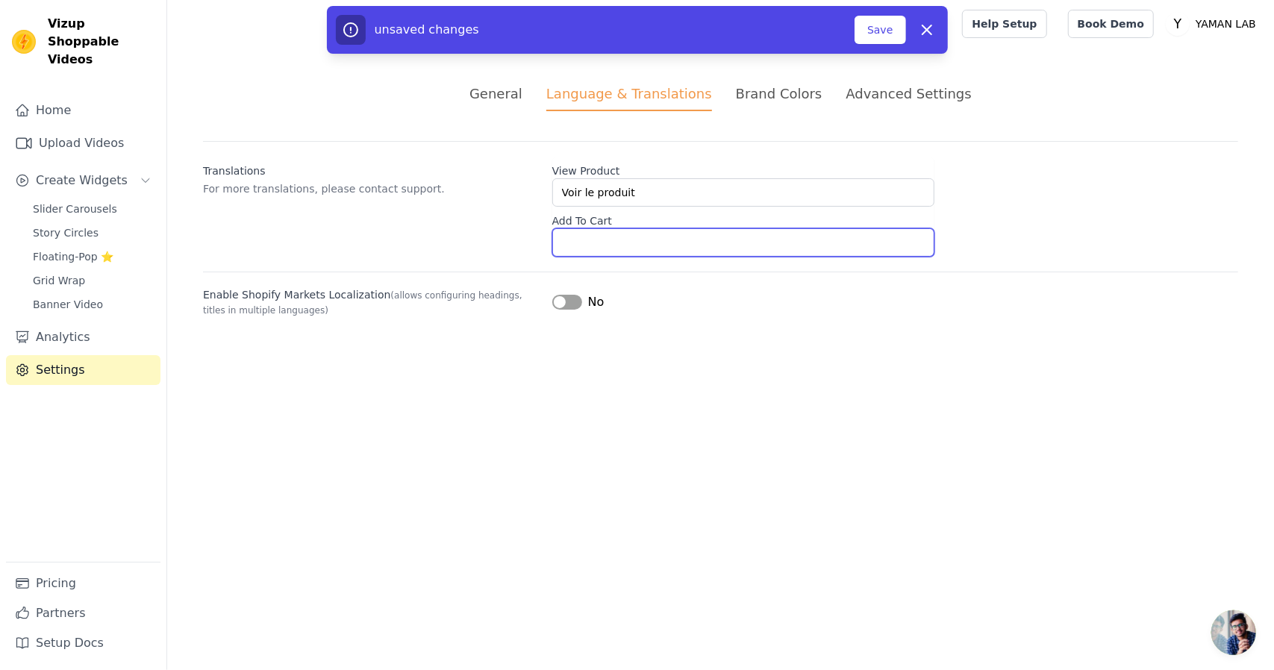
click at [563, 237] on input "Add To Cart" at bounding box center [743, 242] width 382 height 28
type input "Ajouter au panier"
click at [873, 28] on button "Save" at bounding box center [880, 30] width 51 height 28
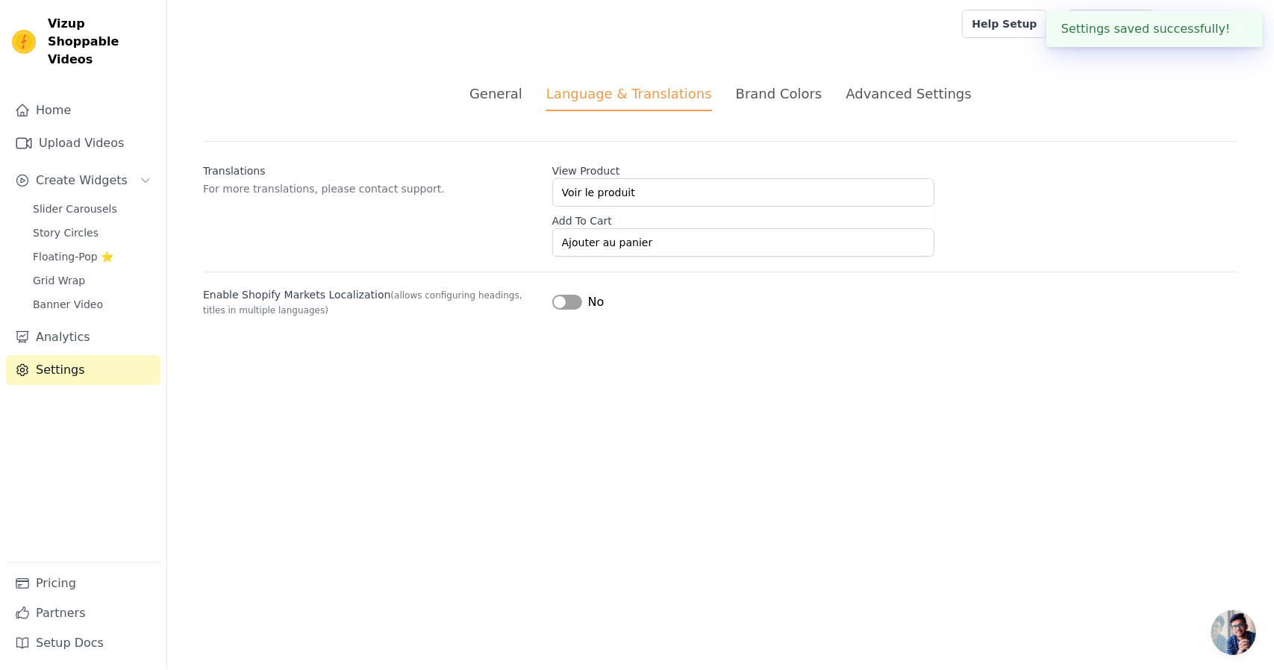
click at [779, 96] on div "Brand Colors" at bounding box center [779, 94] width 87 height 20
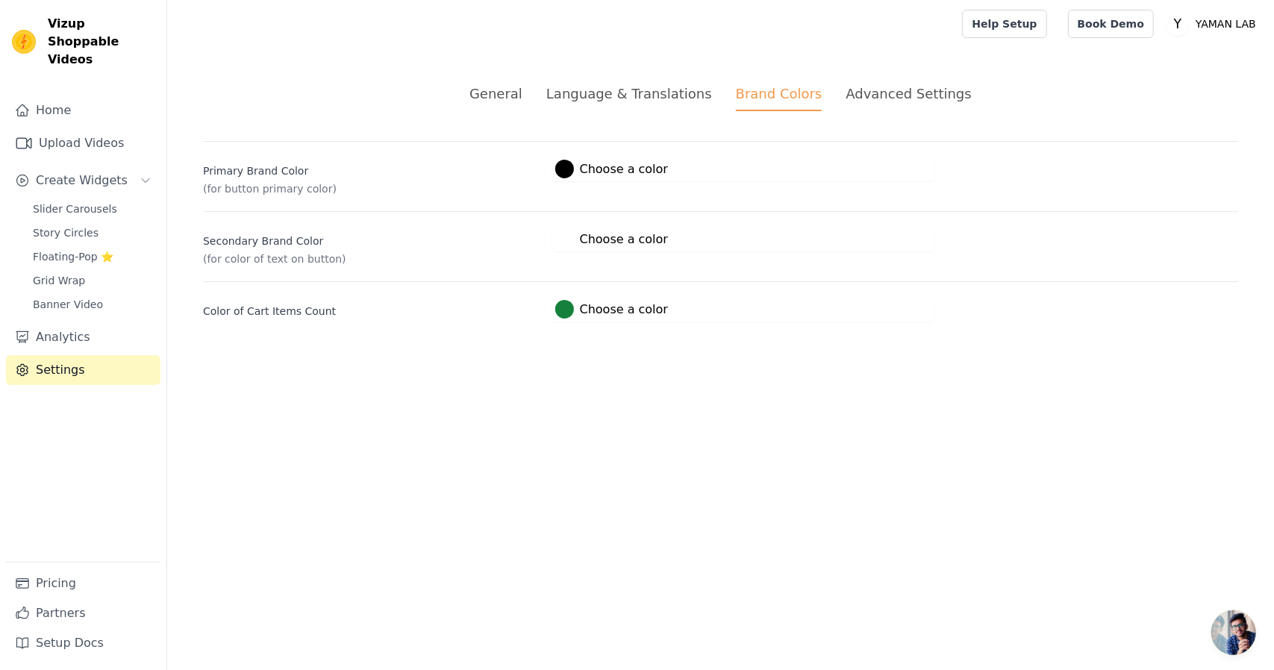
click at [878, 102] on div "Advanced Settings" at bounding box center [908, 94] width 125 height 20
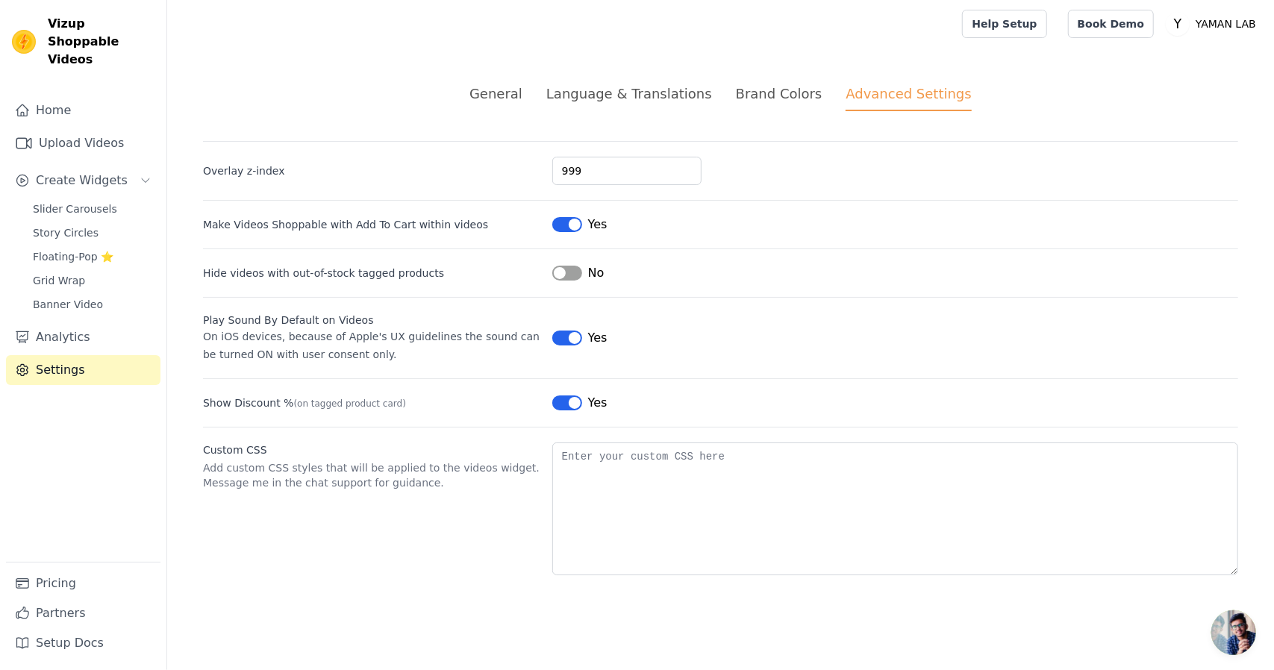
click at [584, 267] on div "No" at bounding box center [578, 273] width 52 height 18
click at [523, 98] on div "General" at bounding box center [496, 94] width 53 height 20
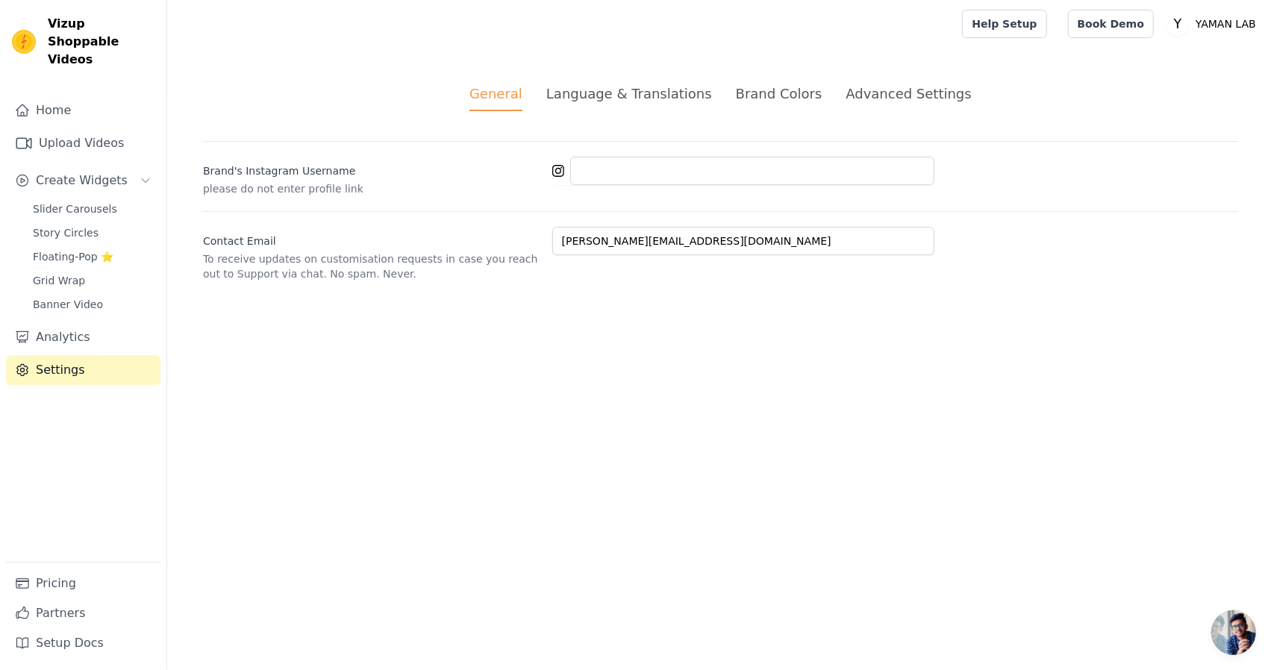
click at [81, 560] on div "Home Upload Videos Create Widgets Slider Carousels Story Circles Floating-Pop ⭐…" at bounding box center [83, 329] width 155 height 467
click at [116, 589] on link "Pricing" at bounding box center [83, 584] width 155 height 30
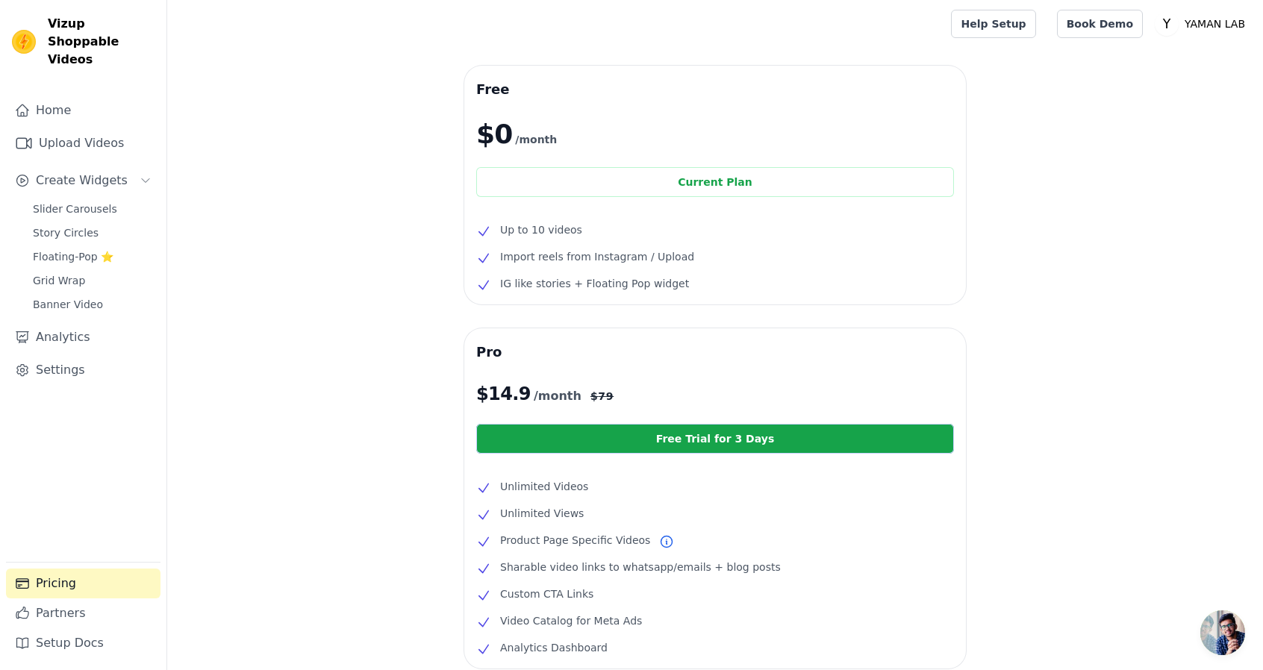
scroll to position [43, 0]
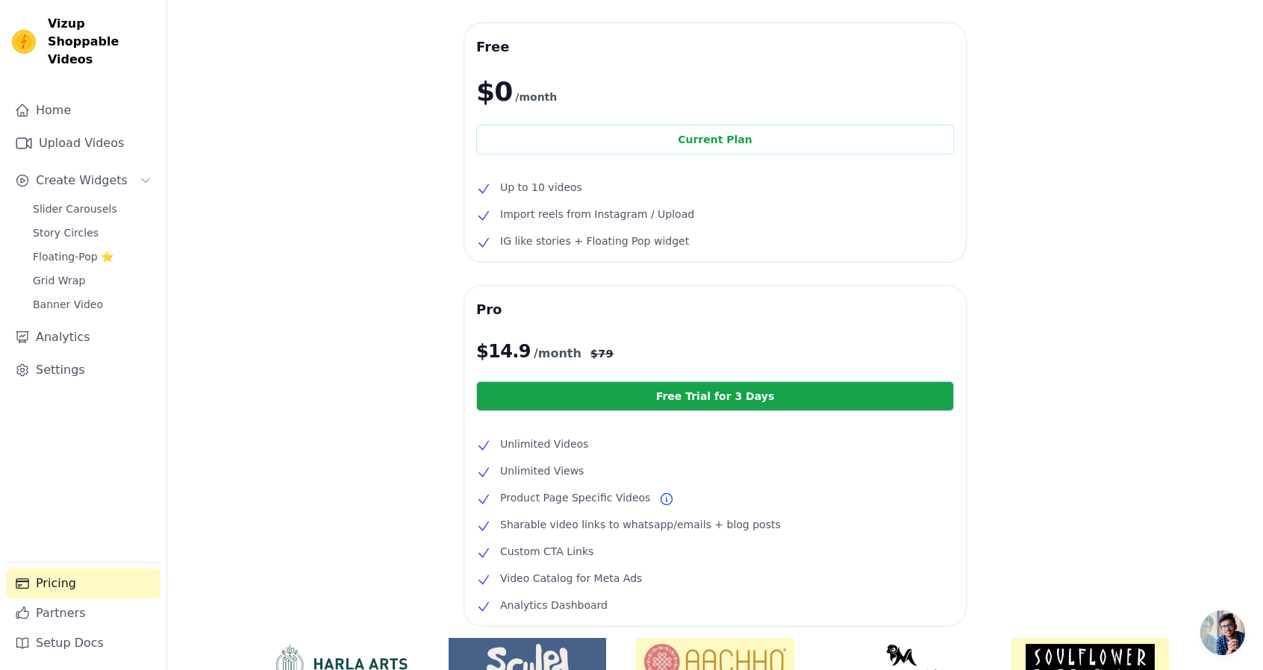
click at [284, 546] on div "Free $0 /month Current Plan Up to 10 videos Import reels from Instagram / Uploa…" at bounding box center [715, 415] width 1096 height 785
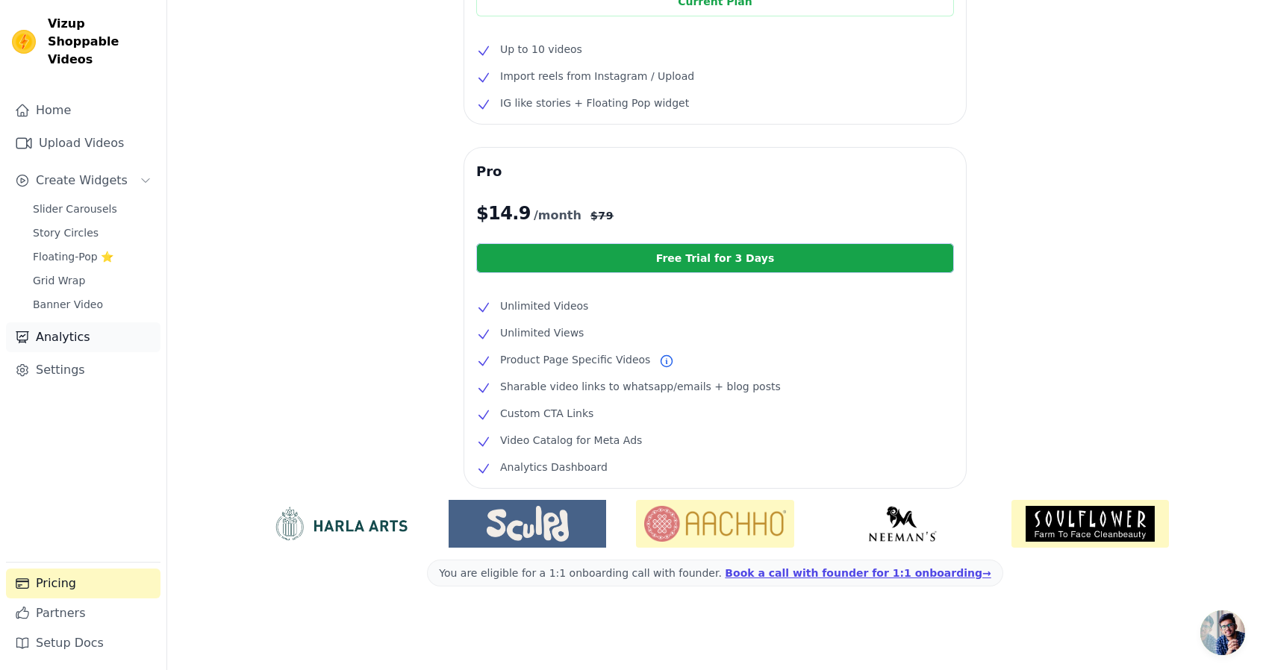
click at [63, 322] on link "Analytics" at bounding box center [83, 337] width 155 height 30
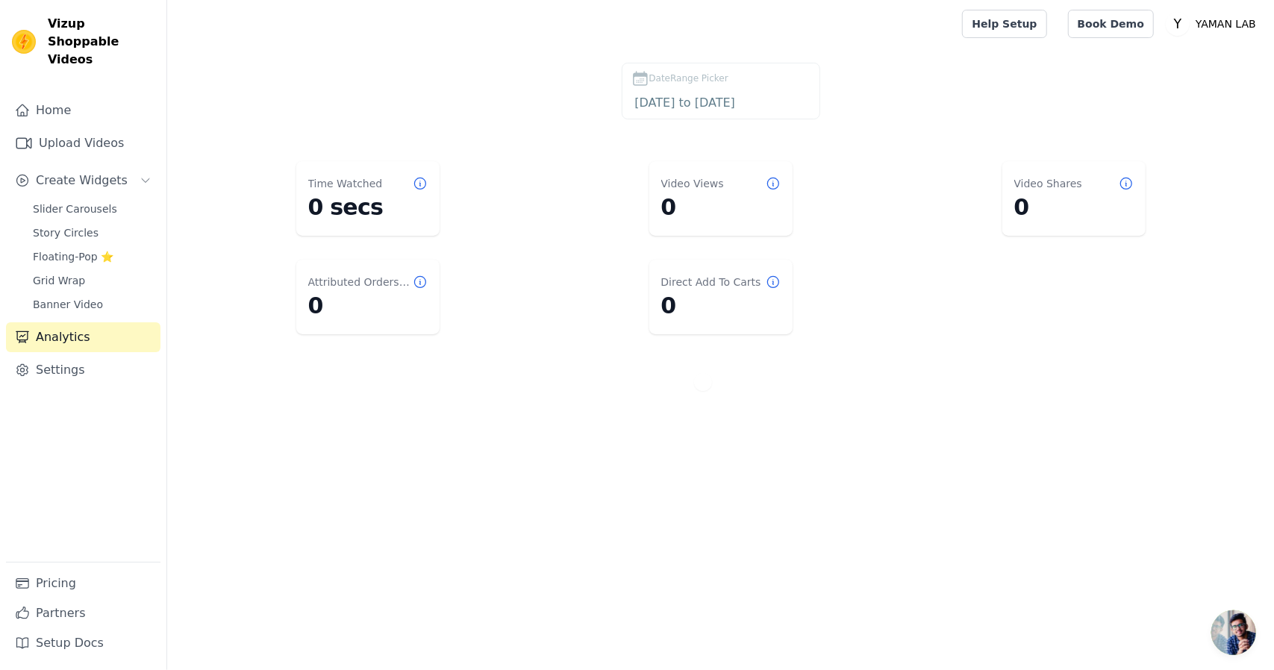
click at [368, 190] on div "Time Watched 0 secs" at bounding box center [367, 198] width 143 height 75
click at [99, 323] on link "Analytics" at bounding box center [83, 337] width 155 height 30
click at [81, 297] on span "Banner Video" at bounding box center [68, 304] width 70 height 15
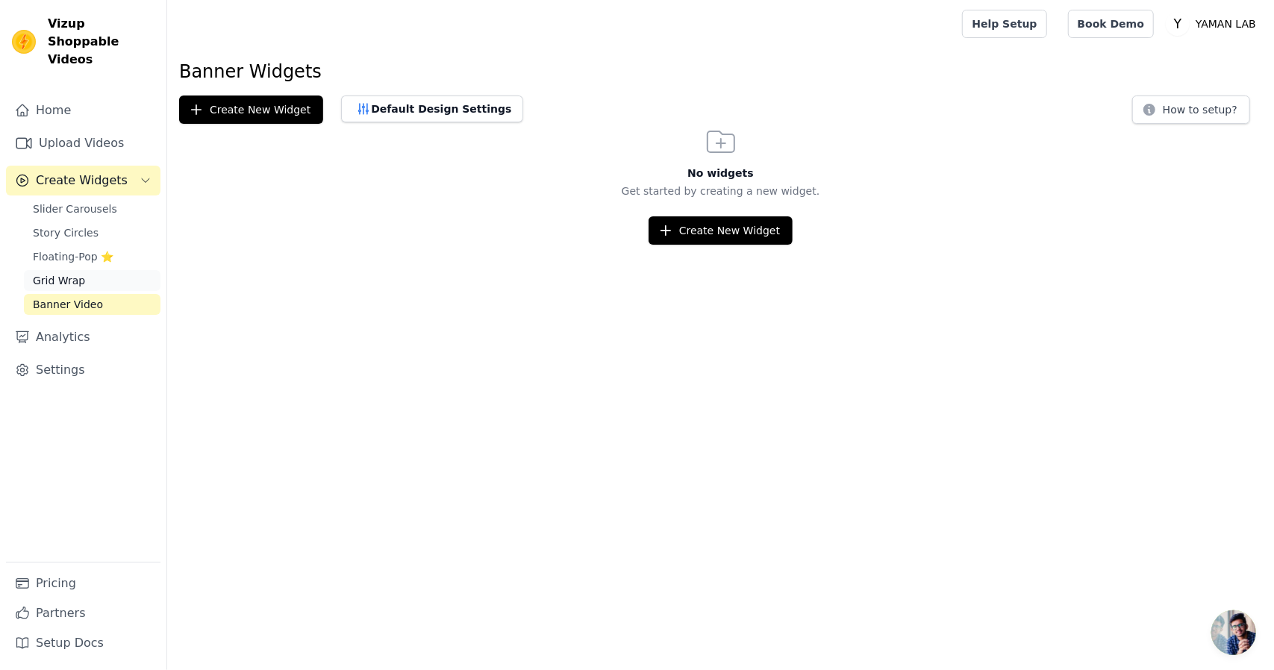
click at [81, 271] on link "Grid Wrap" at bounding box center [92, 280] width 137 height 21
click at [78, 249] on span "Floating-Pop ⭐" at bounding box center [73, 256] width 81 height 15
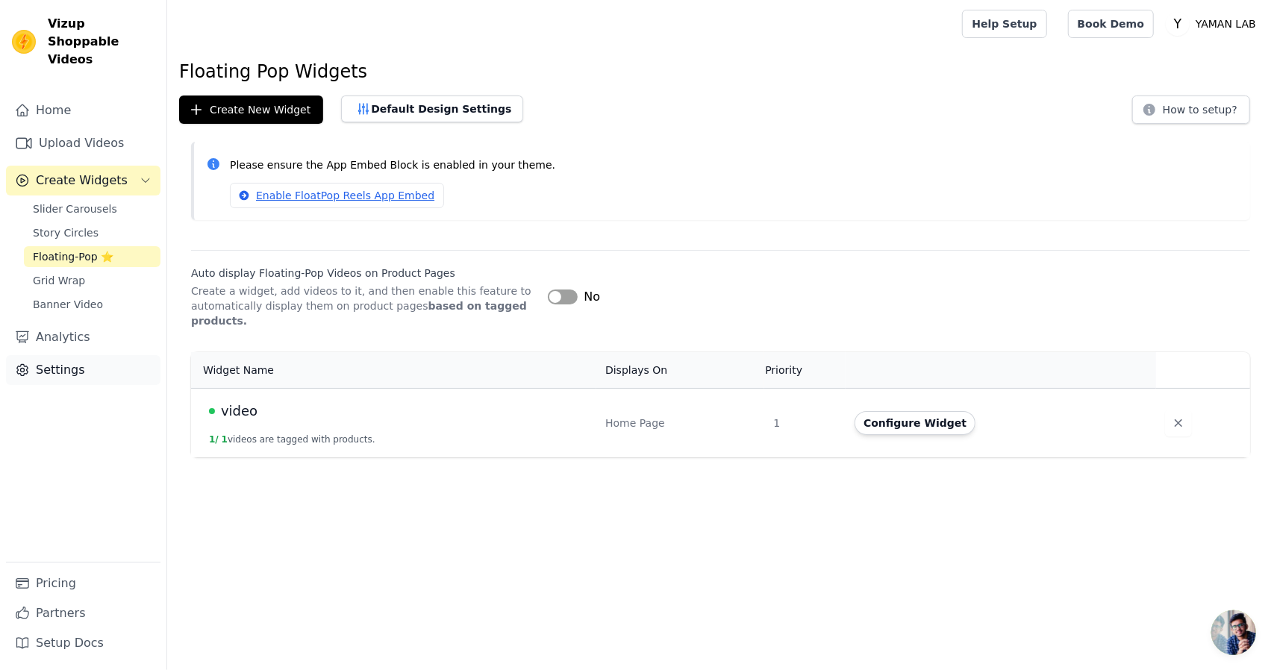
click at [76, 358] on link "Settings" at bounding box center [83, 370] width 155 height 30
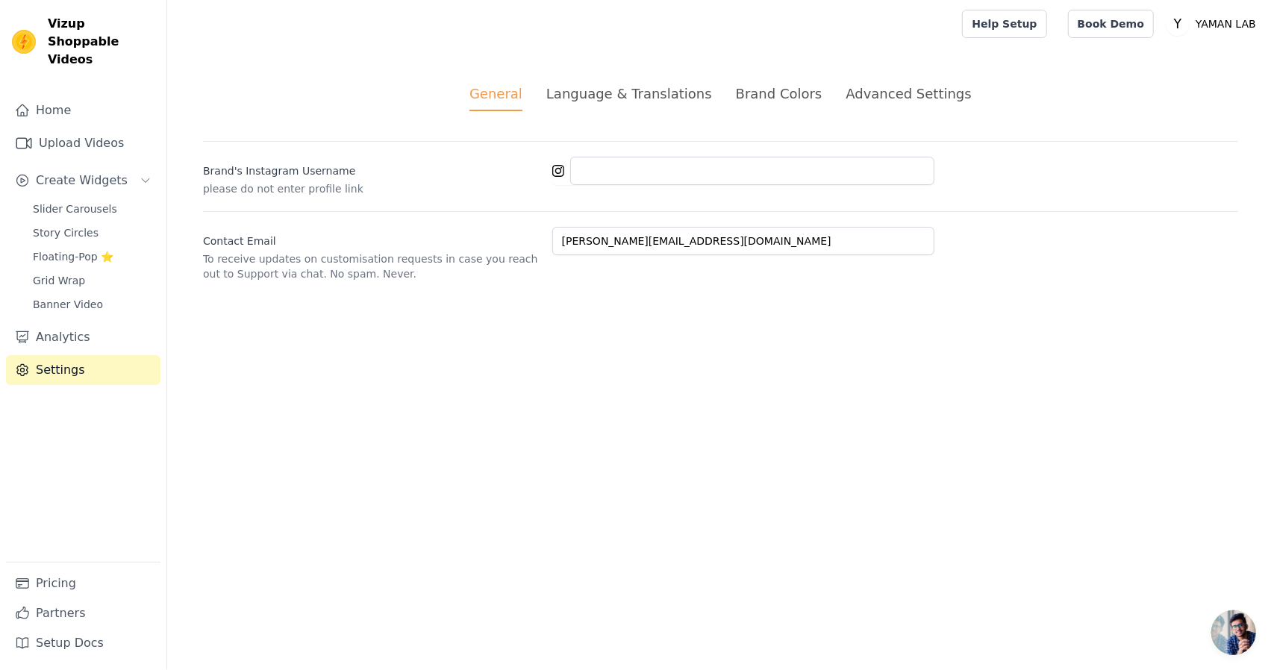
click at [781, 86] on div "Brand Colors" at bounding box center [779, 94] width 87 height 20
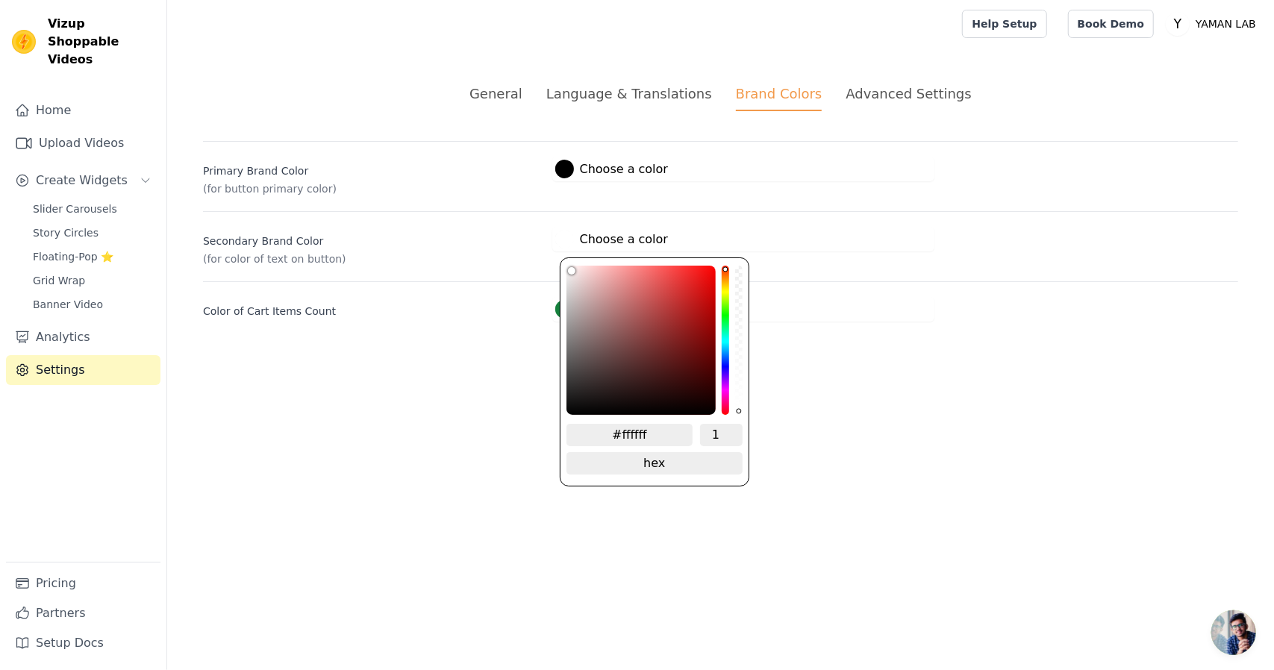
click at [569, 244] on div at bounding box center [564, 239] width 19 height 19
click at [657, 428] on input "#ffffff" at bounding box center [630, 435] width 127 height 22
type input "#"
paste input "#c07c39"
type input "#c07c39"
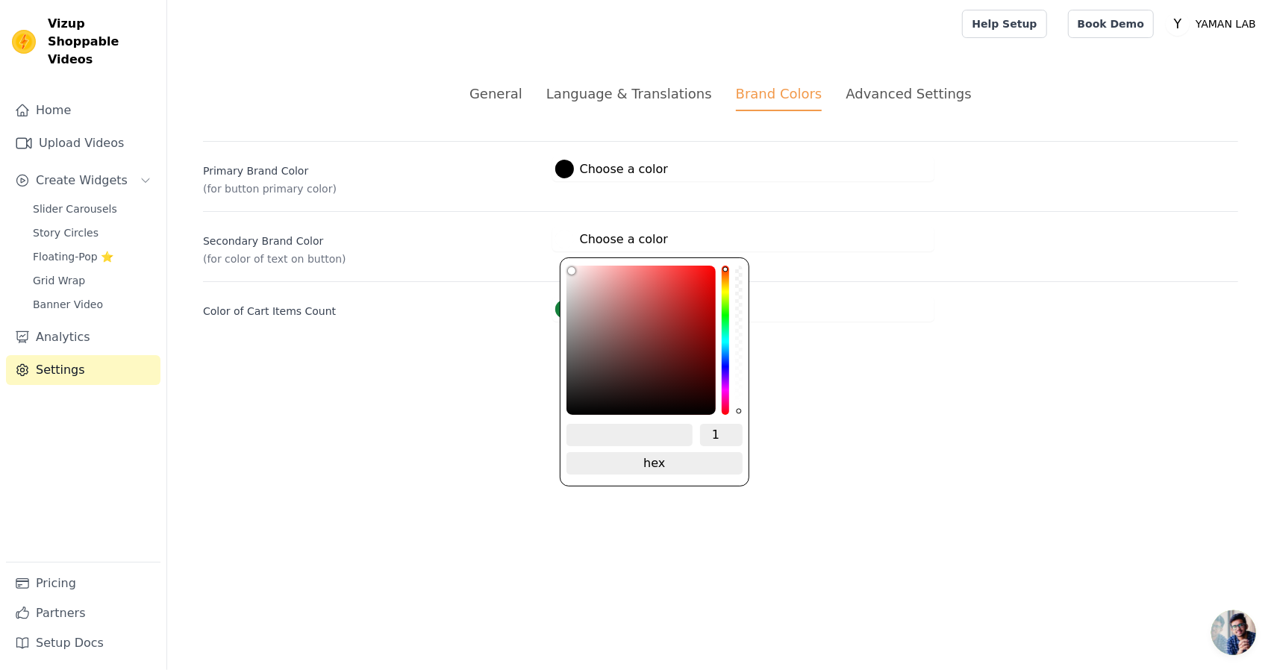
type input "#c07c39"
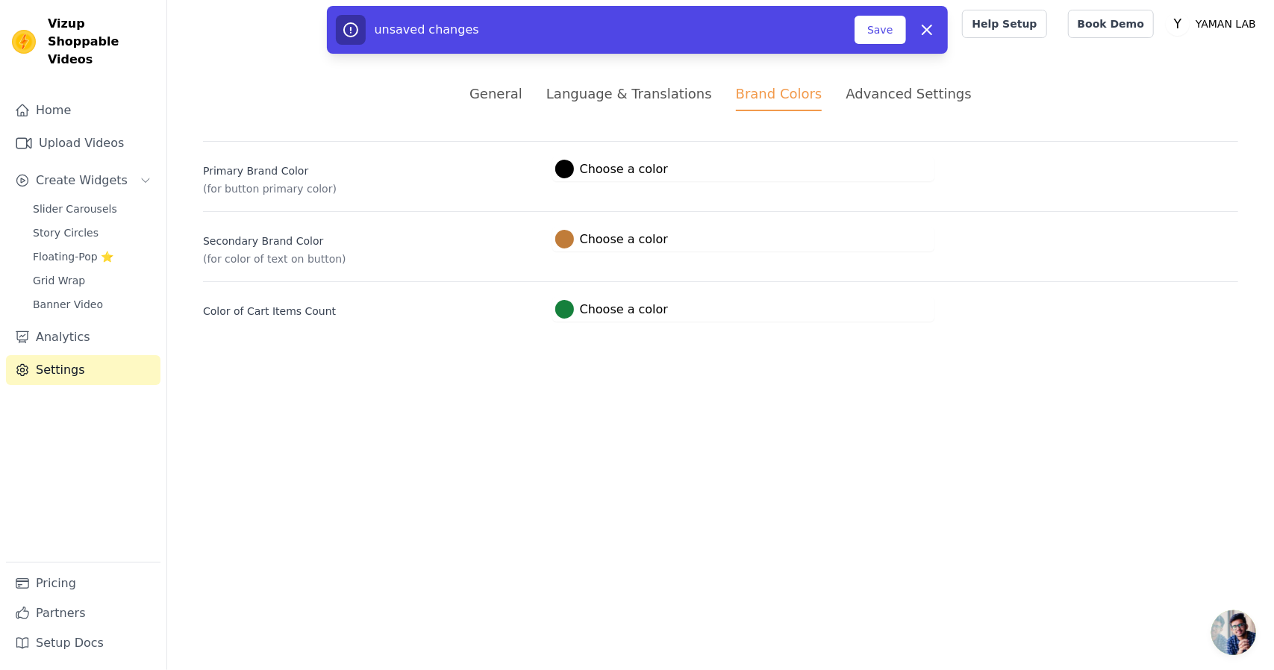
click at [865, 358] on html "Vizup Shoppable Videos Home Upload Videos Create Widgets Slider Carousels Story…" at bounding box center [637, 179] width 1274 height 358
click at [591, 314] on label "#15803c Choose a color" at bounding box center [611, 309] width 113 height 19
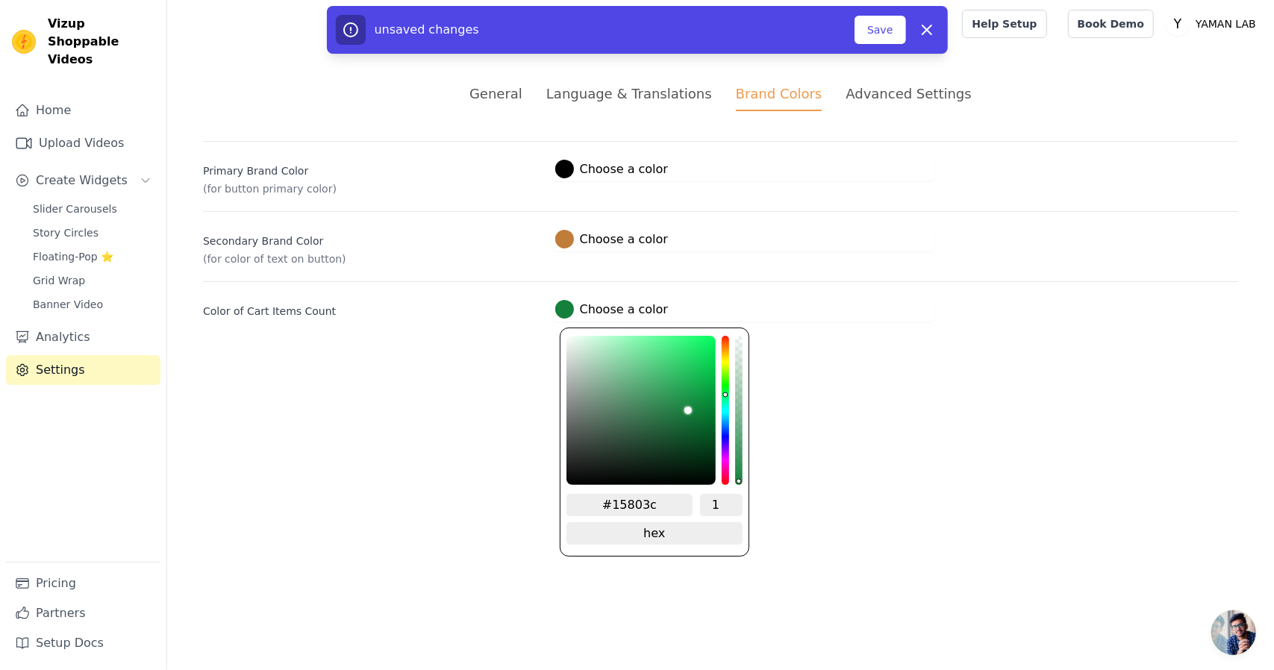
drag, startPoint x: 663, startPoint y: 504, endPoint x: 462, endPoint y: 490, distance: 201.3
click at [462, 358] on html "Vizup Shoppable Videos Home Upload Videos Create Widgets Slider Carousels Story…" at bounding box center [637, 179] width 1274 height 358
paste input "c07c39"
type input "#c07c39"
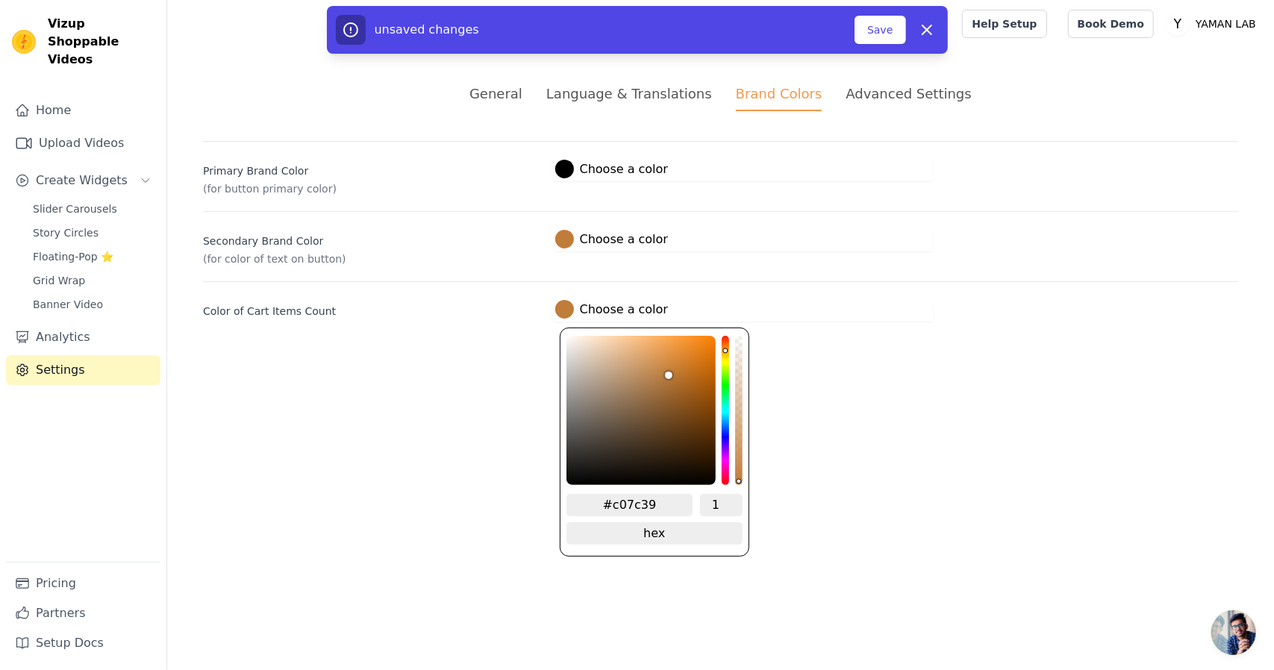
click at [858, 358] on html "Vizup Shoppable Videos Home Upload Videos Create Widgets Slider Carousels Story…" at bounding box center [637, 179] width 1274 height 358
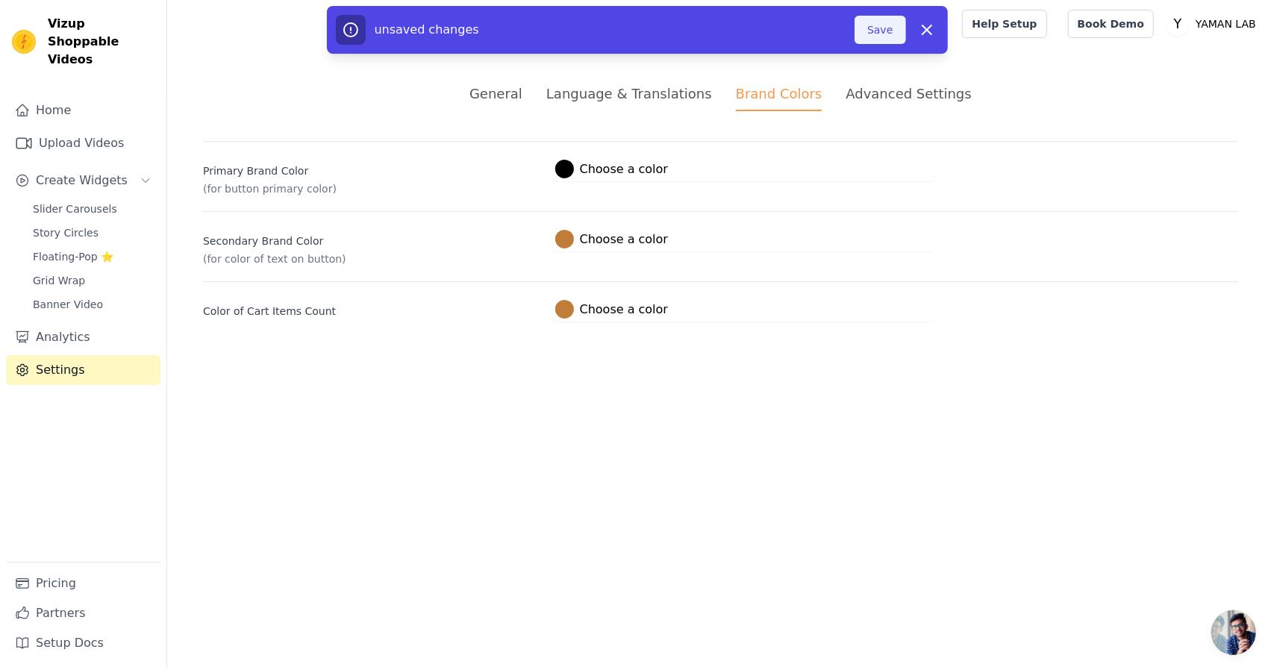
click at [885, 34] on button "Save" at bounding box center [880, 30] width 51 height 28
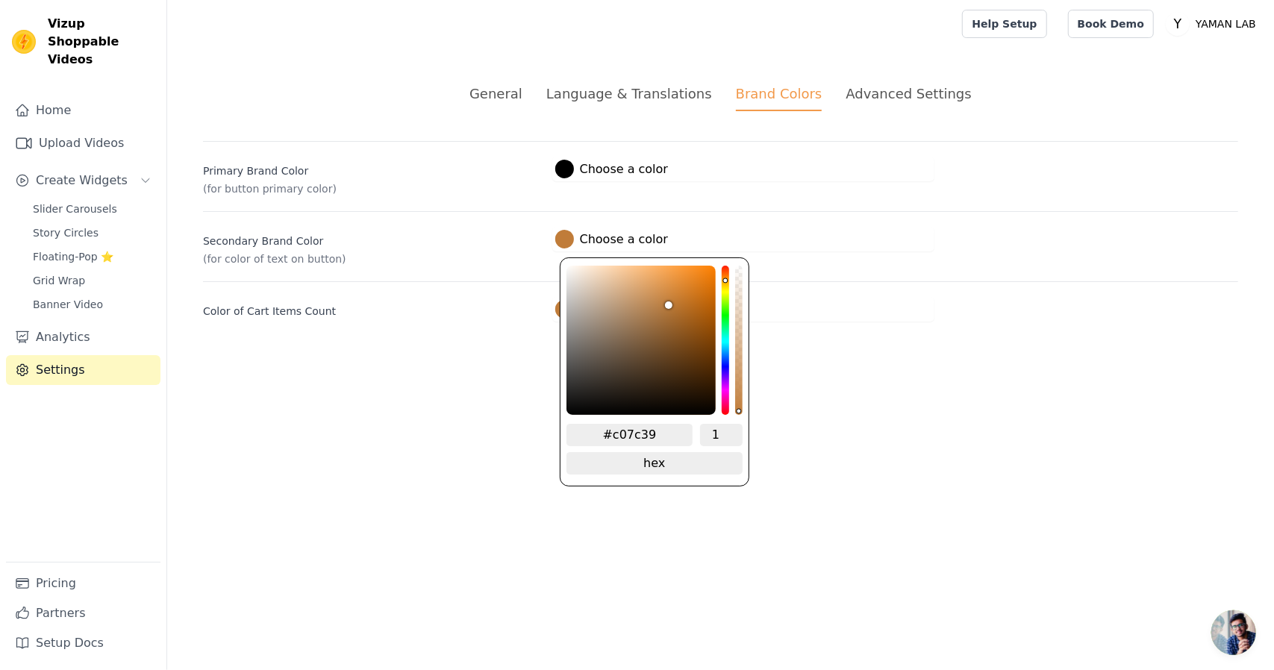
click at [602, 237] on label "#c07c39 Choose a color" at bounding box center [611, 239] width 113 height 19
drag, startPoint x: 669, startPoint y: 429, endPoint x: 470, endPoint y: 452, distance: 199.9
click at [470, 358] on html "Vizup Shoppable Videos Home Upload Videos Create Widgets Slider Carousels Story…" at bounding box center [637, 179] width 1274 height 358
paste input "FCBB28"
type input "#fcbb28"
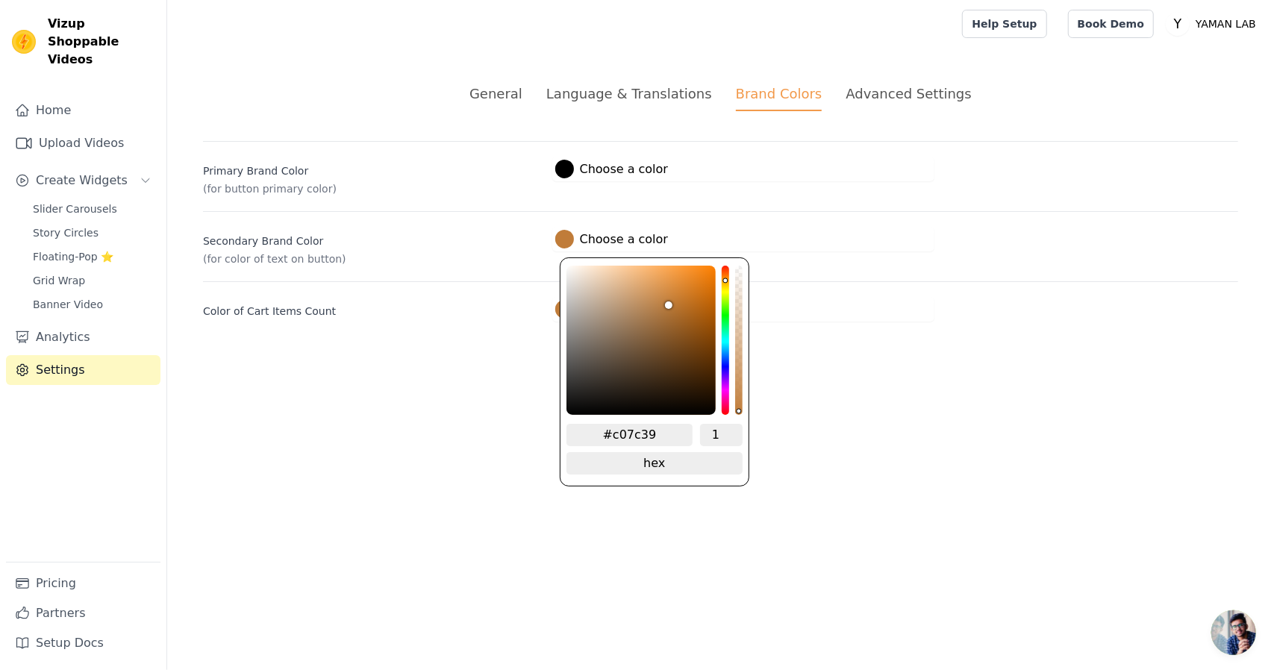
type input "#FCBB28"
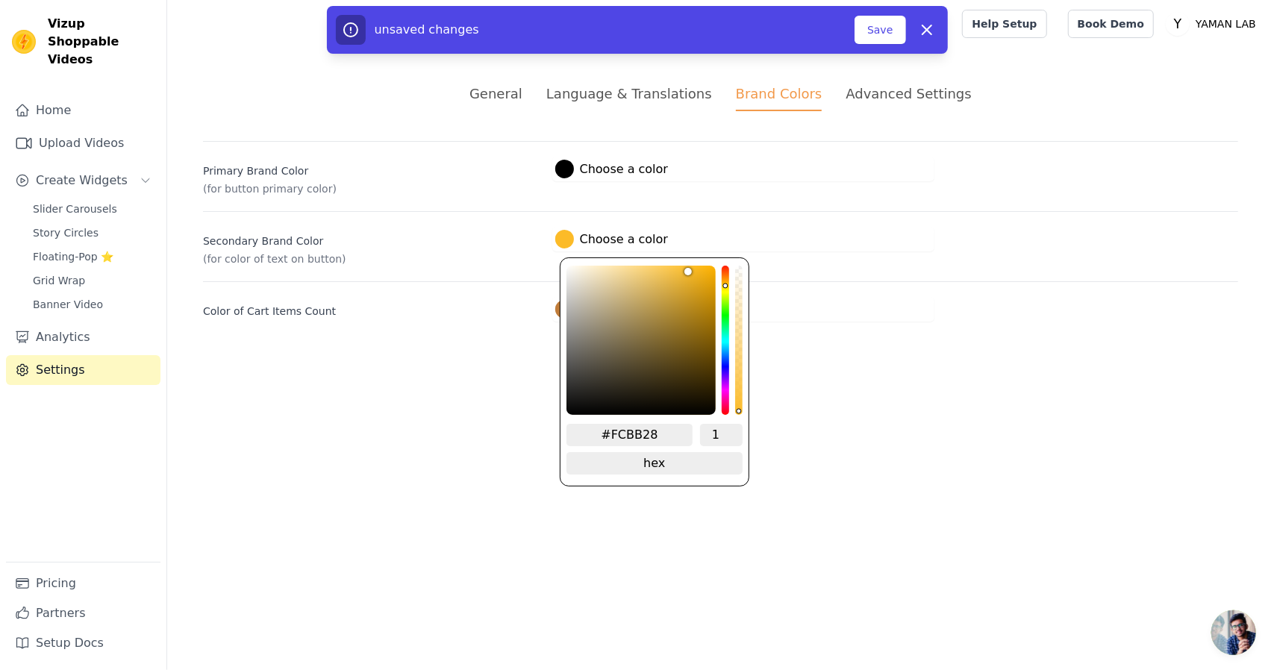
click at [858, 358] on html "Vizup Shoppable Videos Home Upload Videos Create Widgets Slider Carousels Story…" at bounding box center [637, 179] width 1274 height 358
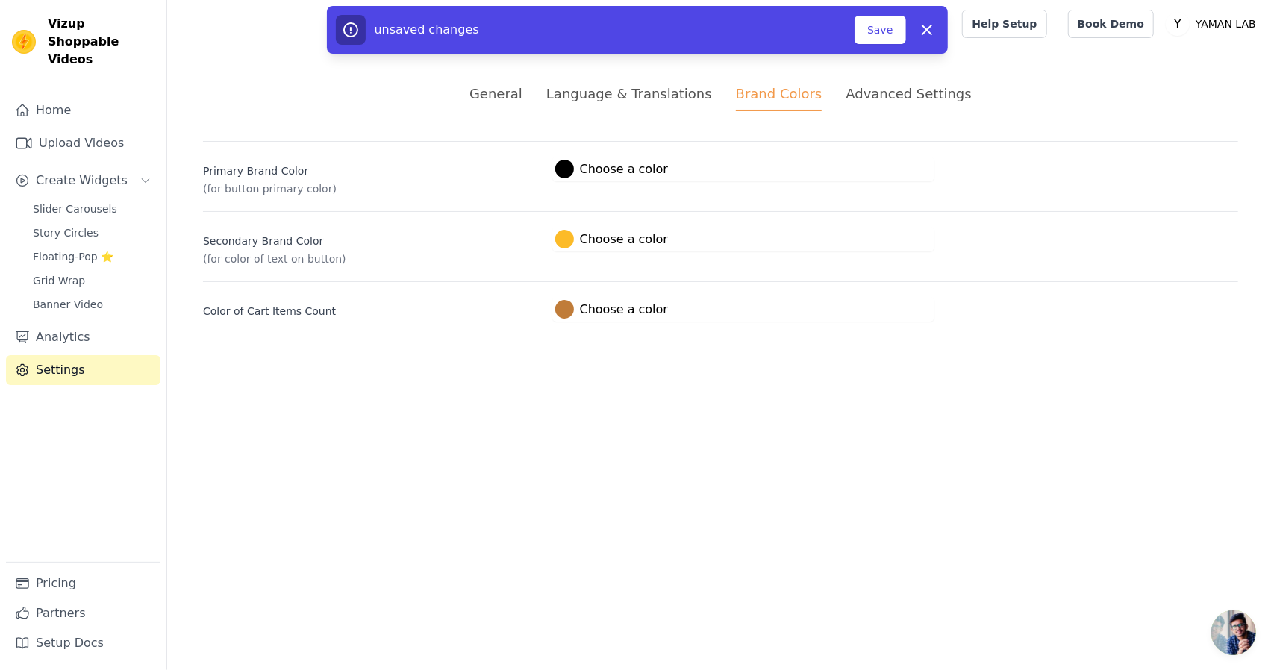
click at [626, 311] on label "#c07c39 Choose a color" at bounding box center [611, 309] width 113 height 19
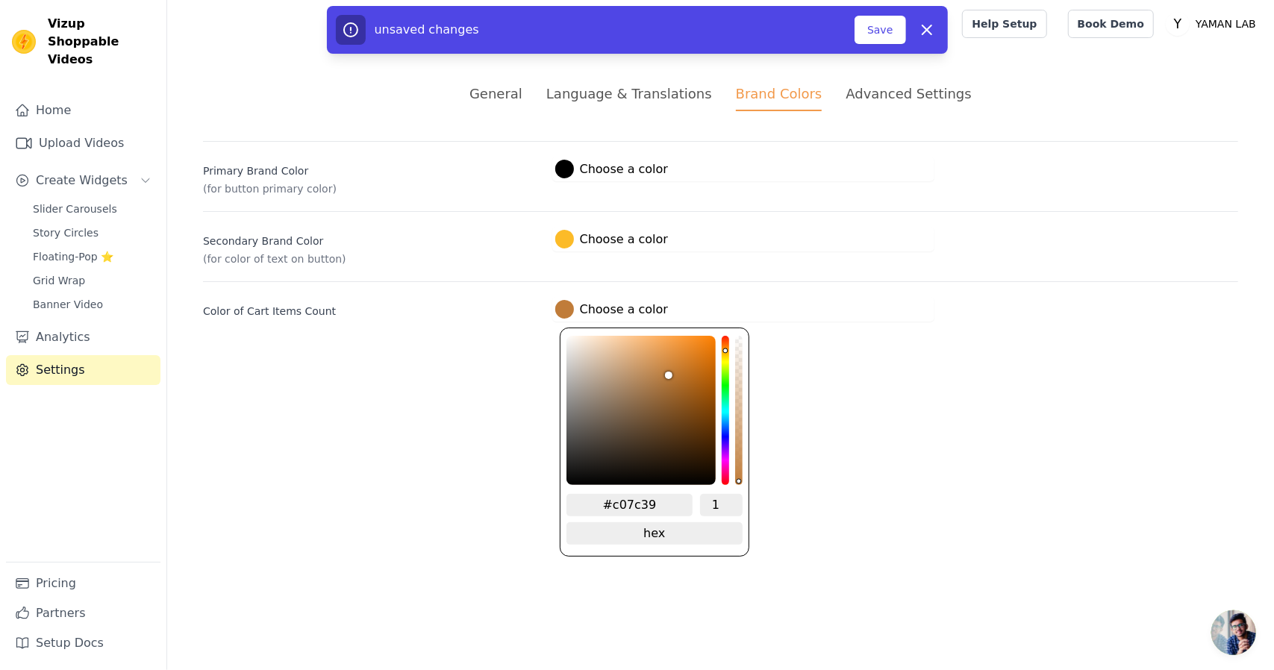
drag, startPoint x: 669, startPoint y: 495, endPoint x: 490, endPoint y: 513, distance: 180.1
click at [490, 358] on html "Vizup Shoppable Videos Home Upload Videos Create Widgets Slider Carousels Story…" at bounding box center [637, 179] width 1274 height 358
paste input "FCBB28"
type input "#fcbb28"
type input "#FCBB28"
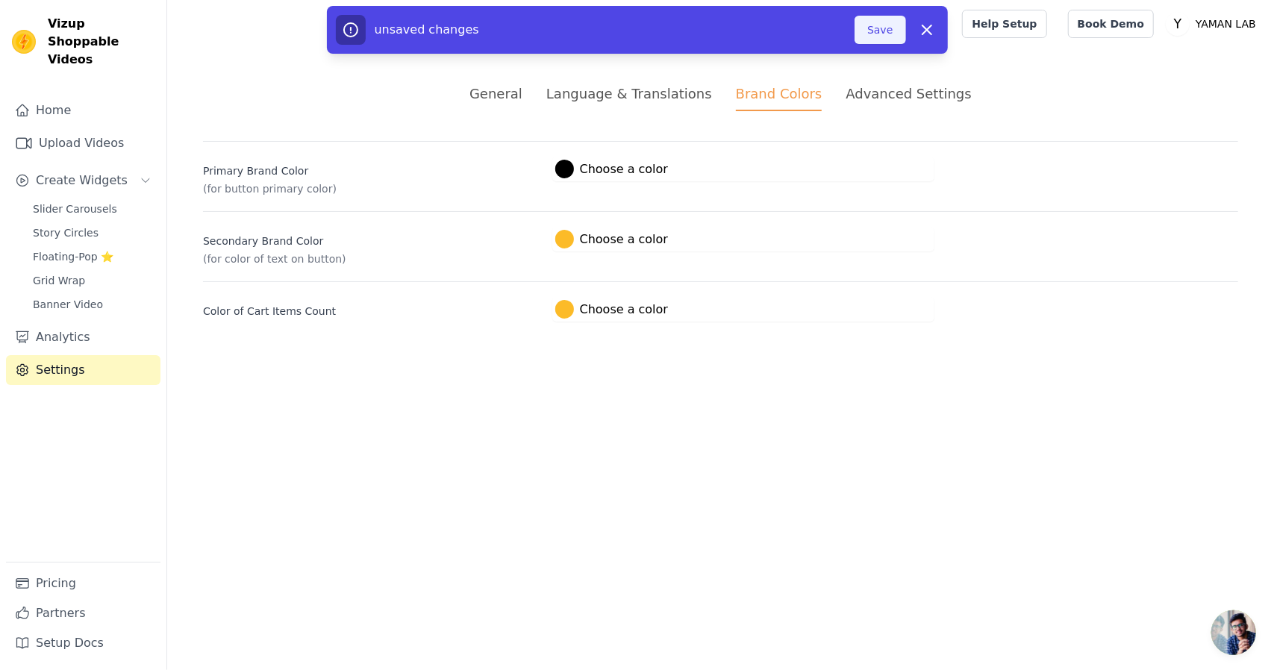
click at [875, 30] on button "Save" at bounding box center [880, 30] width 51 height 28
